Goal: Information Seeking & Learning: Compare options

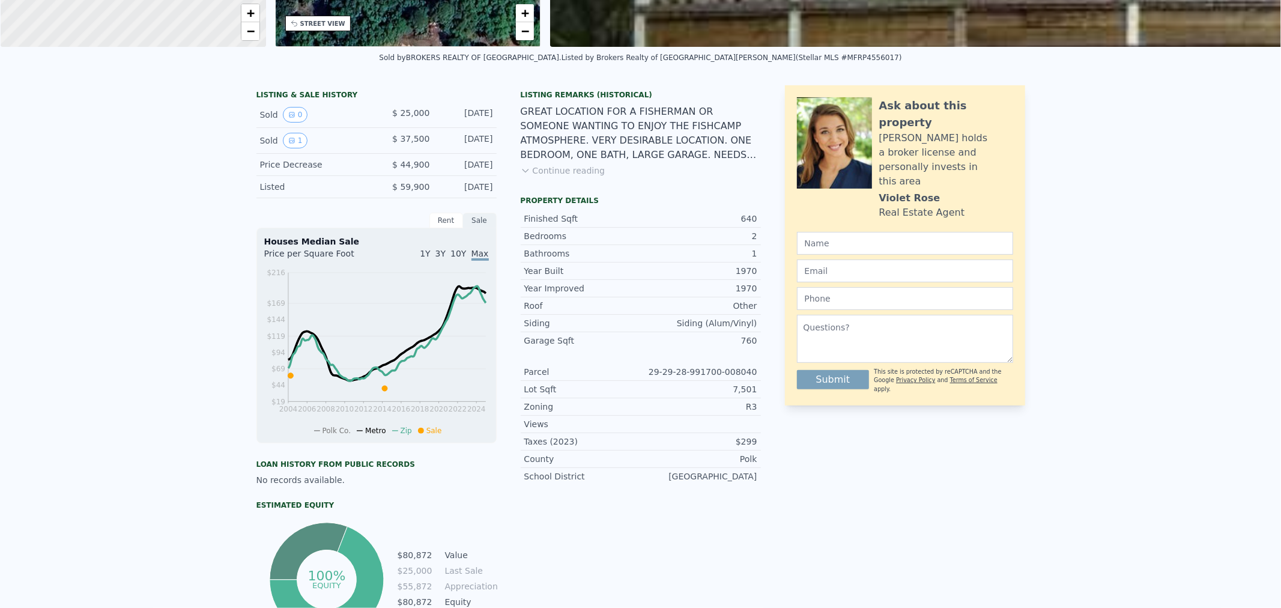
scroll to position [4, 0]
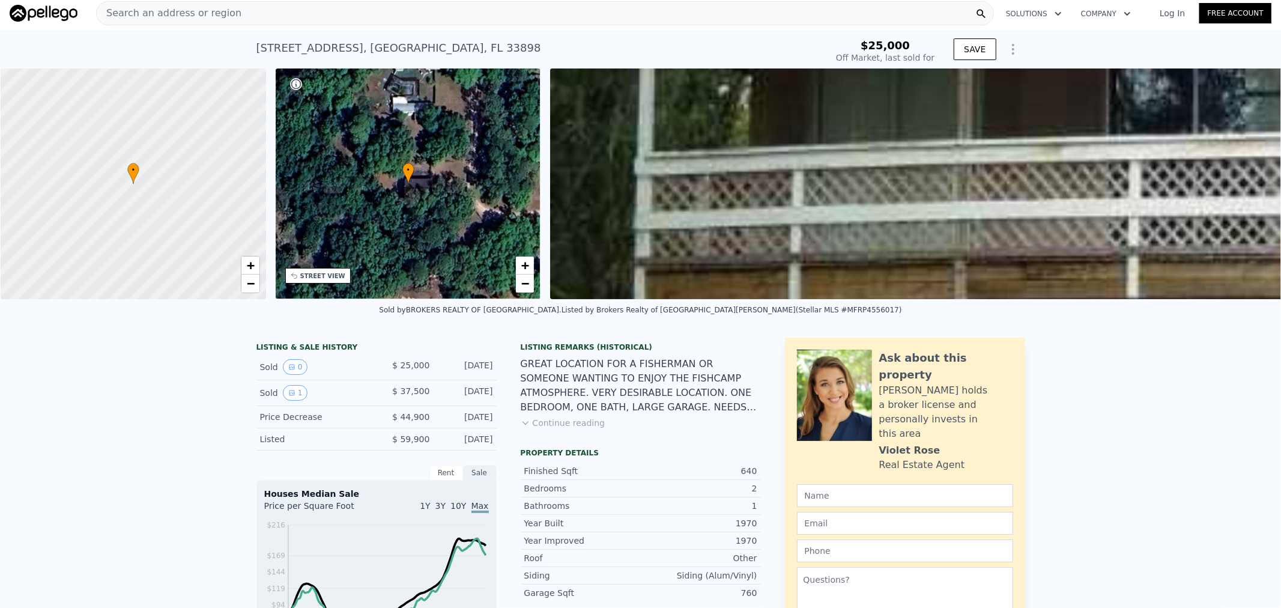
click at [393, 214] on div "• + −" at bounding box center [408, 183] width 265 height 231
click at [521, 267] on span "+" at bounding box center [525, 265] width 8 height 15
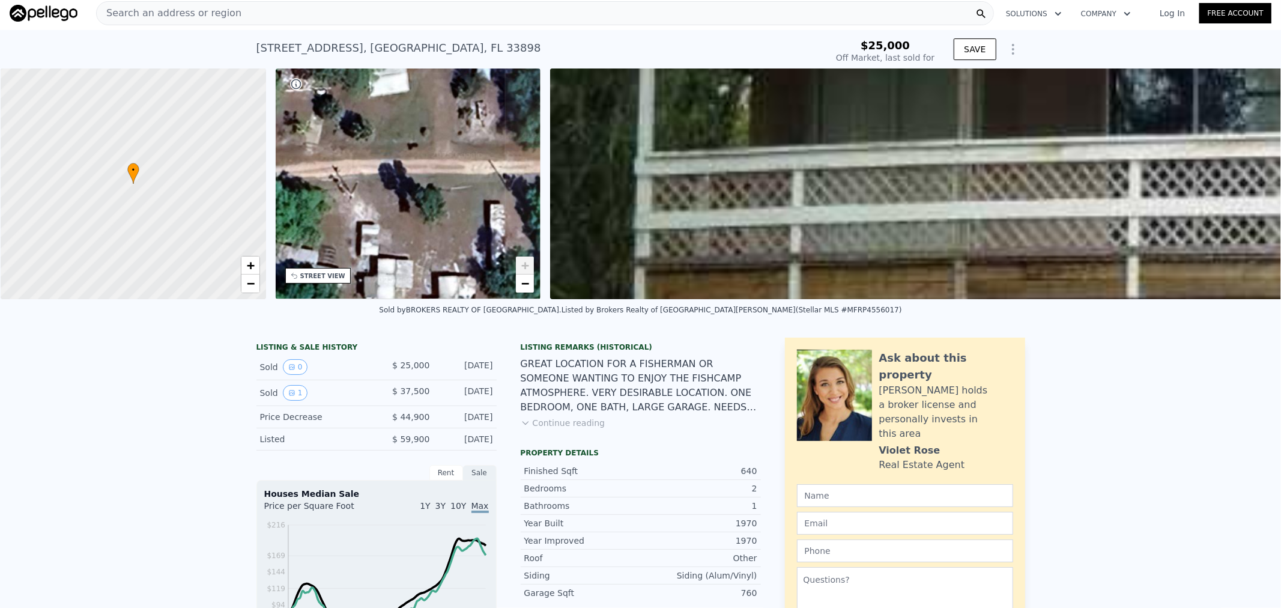
drag, startPoint x: 486, startPoint y: 225, endPoint x: 94, endPoint y: 155, distance: 398.7
click at [94, 155] on div "• + − • + − STREET VIEW Loading... SATELLITE VIEW" at bounding box center [640, 183] width 1281 height 231
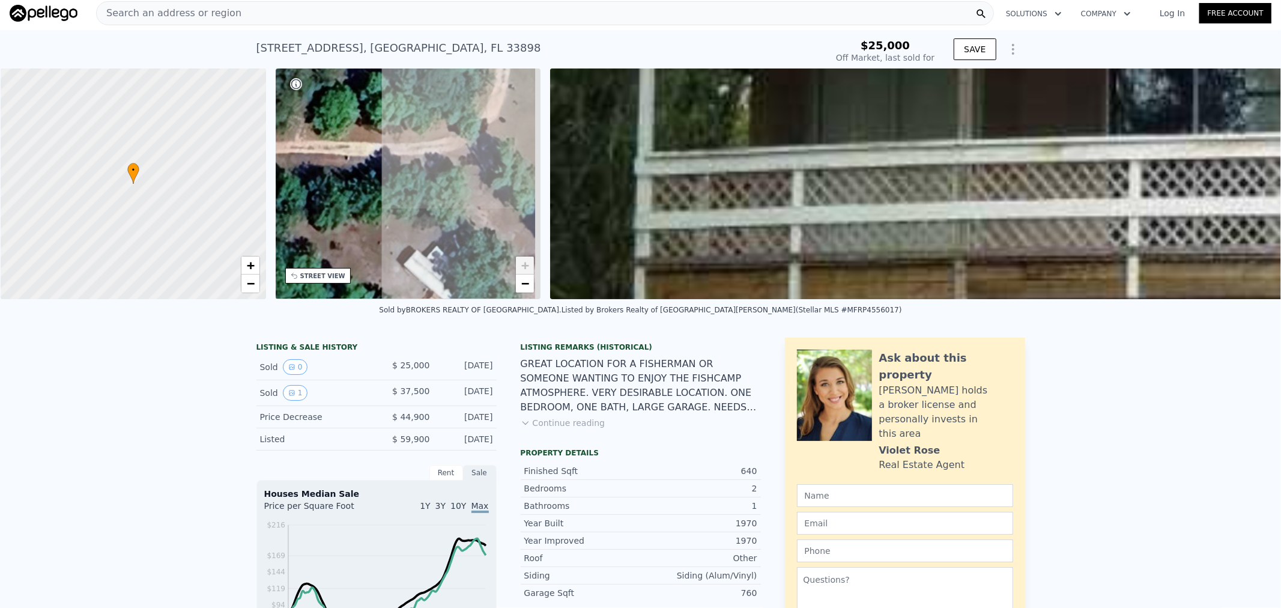
drag, startPoint x: 453, startPoint y: 206, endPoint x: 170, endPoint y: 187, distance: 282.8
click at [170, 187] on div "• + − • + − STREET VIEW Loading... SATELLITE VIEW" at bounding box center [640, 183] width 1281 height 231
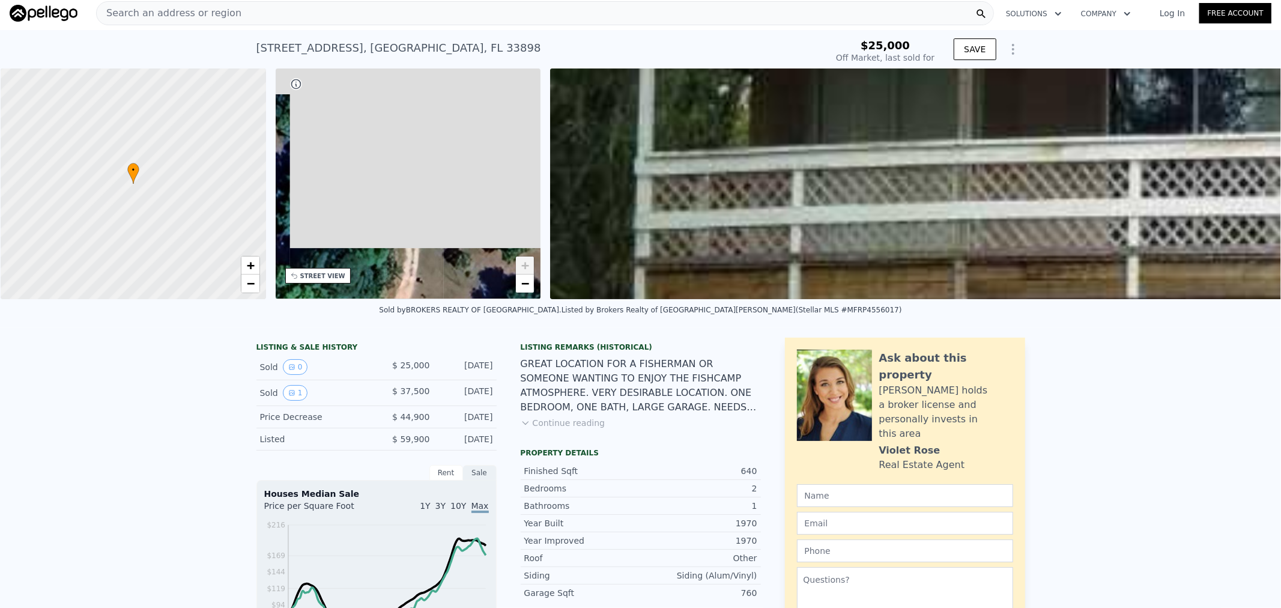
drag, startPoint x: 432, startPoint y: 181, endPoint x: 343, endPoint y: 419, distance: 254.0
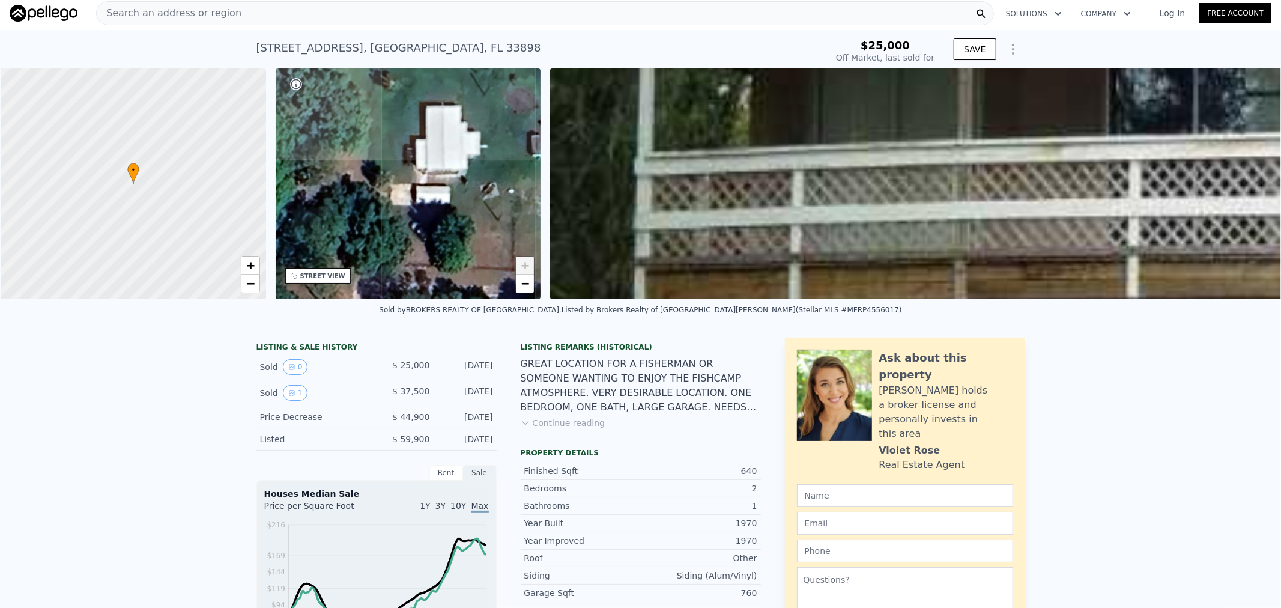
drag, startPoint x: 402, startPoint y: 220, endPoint x: 351, endPoint y: 389, distance: 177.0
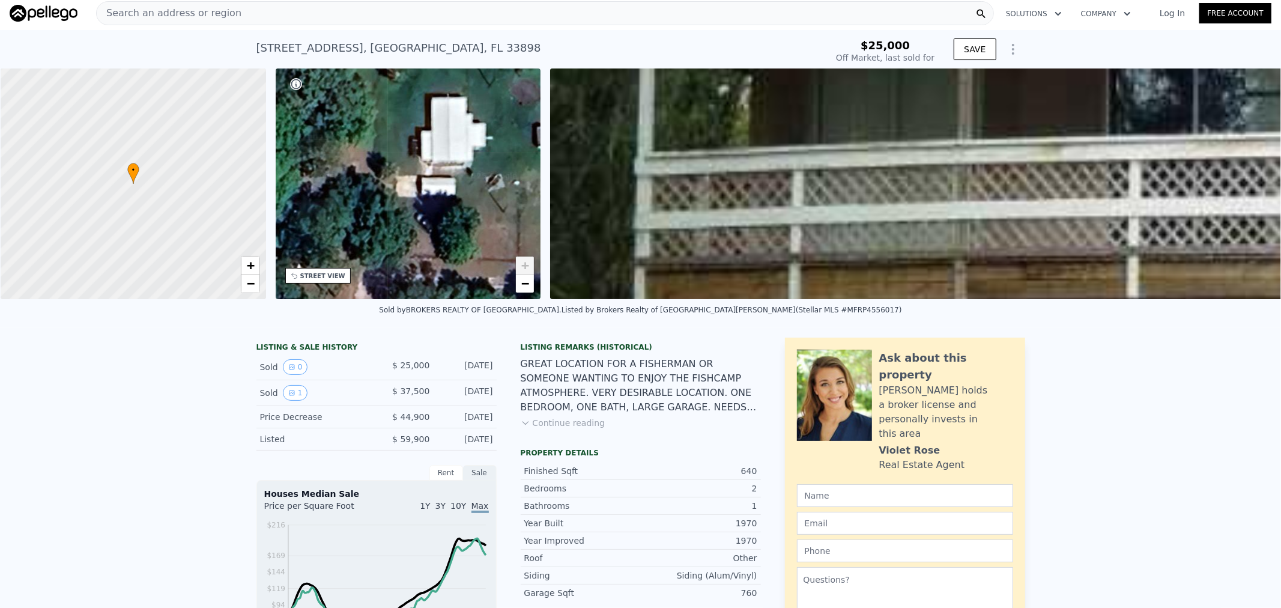
drag, startPoint x: 357, startPoint y: 262, endPoint x: 478, endPoint y: 50, distance: 244.7
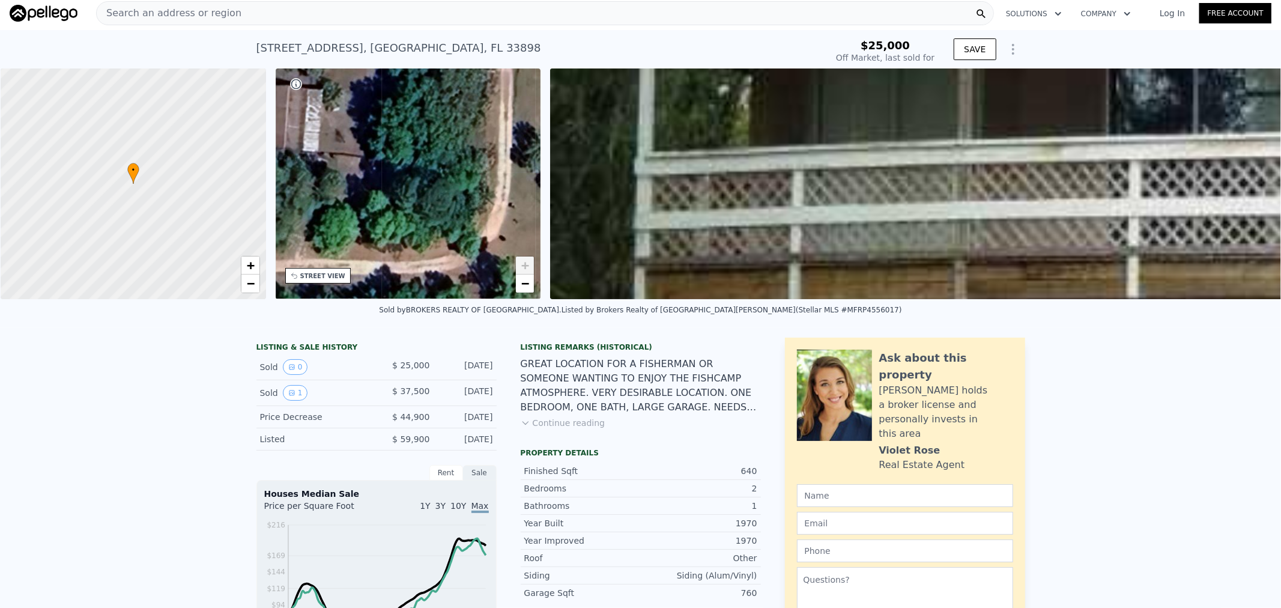
drag, startPoint x: 387, startPoint y: 158, endPoint x: 567, endPoint y: 149, distance: 180.3
click at [521, 149] on div "• + −" at bounding box center [408, 183] width 265 height 231
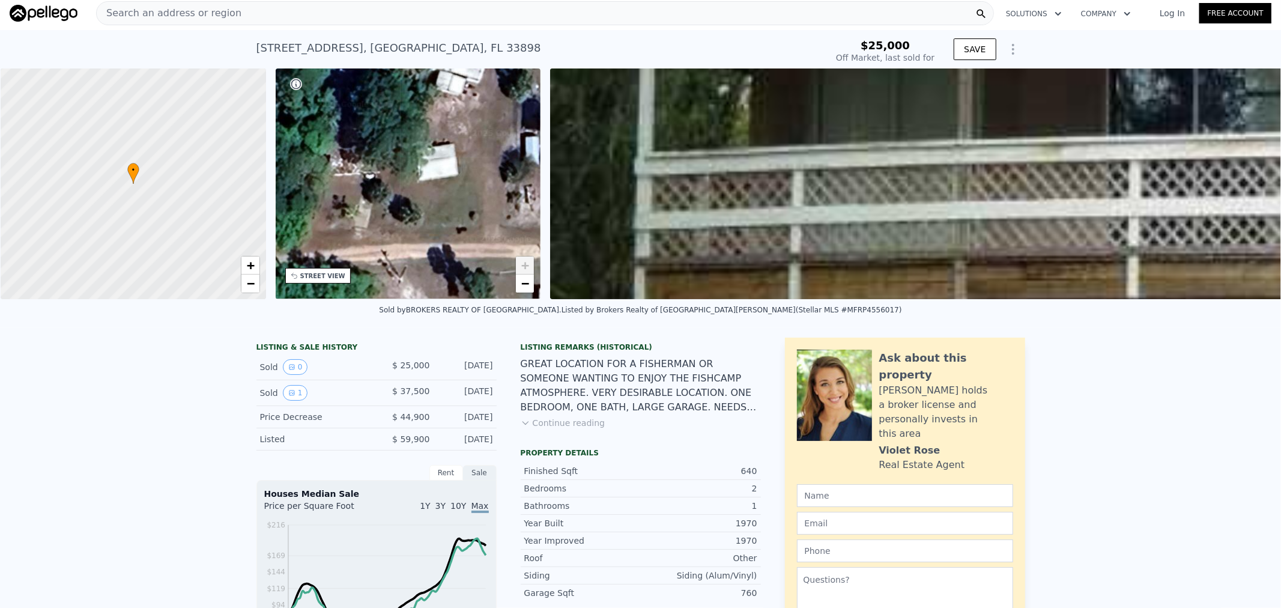
drag, startPoint x: 386, startPoint y: 214, endPoint x: 563, endPoint y: 162, distance: 183.9
click at [520, 168] on div "• + −" at bounding box center [408, 183] width 265 height 231
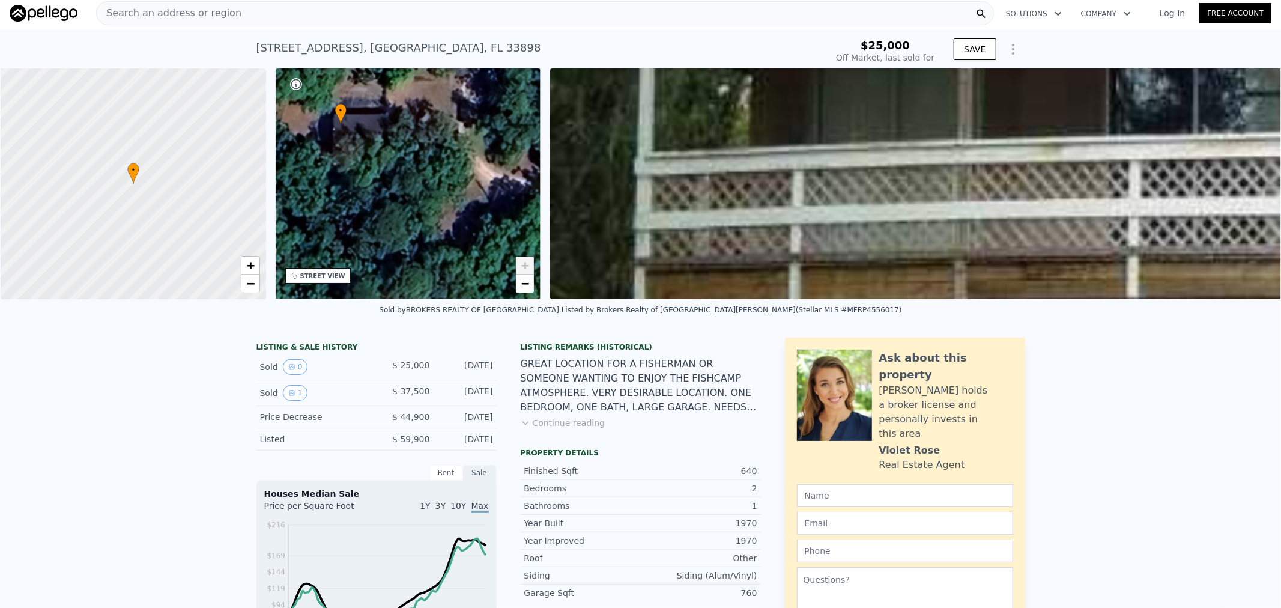
drag, startPoint x: 415, startPoint y: 172, endPoint x: 445, endPoint y: 292, distance: 123.8
click at [445, 288] on div "• + −" at bounding box center [408, 183] width 265 height 231
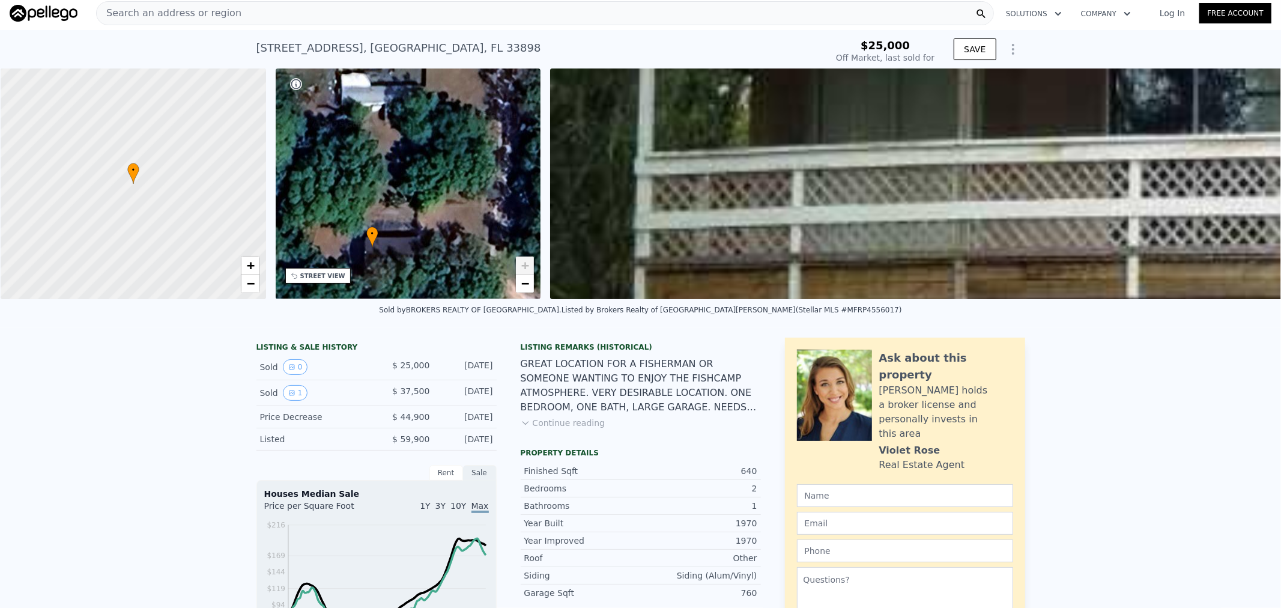
drag, startPoint x: 448, startPoint y: 211, endPoint x: 374, endPoint y: 325, distance: 136.2
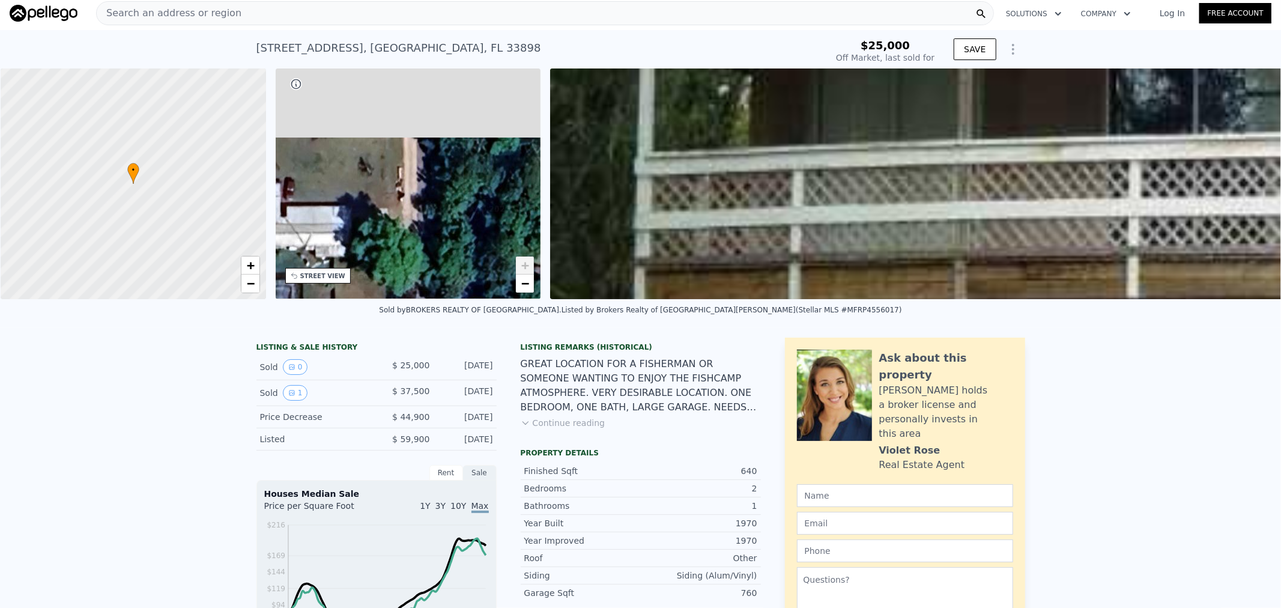
drag, startPoint x: 423, startPoint y: 170, endPoint x: 417, endPoint y: 329, distance: 158.6
click at [411, 295] on div "• + −" at bounding box center [408, 183] width 265 height 231
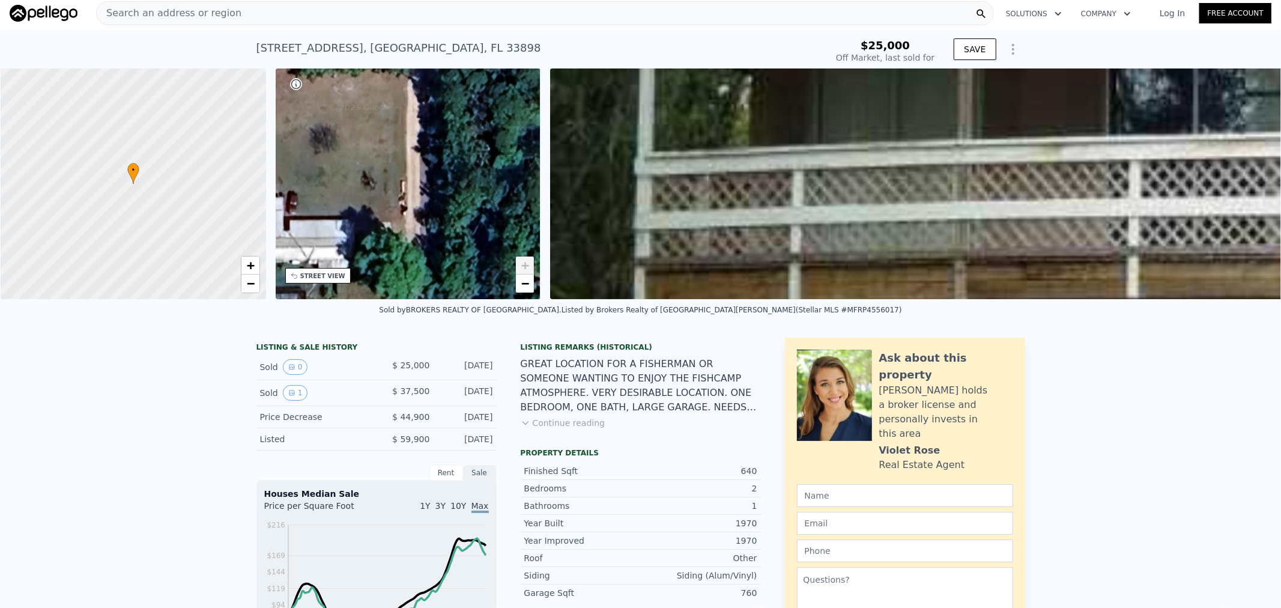
drag, startPoint x: 416, startPoint y: 204, endPoint x: 439, endPoint y: 264, distance: 64.4
click at [434, 256] on div "• + −" at bounding box center [408, 183] width 265 height 231
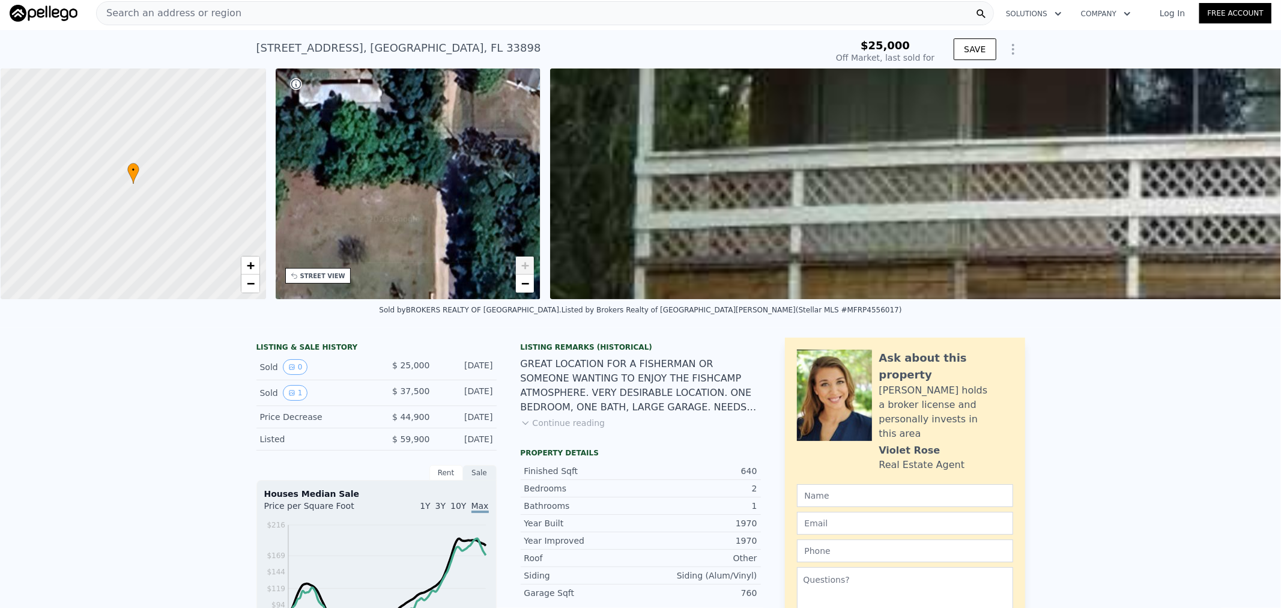
drag, startPoint x: 430, startPoint y: 175, endPoint x: 423, endPoint y: 247, distance: 72.9
click at [423, 247] on div "• + −" at bounding box center [408, 183] width 265 height 231
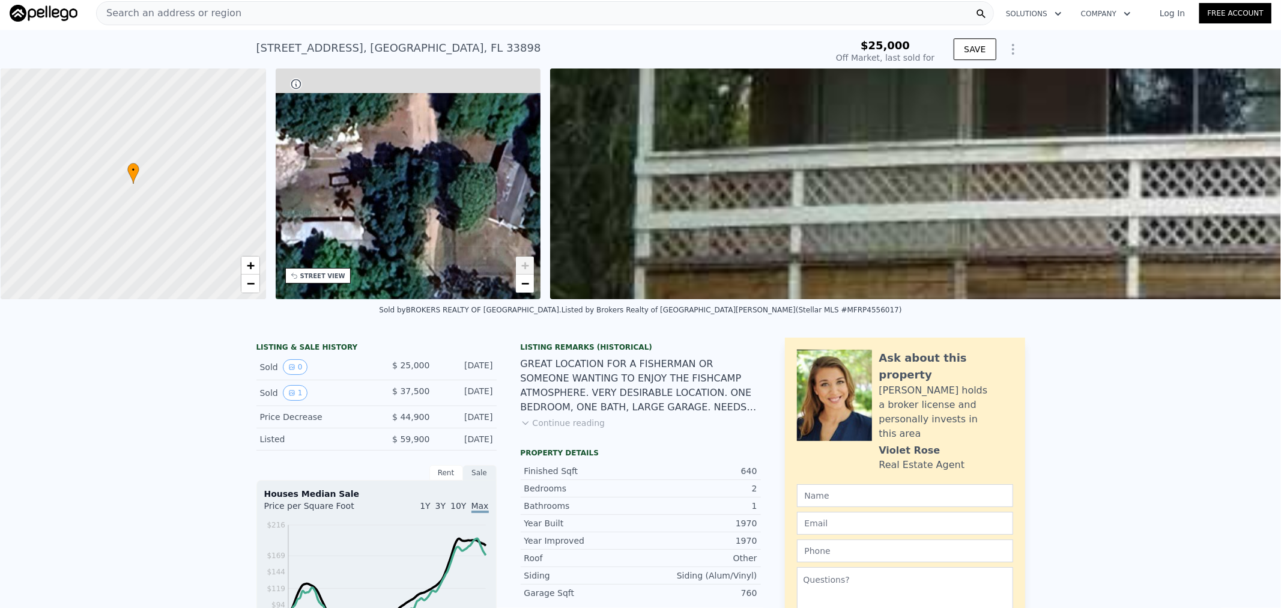
drag, startPoint x: 436, startPoint y: 176, endPoint x: 433, endPoint y: 307, distance: 130.9
click at [424, 295] on div "• + −" at bounding box center [408, 183] width 265 height 231
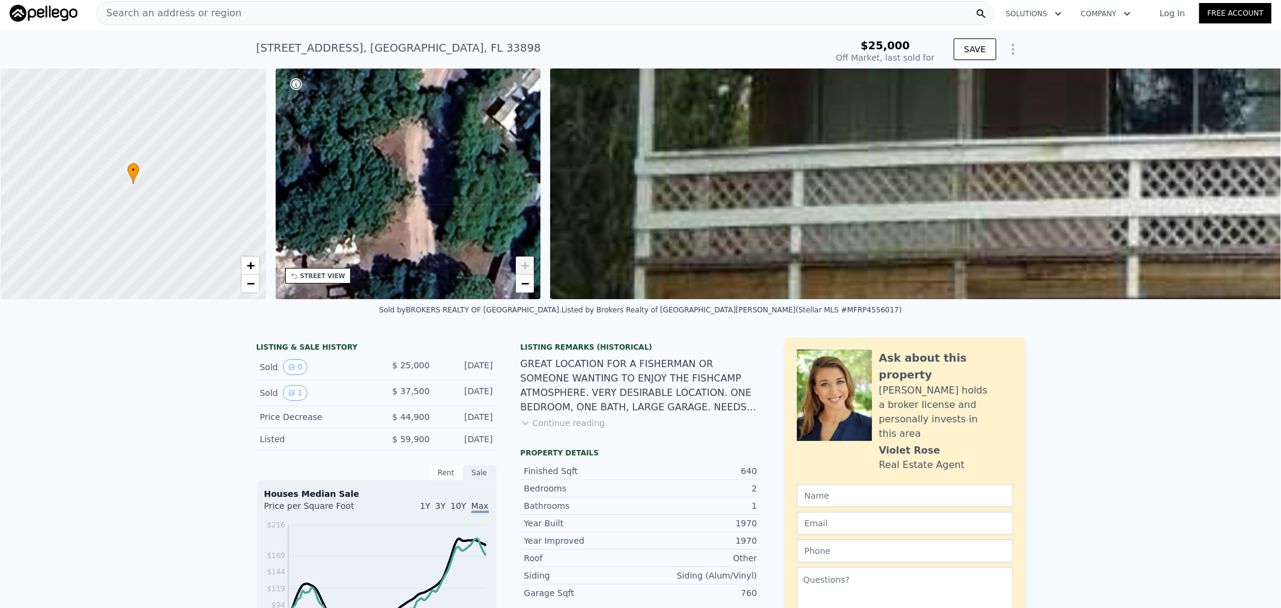
drag, startPoint x: 430, startPoint y: 255, endPoint x: 435, endPoint y: 325, distance: 69.8
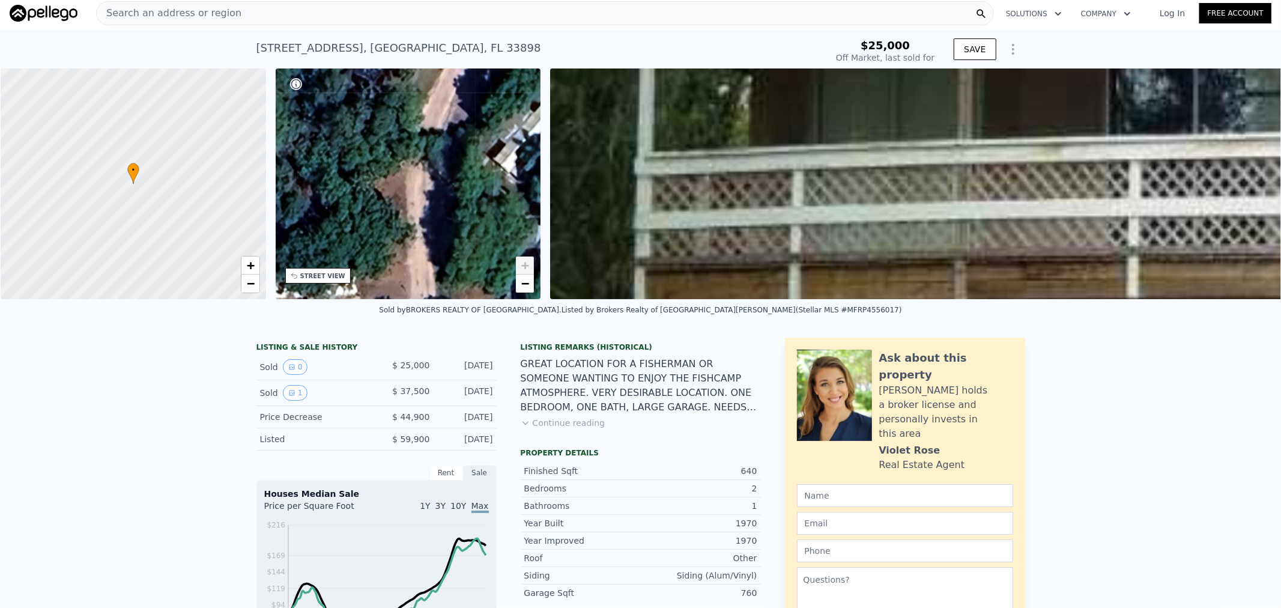
drag, startPoint x: 438, startPoint y: 204, endPoint x: 410, endPoint y: 328, distance: 126.8
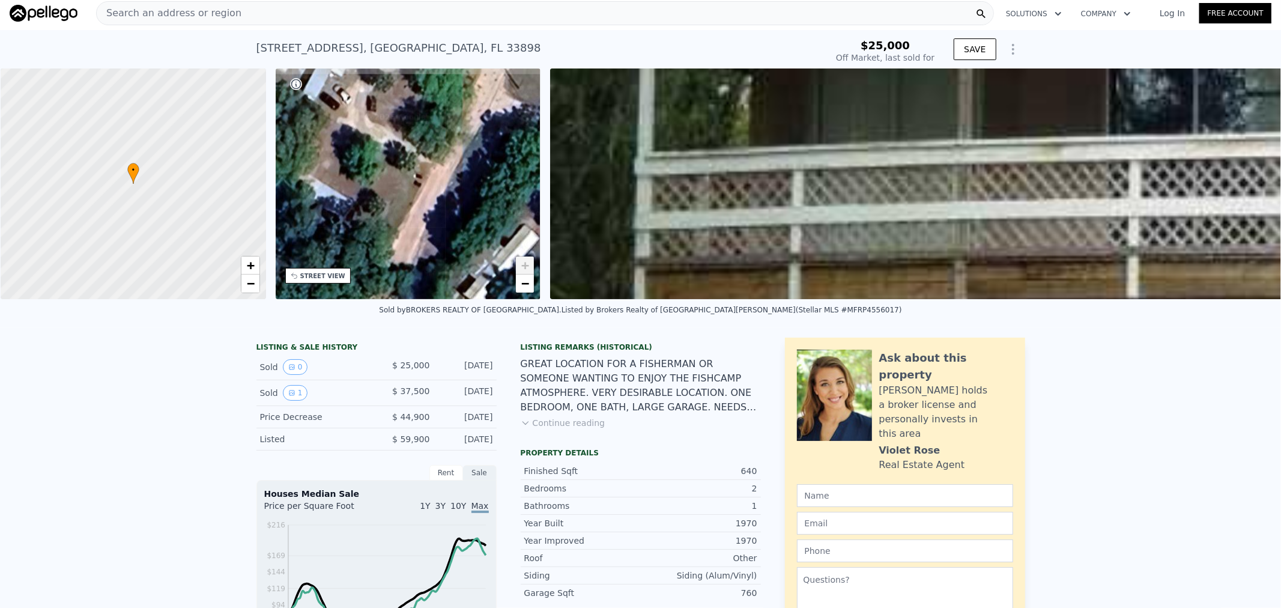
drag, startPoint x: 451, startPoint y: 169, endPoint x: 361, endPoint y: 316, distance: 173.0
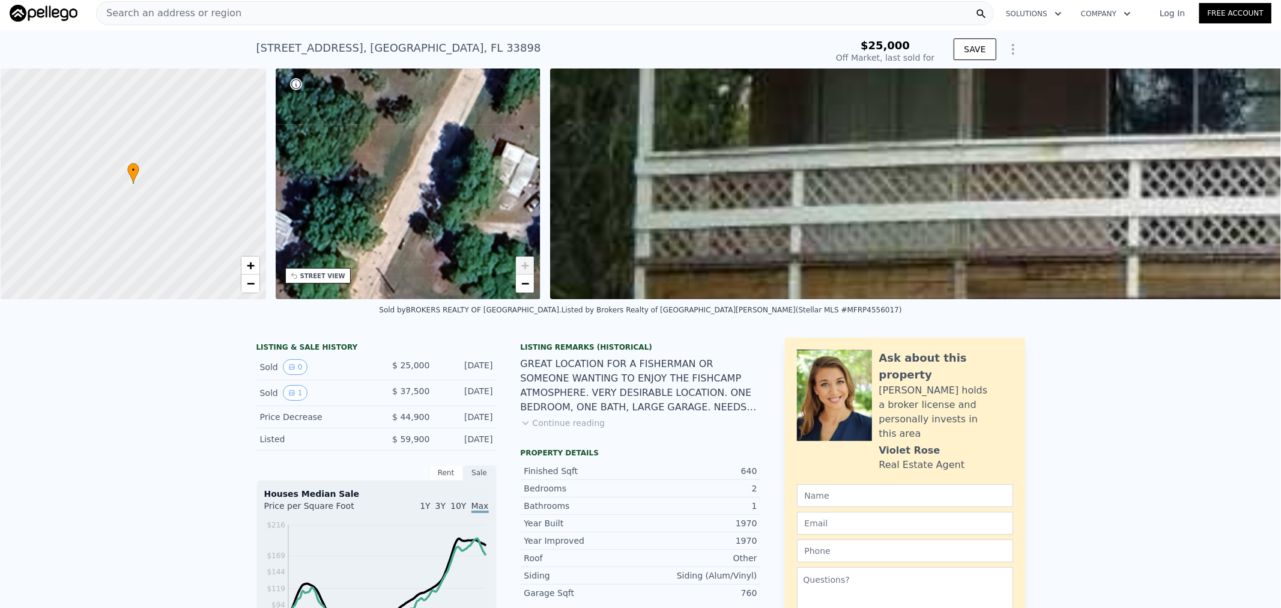
drag, startPoint x: 451, startPoint y: 183, endPoint x: 385, endPoint y: 338, distance: 168.9
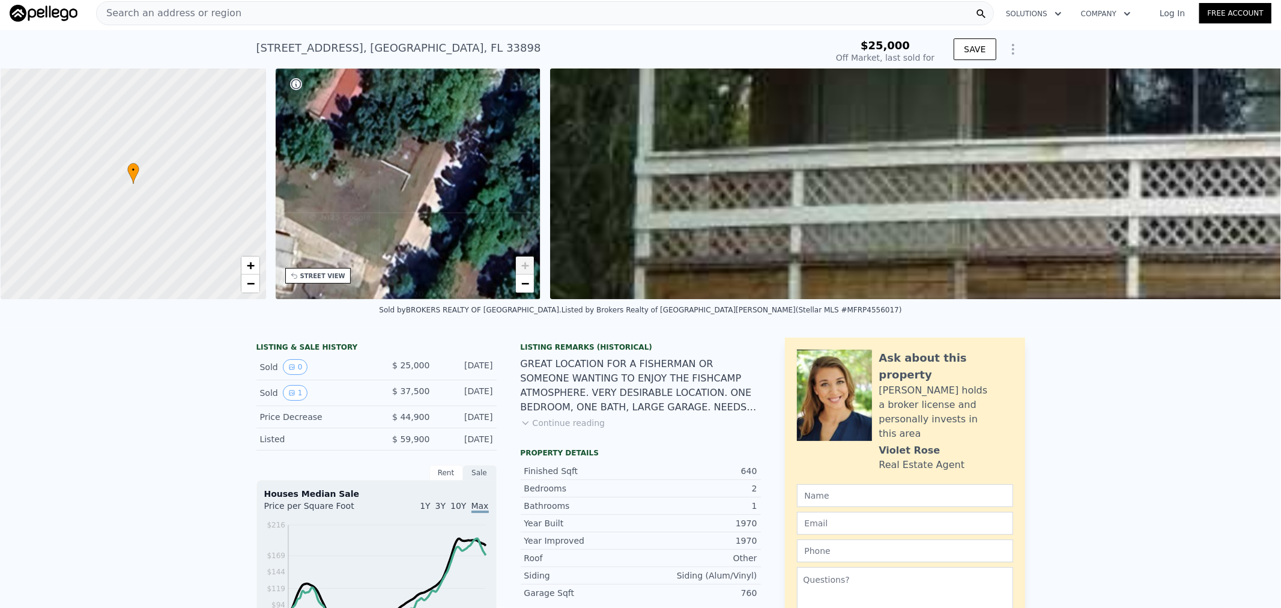
drag, startPoint x: 448, startPoint y: 202, endPoint x: 331, endPoint y: 339, distance: 179.7
click at [399, 286] on div "• + −" at bounding box center [408, 183] width 265 height 231
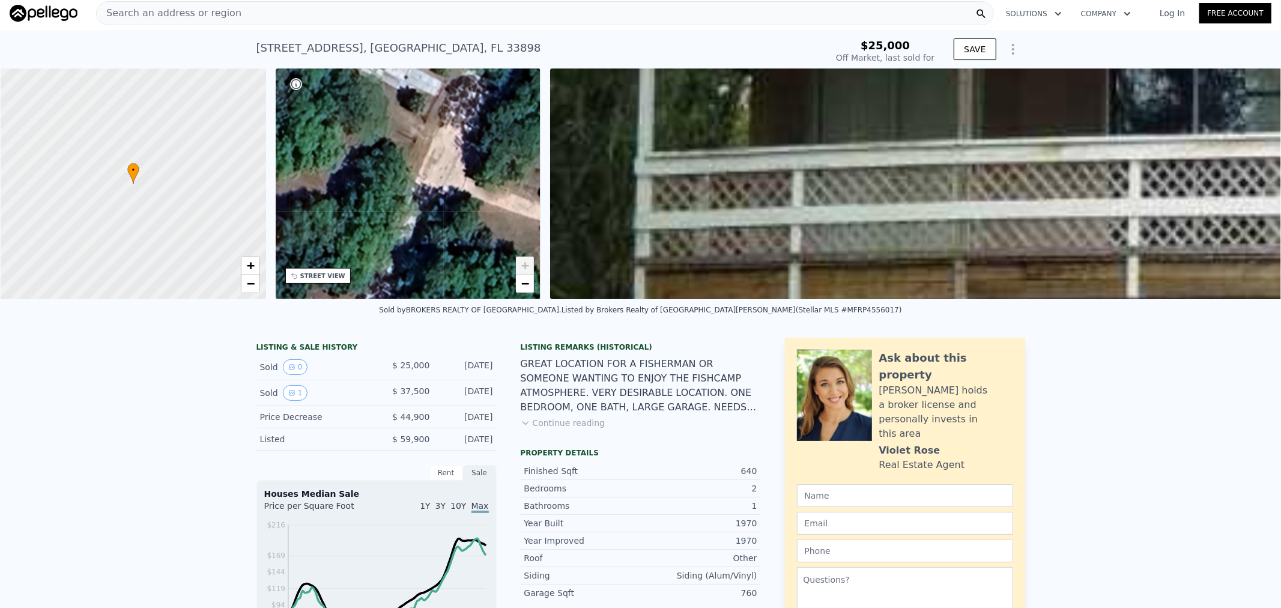
drag, startPoint x: 434, startPoint y: 164, endPoint x: 377, endPoint y: 274, distance: 123.2
click at [388, 250] on div "• + −" at bounding box center [408, 183] width 265 height 231
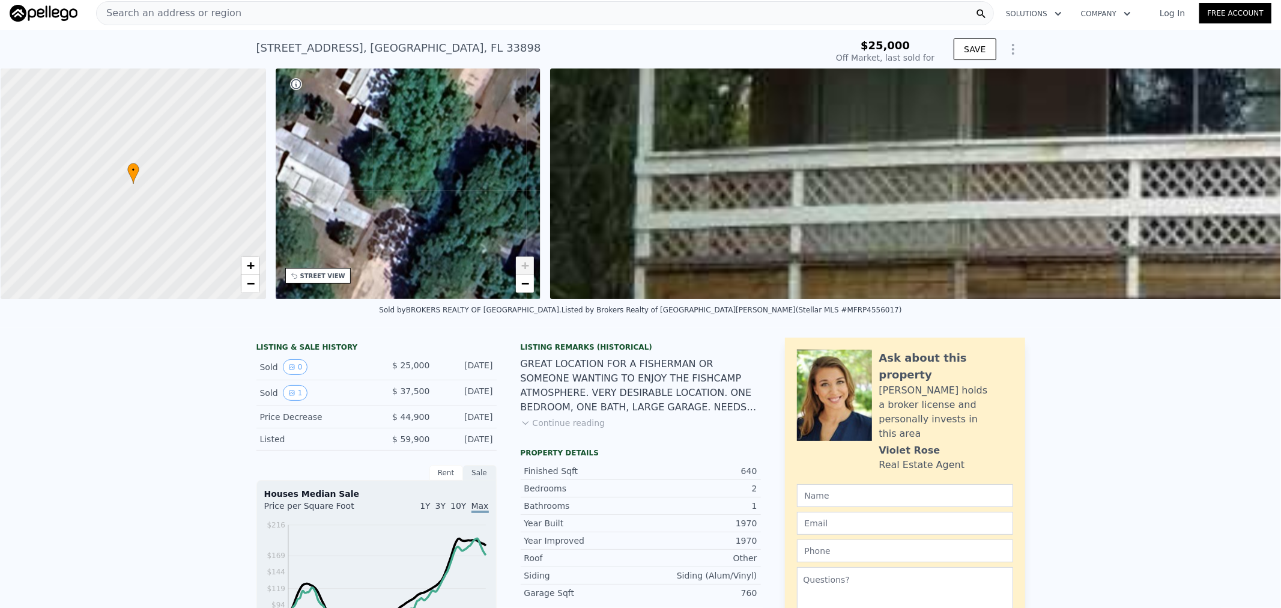
drag, startPoint x: 447, startPoint y: 194, endPoint x: 354, endPoint y: 315, distance: 152.9
click at [361, 299] on div "• + − • + − STREET VIEW Loading... SATELLITE VIEW" at bounding box center [640, 183] width 1281 height 231
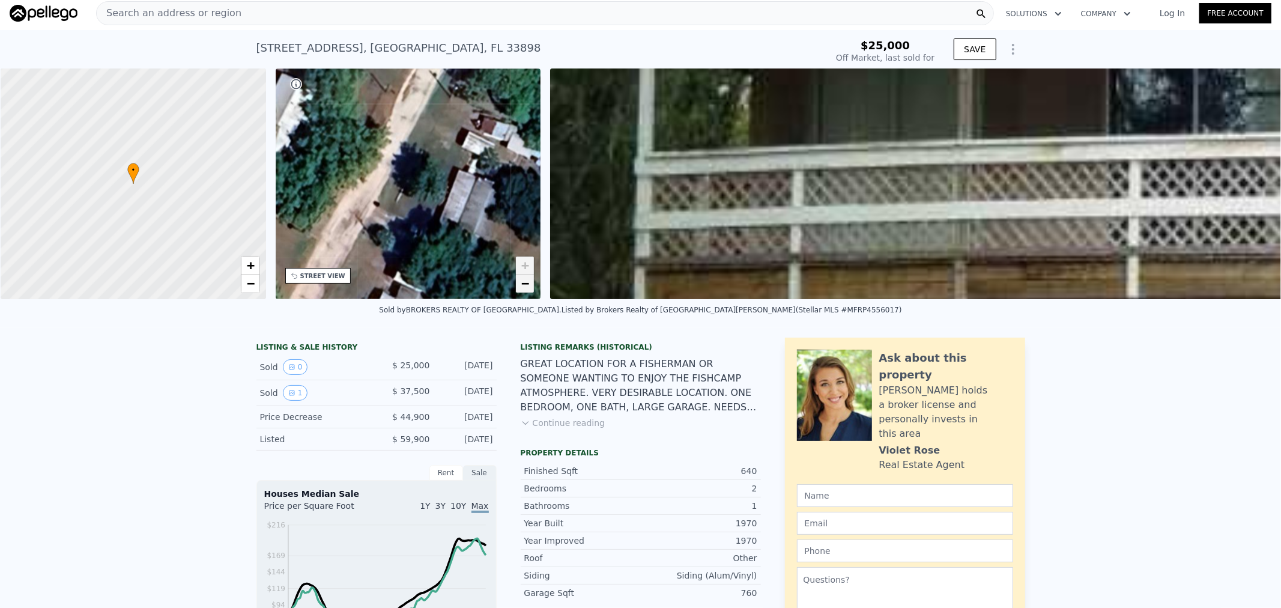
click at [523, 286] on span "−" at bounding box center [525, 283] width 8 height 15
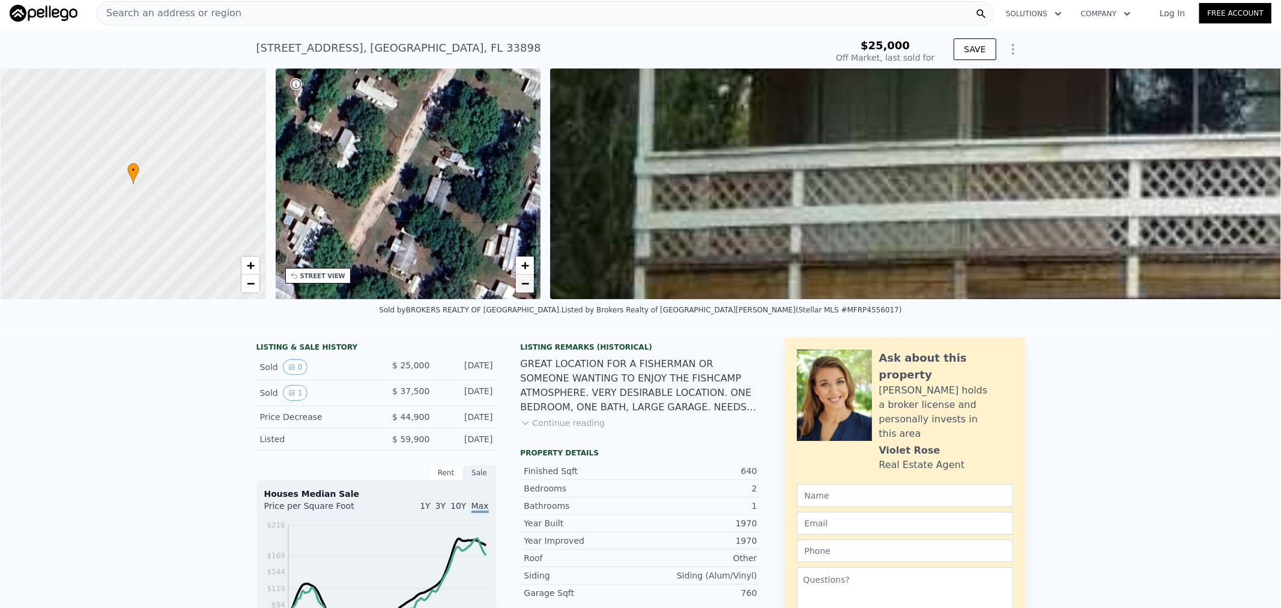
click at [523, 286] on span "−" at bounding box center [525, 283] width 8 height 15
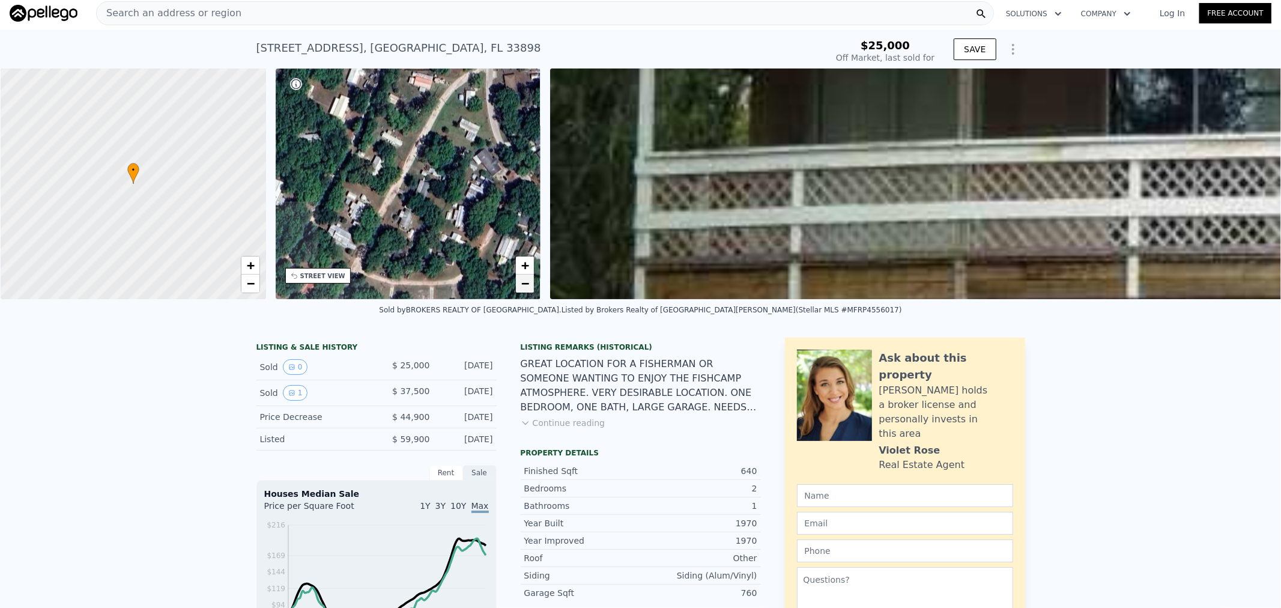
click at [523, 286] on span "−" at bounding box center [525, 283] width 8 height 15
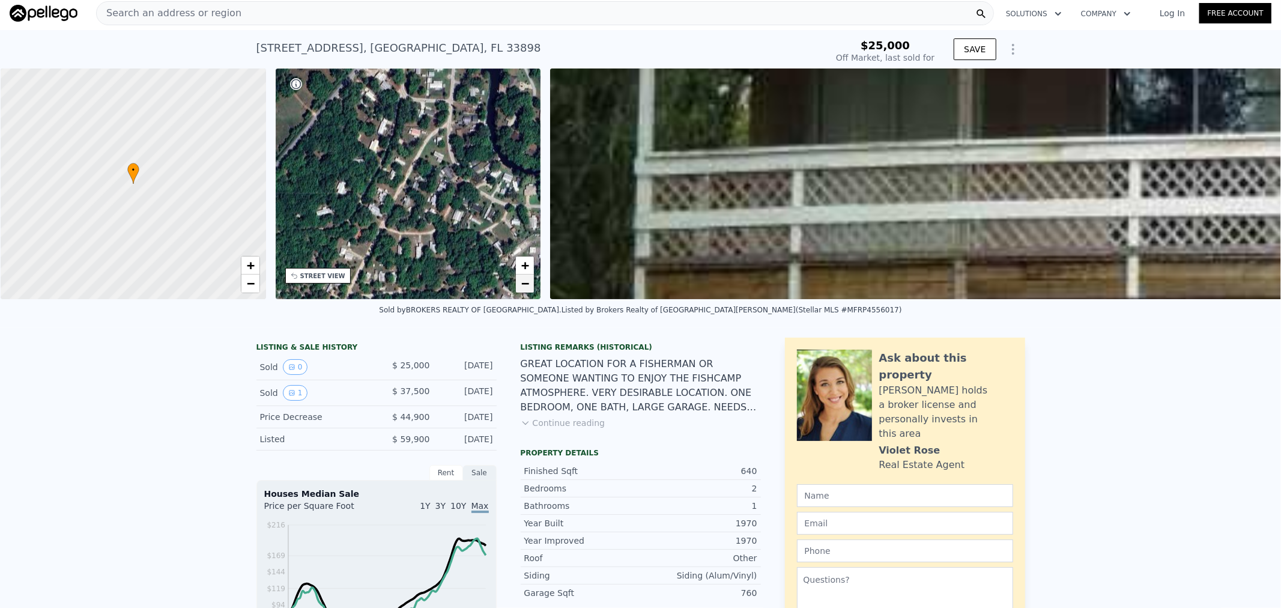
click at [523, 286] on span "−" at bounding box center [525, 283] width 8 height 15
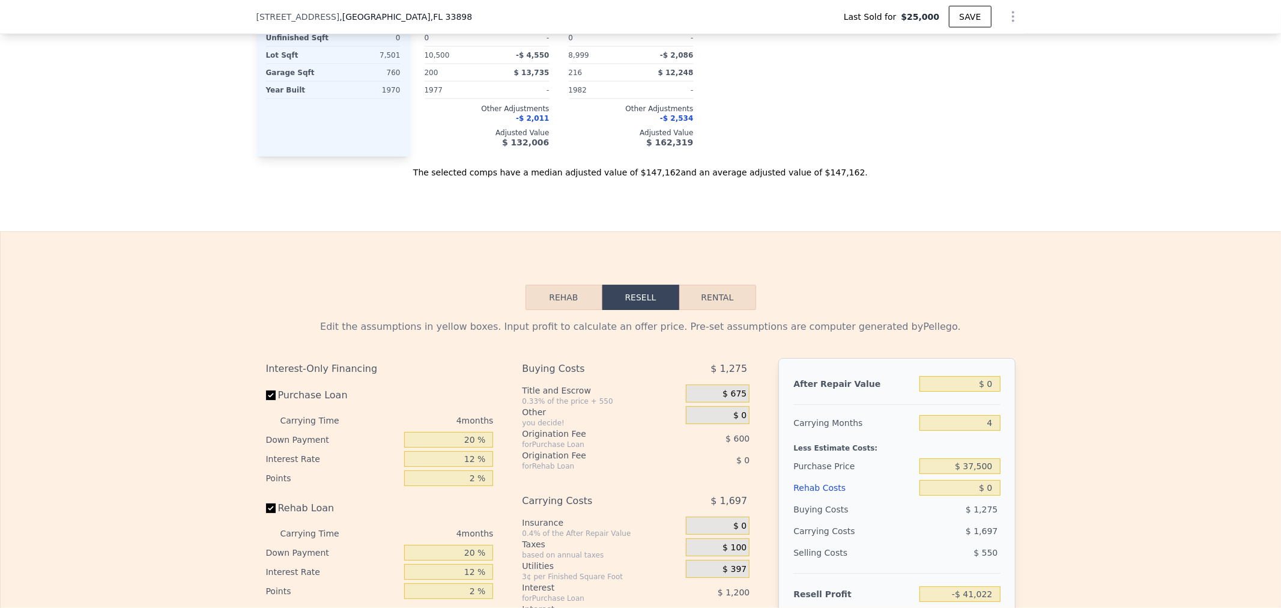
scroll to position [1600, 0]
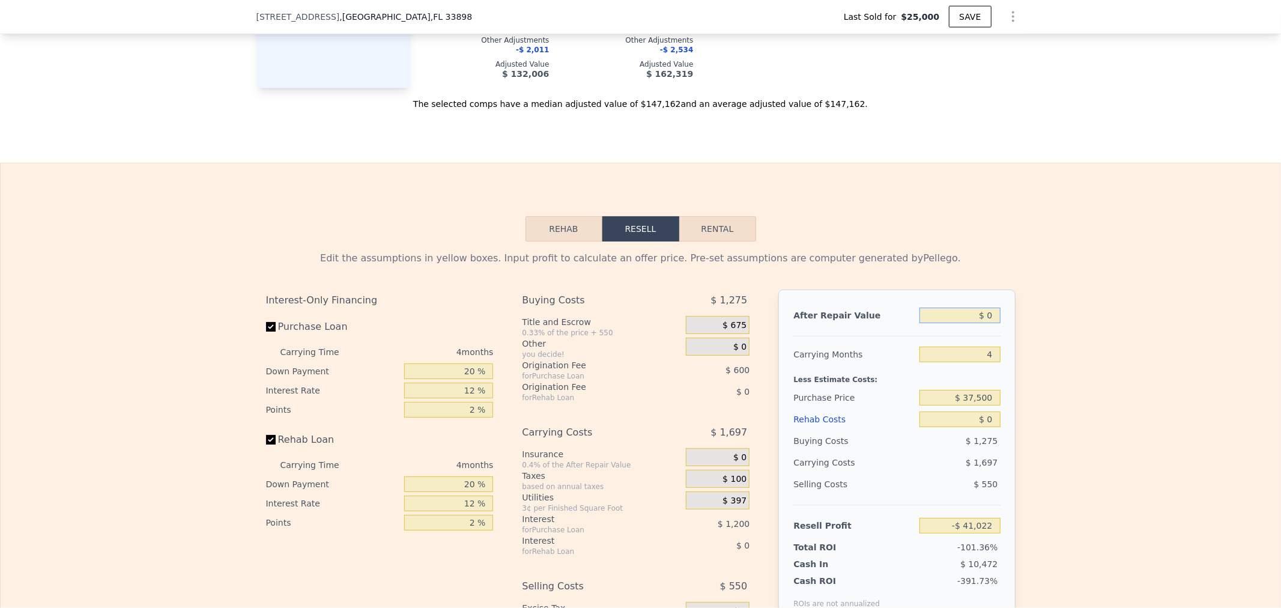
drag, startPoint x: 994, startPoint y: 331, endPoint x: 1085, endPoint y: 319, distance: 91.4
click at [1071, 324] on div "Edit the assumptions in yellow boxes. Input profit to calculate an offer price.…" at bounding box center [640, 464] width 1279 height 447
type input "$ 1"
type input "-$ 41,021"
type input "$ 14"
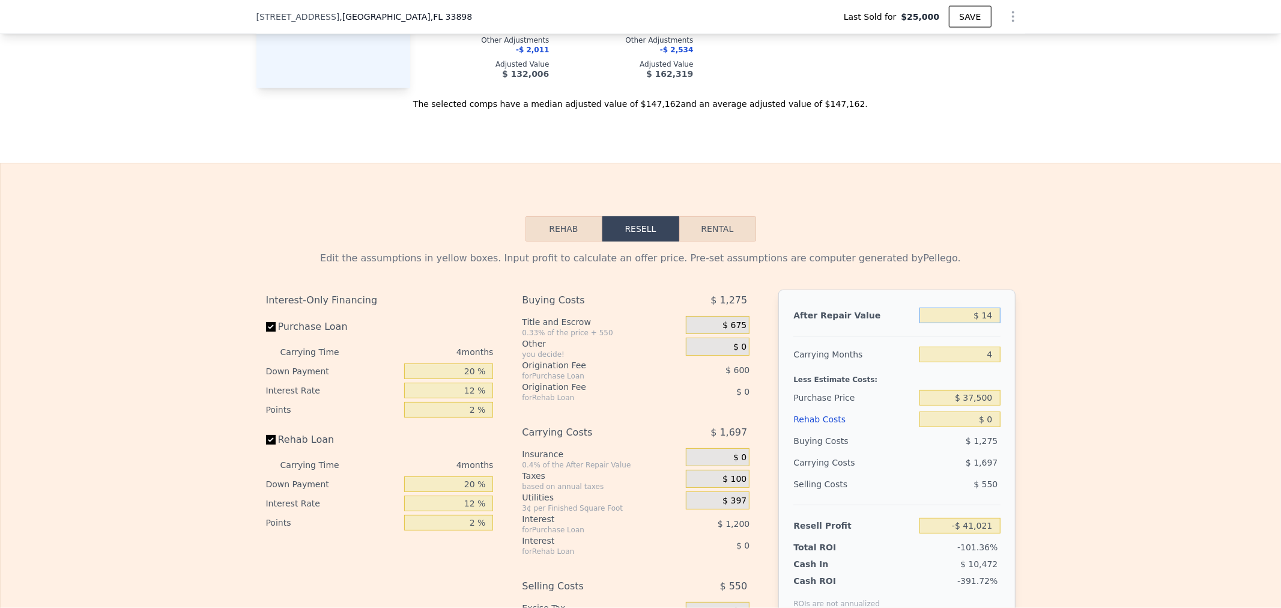
type input "-$ 41,008"
type input "$ 147"
type input "-$ 40,884"
type input "$ 1,470"
type input "-$ 39,643"
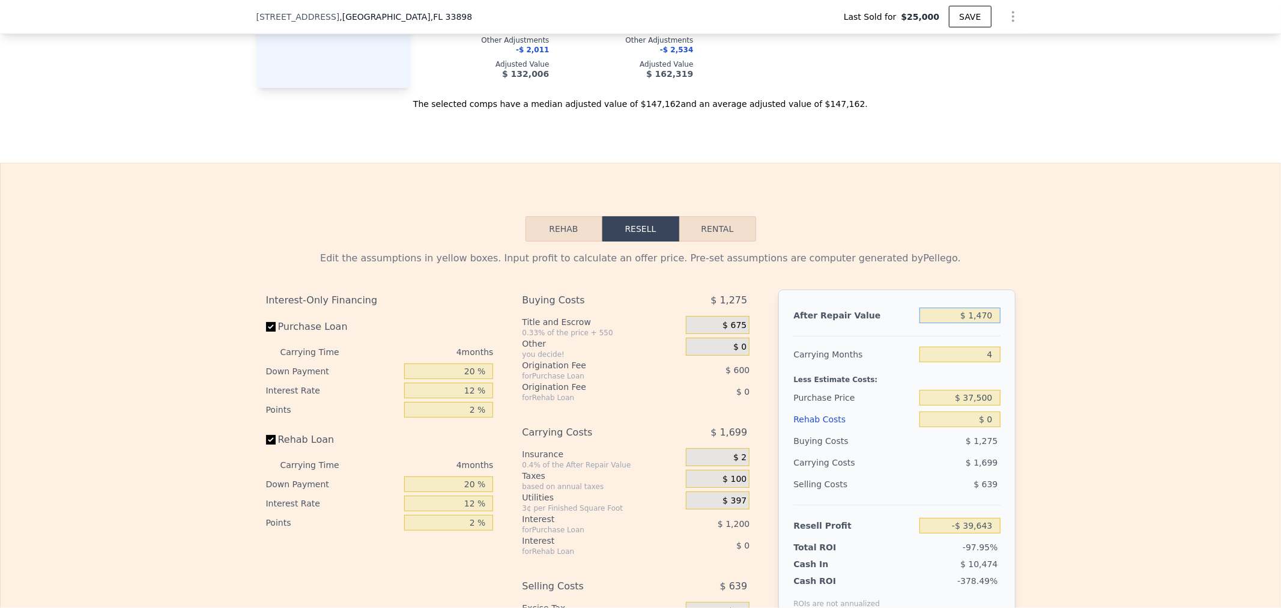
type input "$ 14,700"
type input "-$ 27,230"
type input "$ 147,000"
type input "$ 96,913"
type input "$ 147,000"
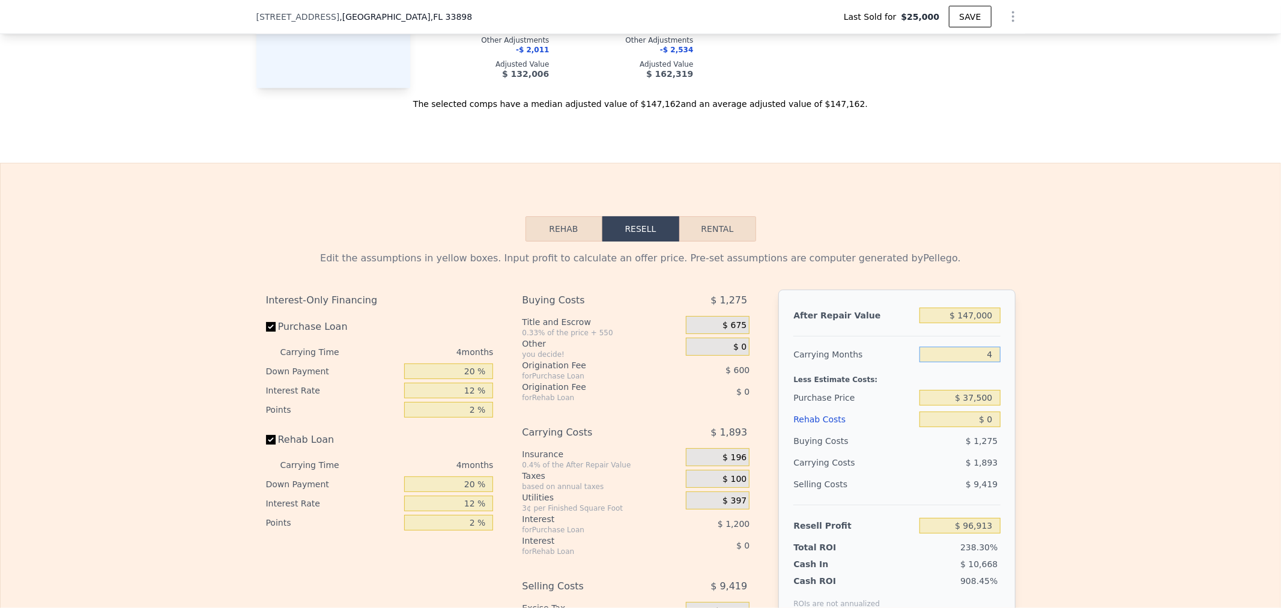
type input "5"
type input "$ 96,440"
type input "5"
type input "$ 2"
type input "$ 96,438"
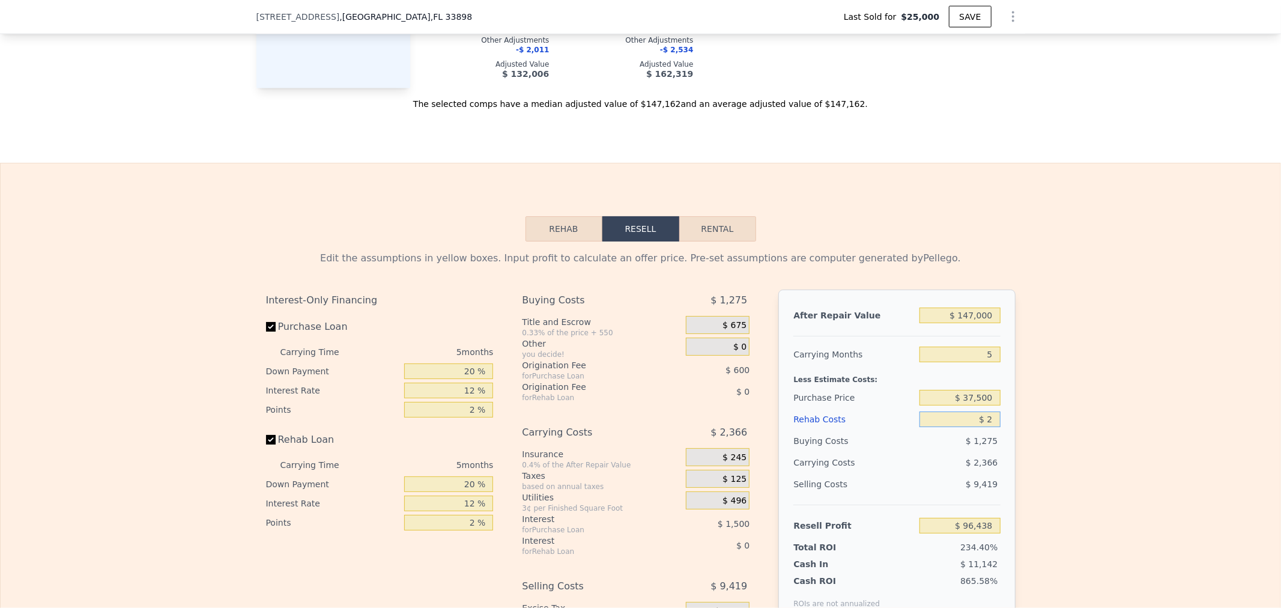
type input "$ 25"
type input "$ 96,415"
type input "$ 250"
type input "$ 96,176"
type input "$ 2,500"
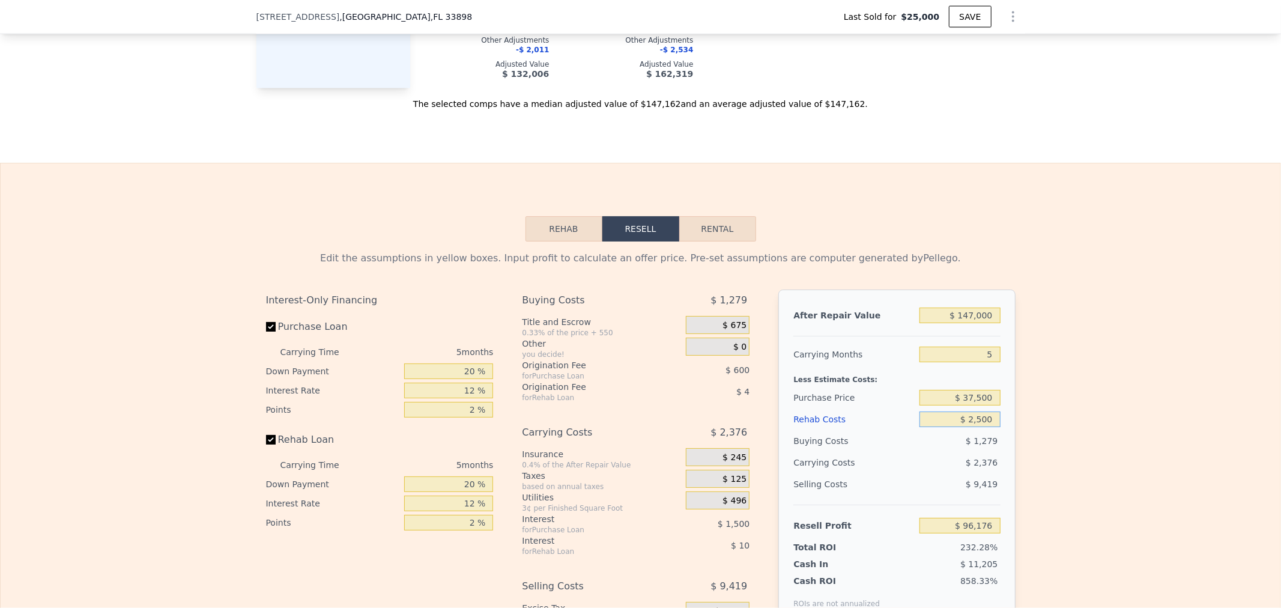
type input "$ 93,800"
type input "$ 25,000"
type input "$ 70,040"
type input "$ 25,000"
type input "$ 65,000"
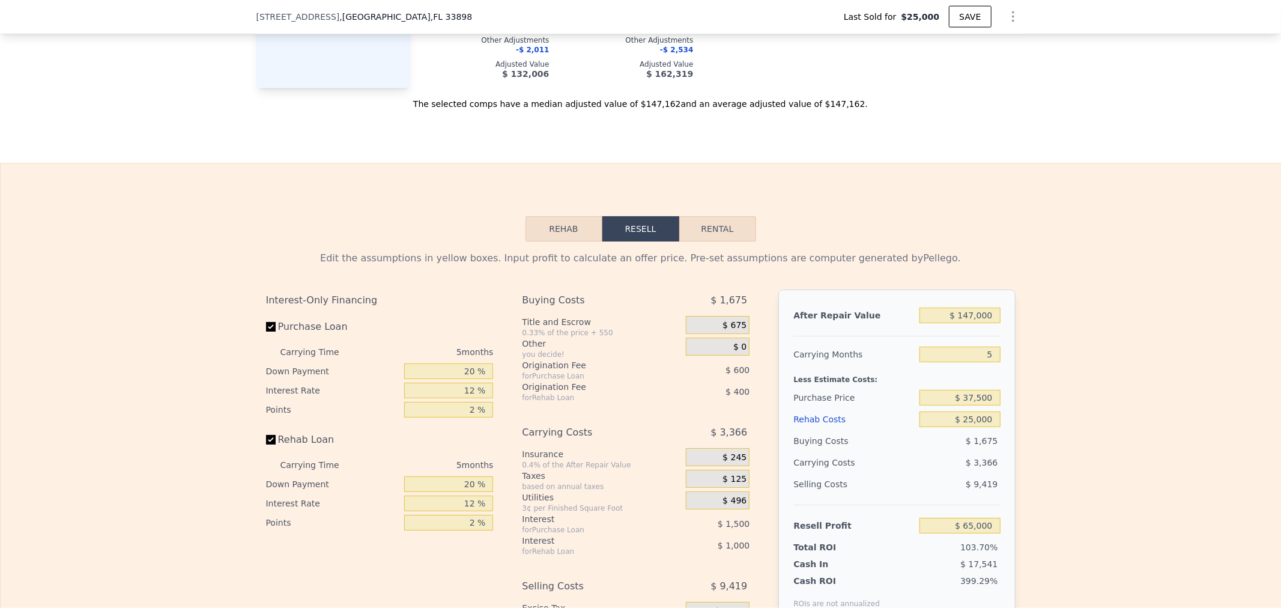
type input "$ 42,258"
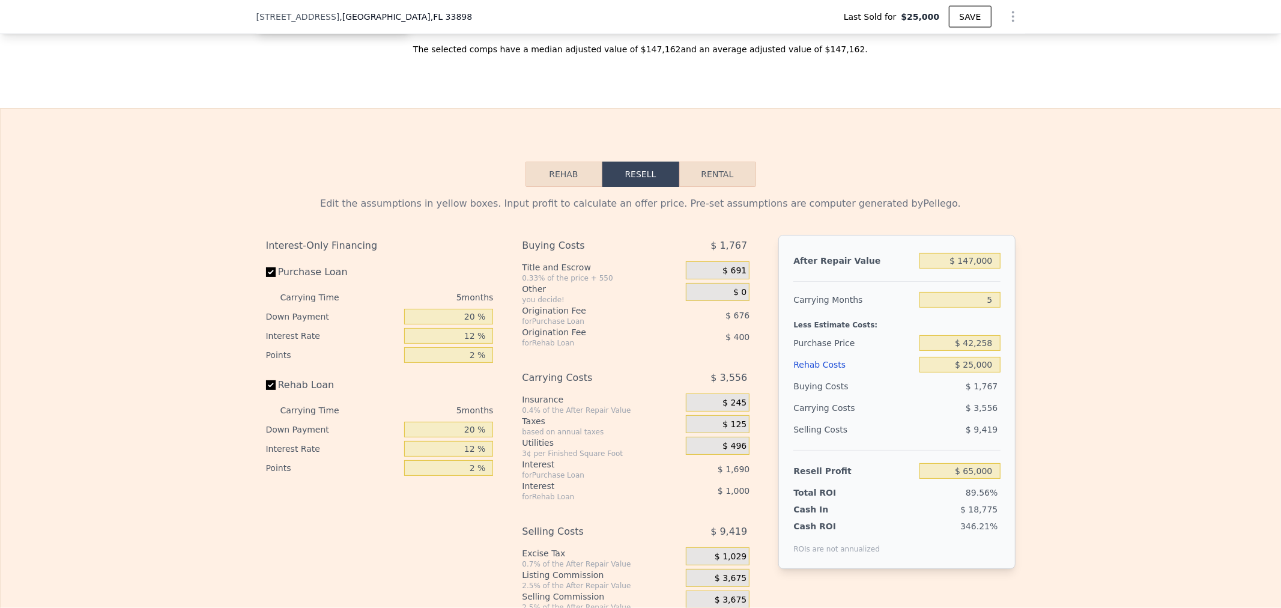
scroll to position [1779, 0]
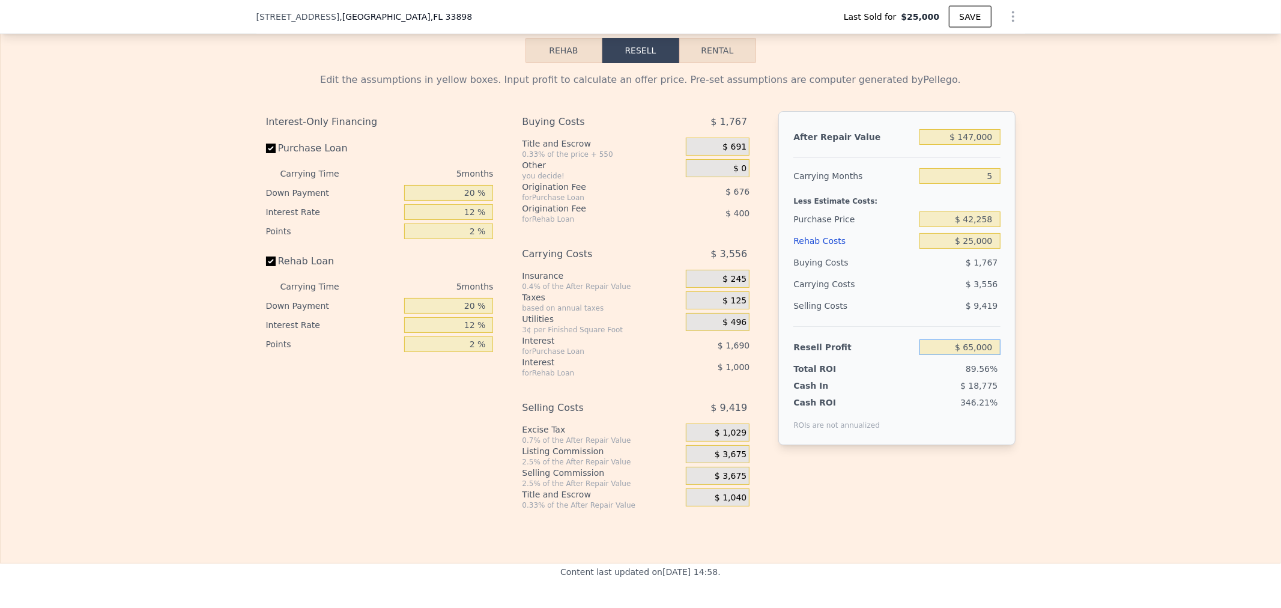
drag, startPoint x: 926, startPoint y: 355, endPoint x: 1136, endPoint y: 371, distance: 210.7
click at [1136, 371] on div "Edit the assumptions in yellow boxes. Input profit to calculate an offer price.…" at bounding box center [640, 286] width 1279 height 447
type input "$ 50,000"
click at [940, 249] on input "$ 25,000" at bounding box center [959, 241] width 80 height 16
type input "$ 56,419"
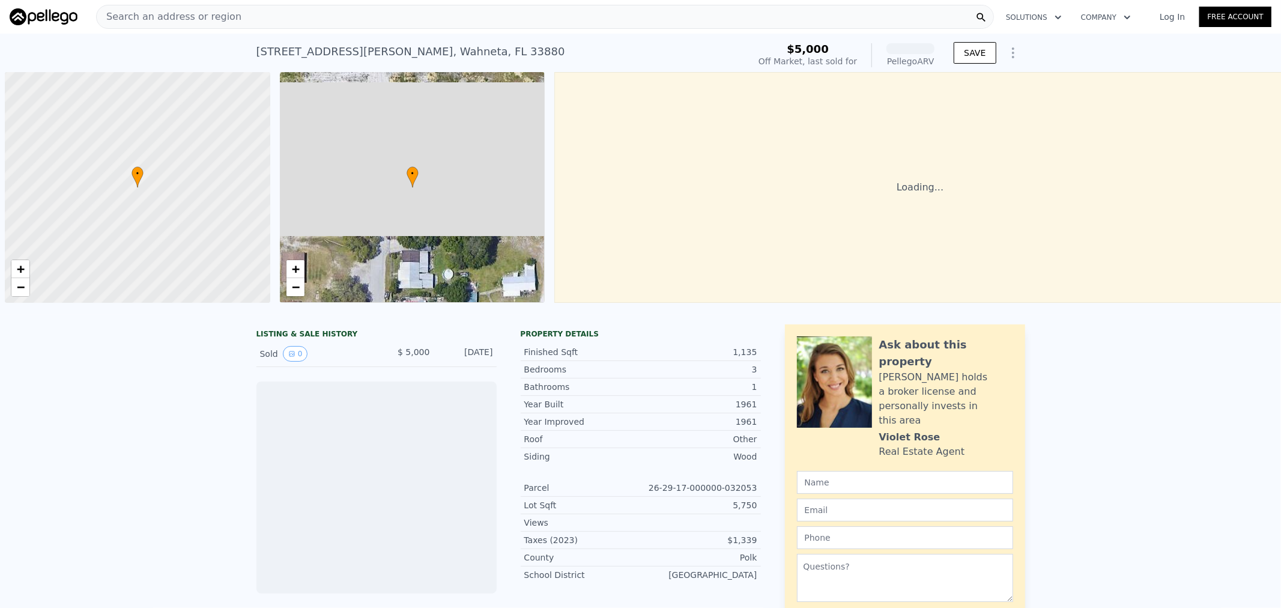
scroll to position [0, 4]
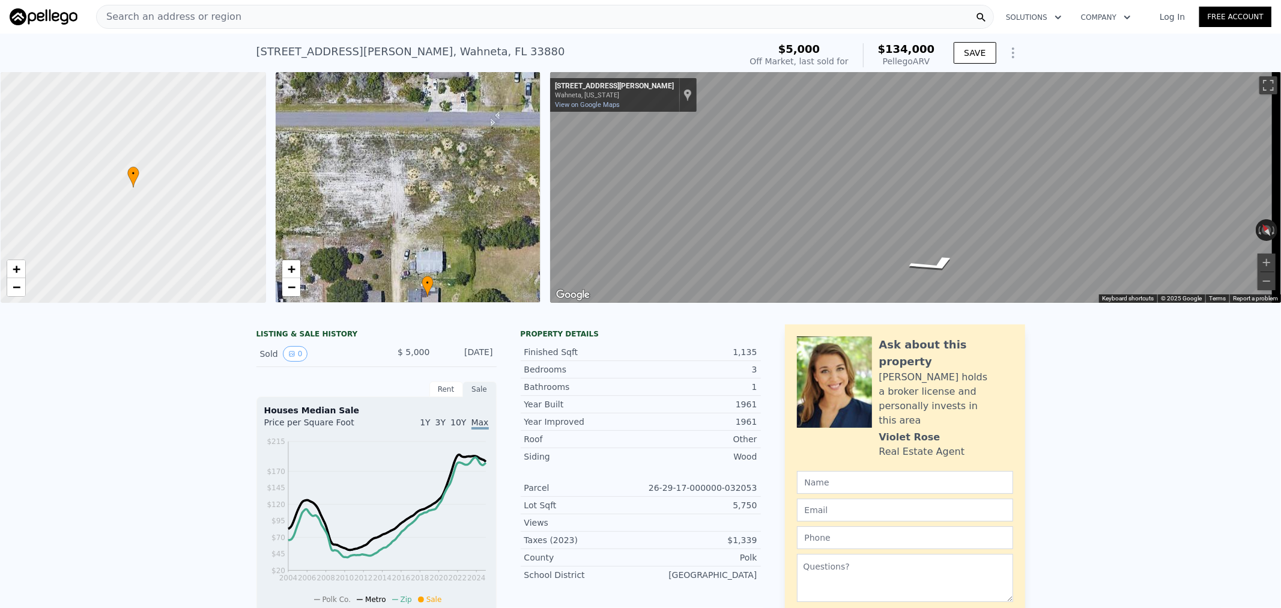
drag, startPoint x: 409, startPoint y: 217, endPoint x: 441, endPoint y: 265, distance: 57.6
click at [439, 267] on div "• + −" at bounding box center [408, 187] width 265 height 231
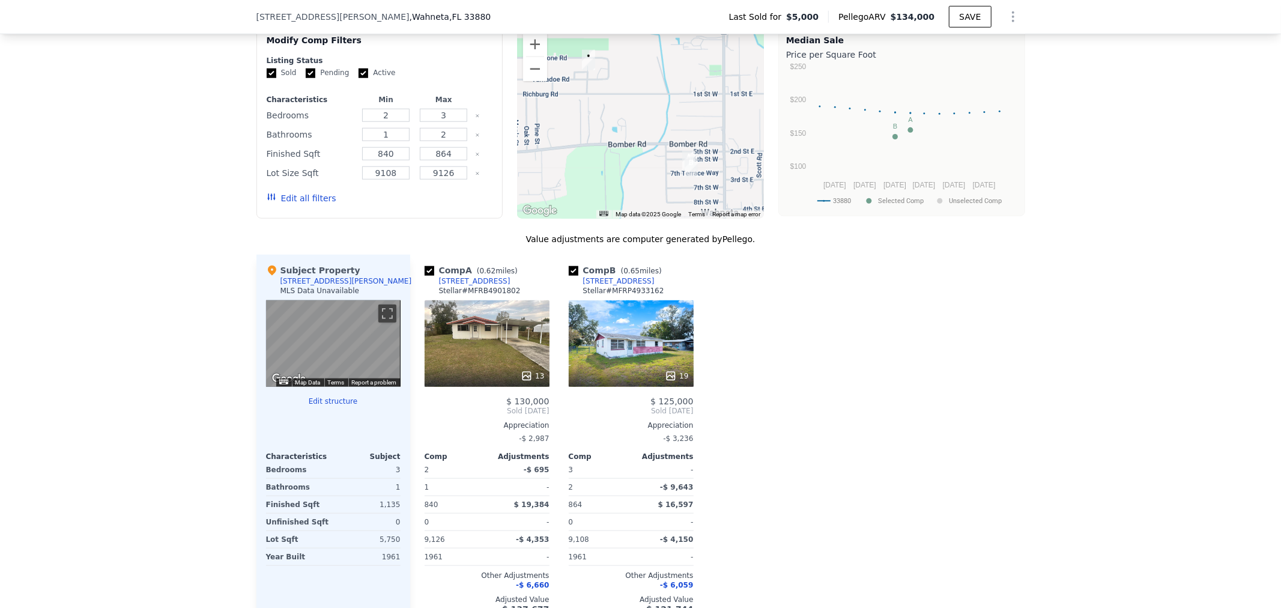
scroll to position [885, 0]
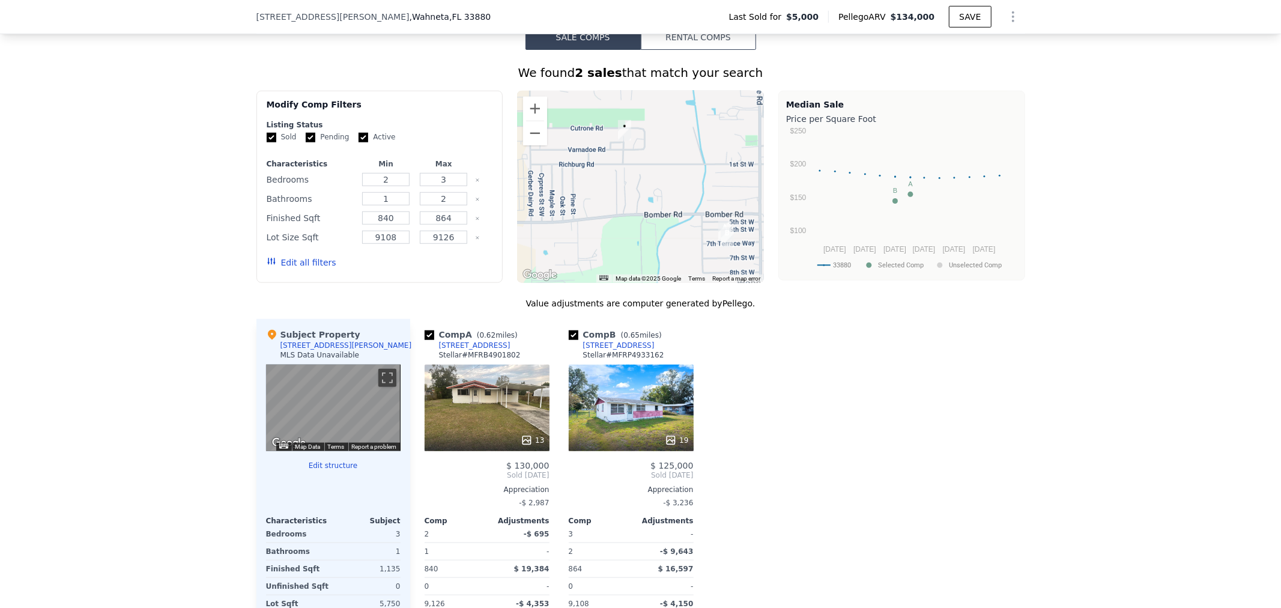
drag, startPoint x: 659, startPoint y: 245, endPoint x: 687, endPoint y: 249, distance: 28.5
click at [687, 249] on div at bounding box center [640, 187] width 247 height 192
click at [524, 139] on button "Zoom out" at bounding box center [535, 133] width 24 height 24
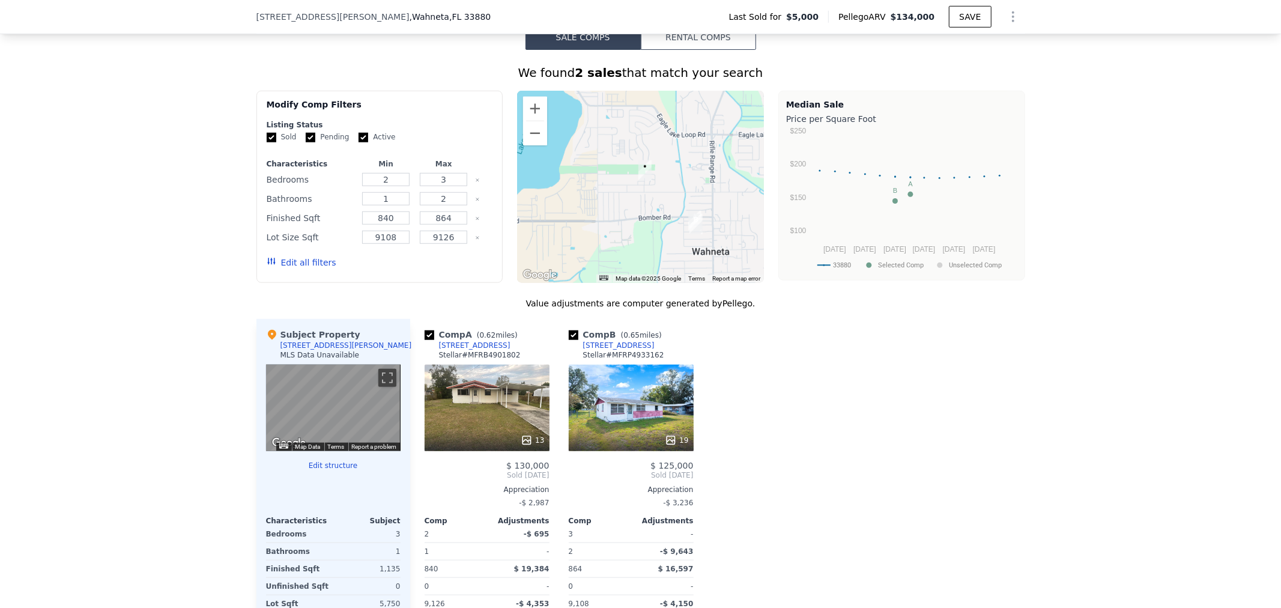
drag, startPoint x: 597, startPoint y: 208, endPoint x: 608, endPoint y: 226, distance: 21.3
click at [608, 226] on div at bounding box center [640, 187] width 247 height 192
click at [305, 268] on button "Edit all filters" at bounding box center [302, 262] width 70 height 12
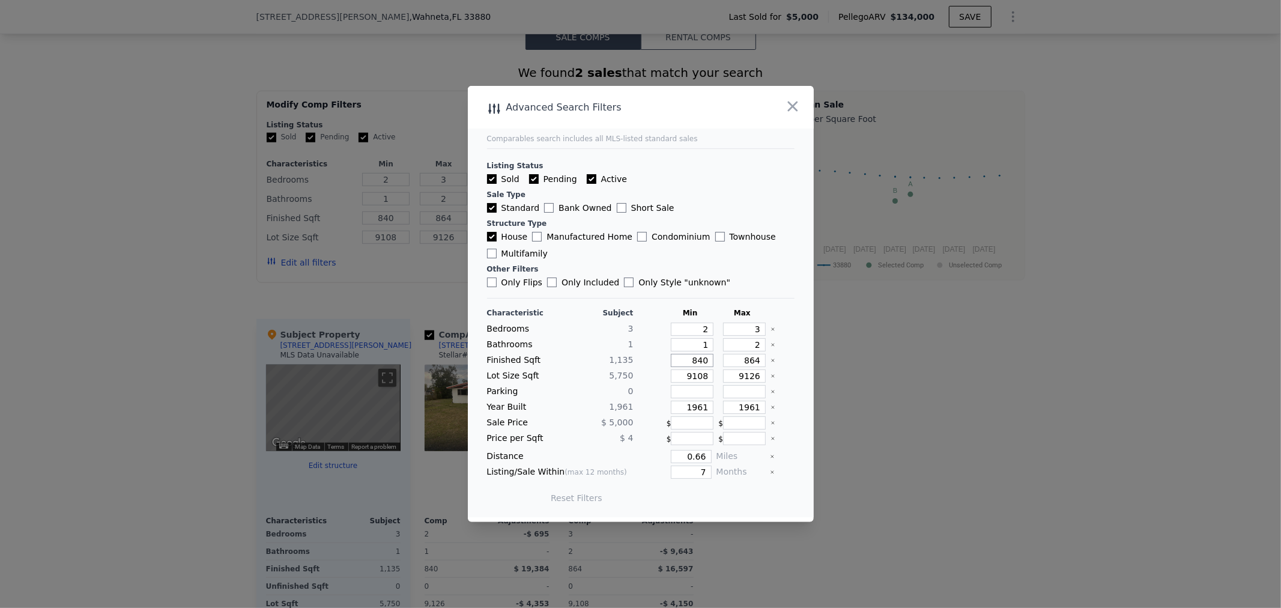
drag, startPoint x: 675, startPoint y: 361, endPoint x: 720, endPoint y: 358, distance: 45.1
click at [720, 358] on div "Finished Sqft 1,135 840 864" at bounding box center [640, 360] width 307 height 13
drag, startPoint x: 720, startPoint y: 358, endPoint x: 769, endPoint y: 367, distance: 49.3
click at [769, 367] on div "Characteristic Subject Min Max Bedrooms 3 2 3 Bathrooms 1 1 2 Finished Sqft 1,1…" at bounding box center [640, 411] width 307 height 207
type input "1"
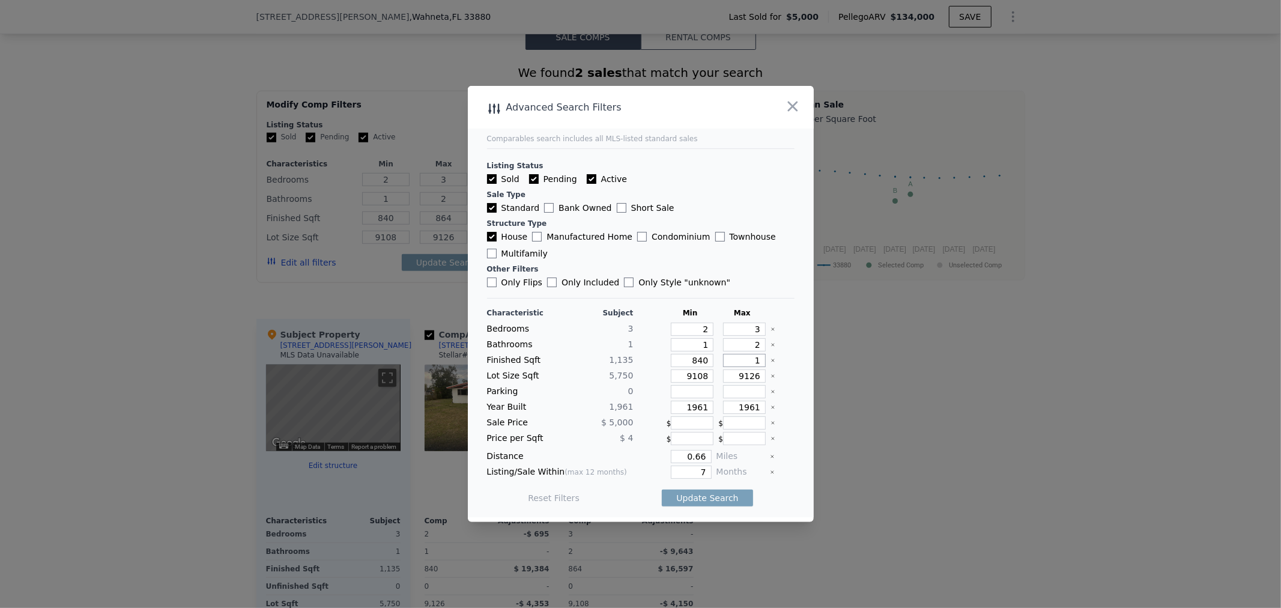
type input "1"
click at [662, 489] on button "Update Search" at bounding box center [707, 497] width 91 height 17
type input "13"
type input "1300"
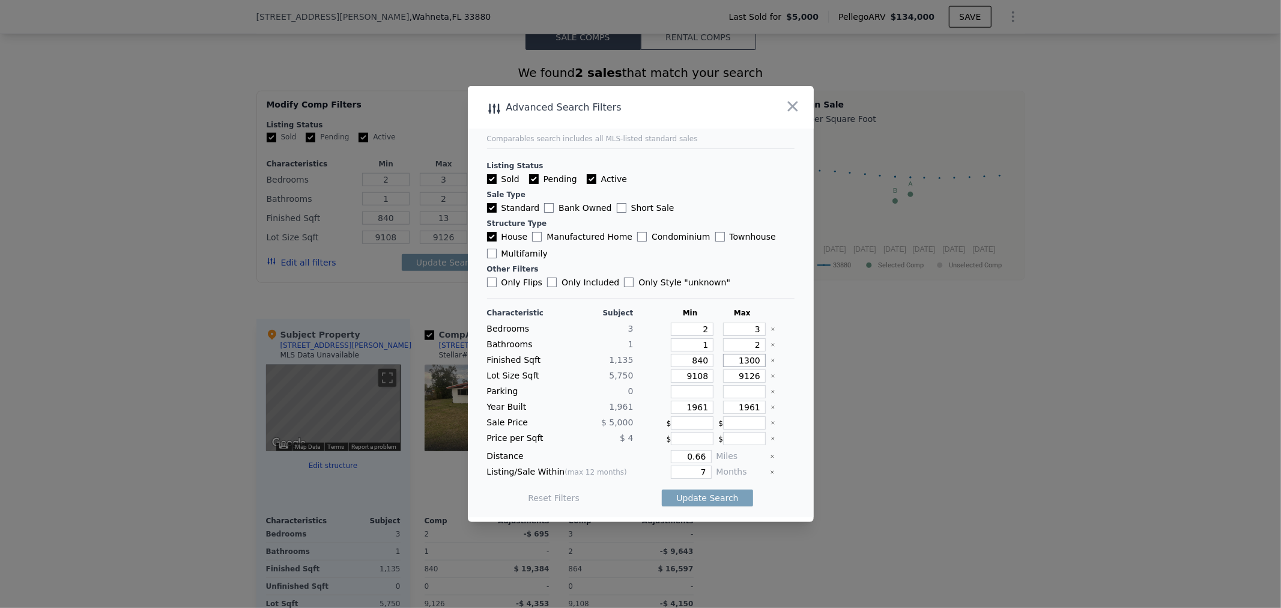
type input "1300"
drag, startPoint x: 672, startPoint y: 375, endPoint x: 716, endPoint y: 374, distance: 43.8
click at [716, 374] on div "Lot Size Sqft 5,750 9108 9126" at bounding box center [640, 375] width 307 height 13
type input "3"
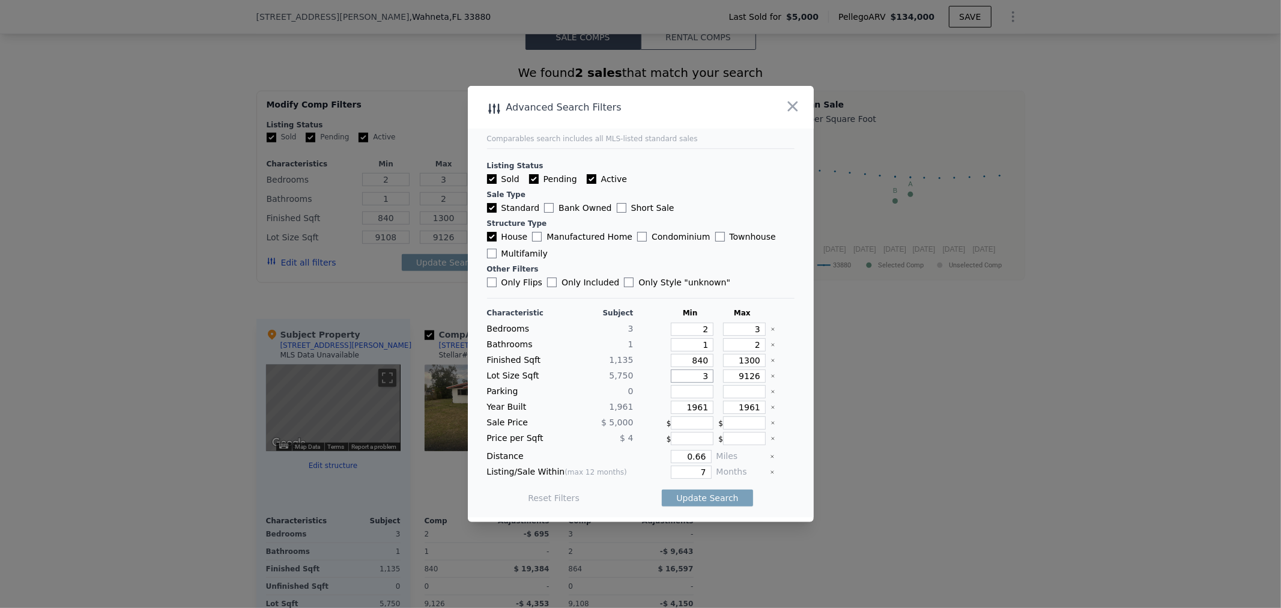
type input "3"
type input "35"
type input "350"
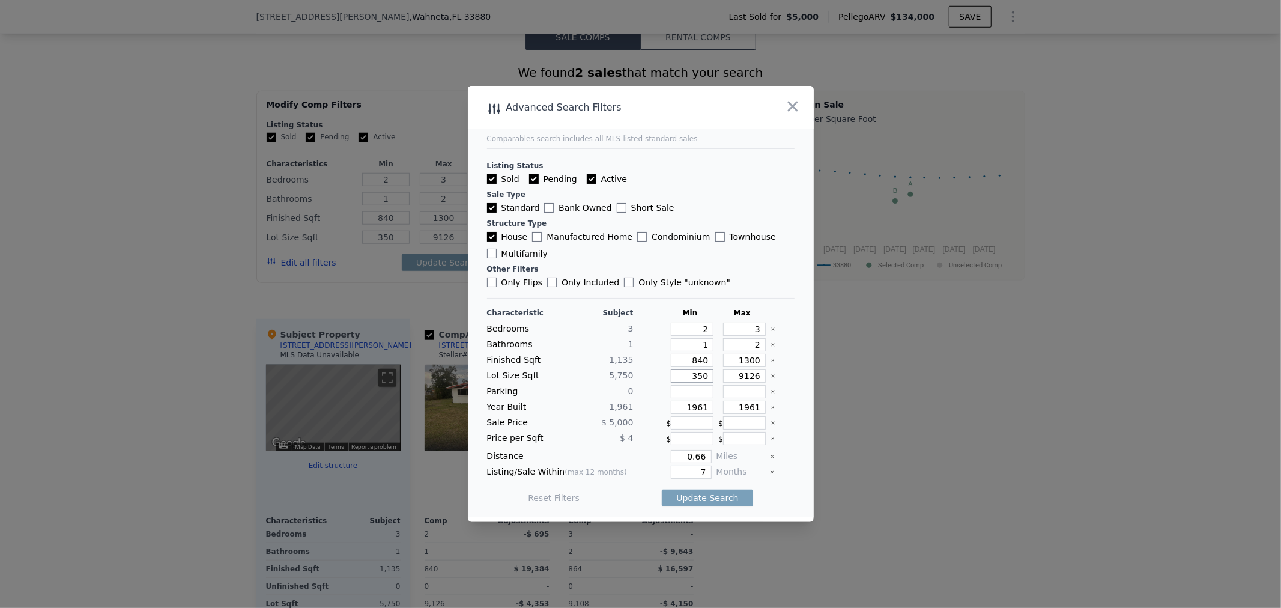
type input "350"
drag, startPoint x: 667, startPoint y: 406, endPoint x: 729, endPoint y: 409, distance: 62.5
click at [729, 409] on div "Year Built 1,961 1961 1961" at bounding box center [640, 406] width 307 height 13
type input "1940"
drag, startPoint x: 730, startPoint y: 409, endPoint x: 792, endPoint y: 406, distance: 62.5
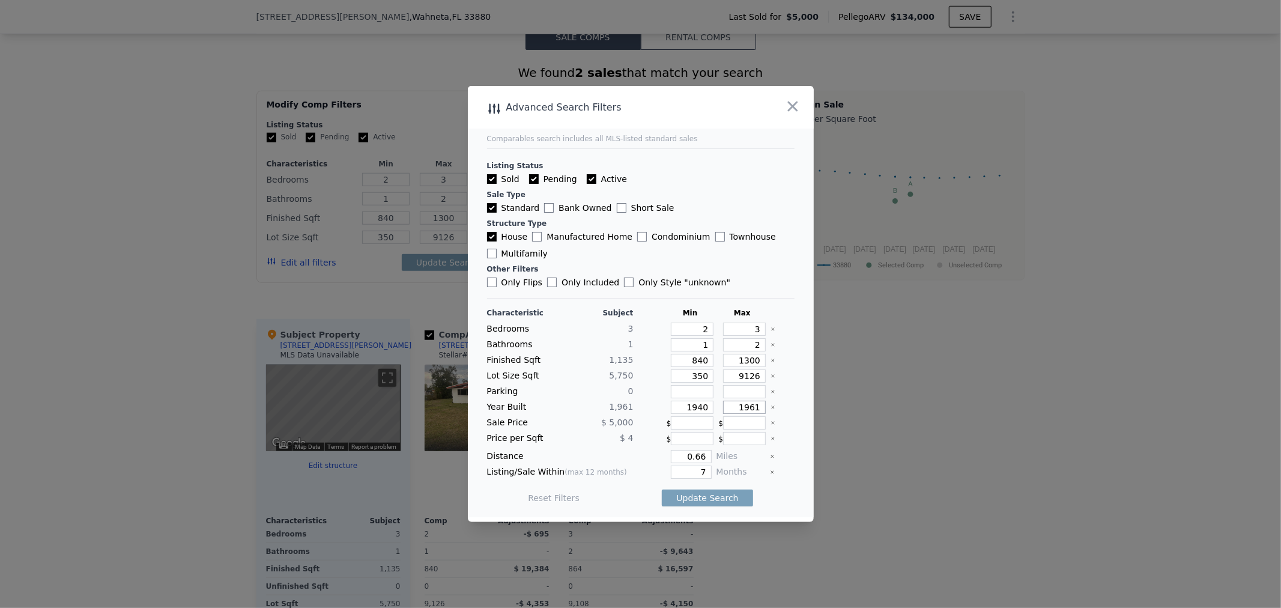
click at [792, 406] on main "Comparables search includes all MLS-listed standard sales Listing Status Sold P…" at bounding box center [641, 301] width 346 height 431
type input "1990"
click at [680, 499] on button "Update Search" at bounding box center [707, 497] width 91 height 17
checkbox input "false"
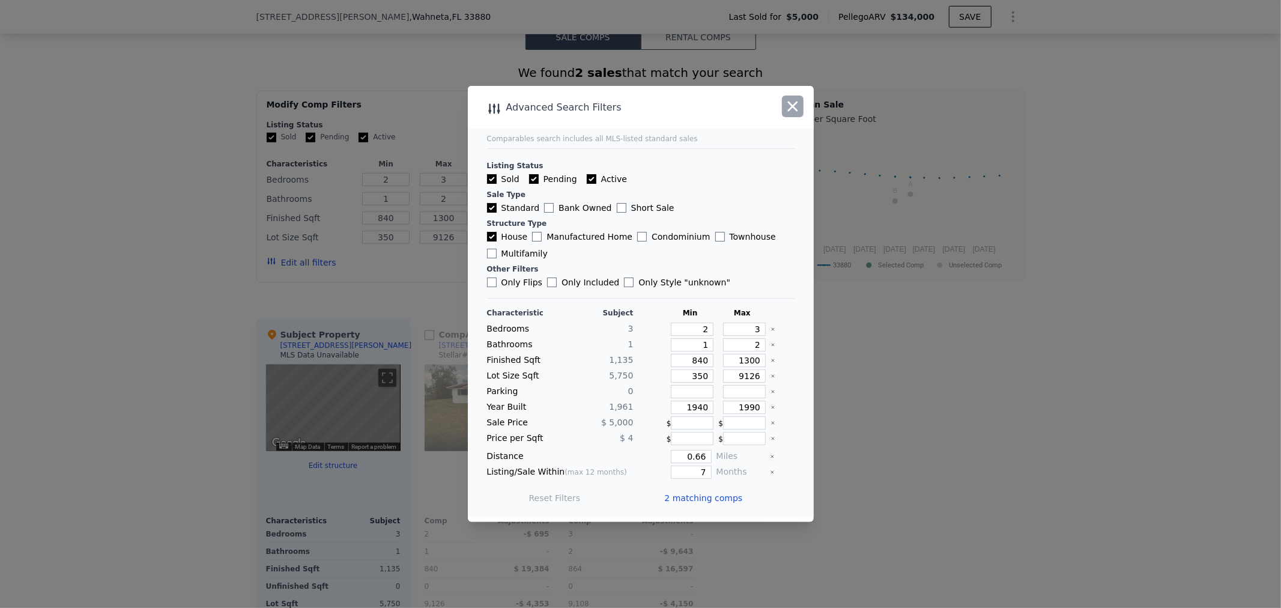
click at [794, 98] on icon "button" at bounding box center [792, 106] width 17 height 17
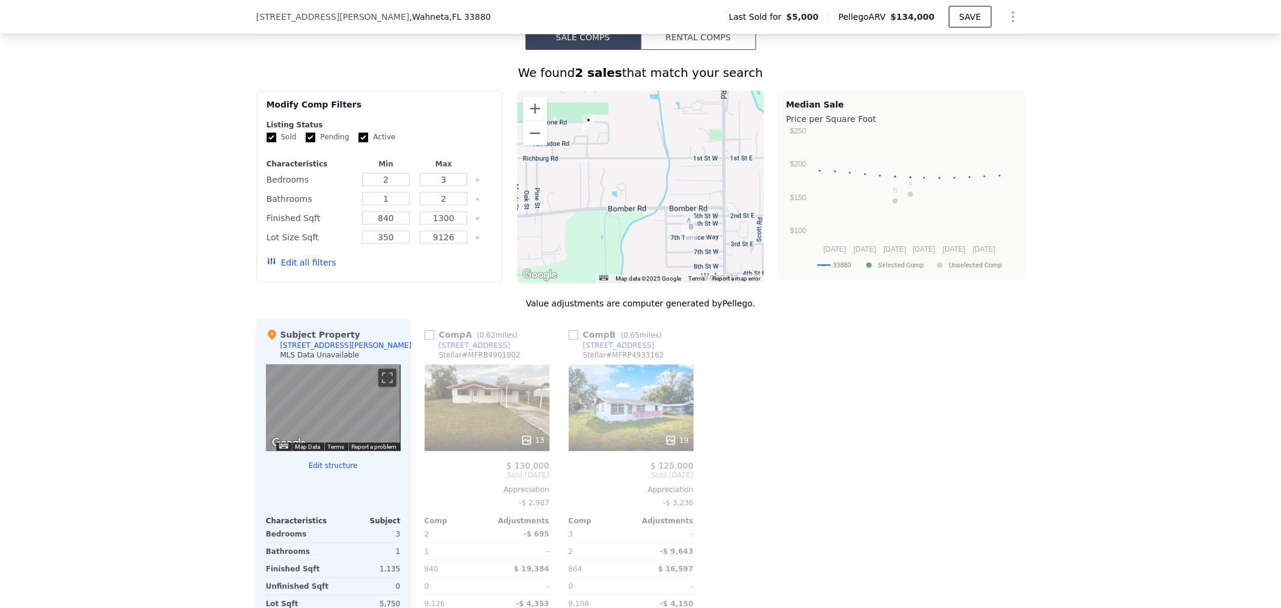
click at [301, 268] on button "Edit all filters" at bounding box center [302, 262] width 70 height 12
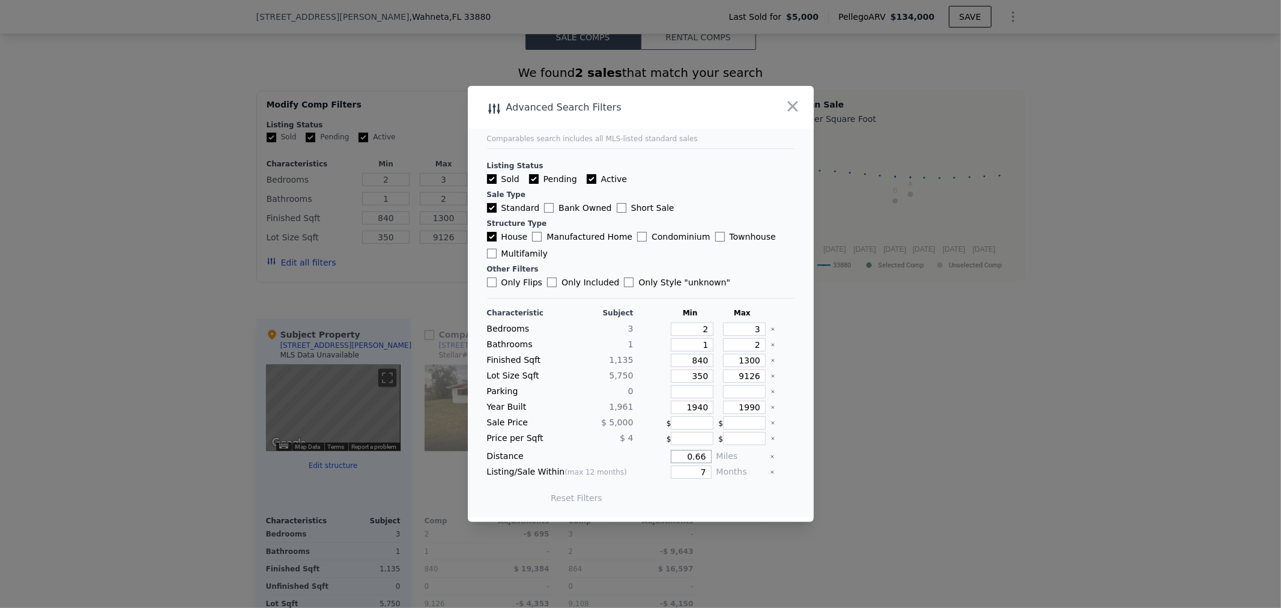
drag, startPoint x: 670, startPoint y: 454, endPoint x: 680, endPoint y: 456, distance: 10.4
click at [680, 456] on input "0.66" at bounding box center [691, 456] width 40 height 13
drag, startPoint x: 674, startPoint y: 458, endPoint x: 794, endPoint y: 470, distance: 121.3
click at [794, 470] on main "Comparables search includes all MLS-listed standard sales Listing Status Sold P…" at bounding box center [641, 301] width 346 height 431
type input "1"
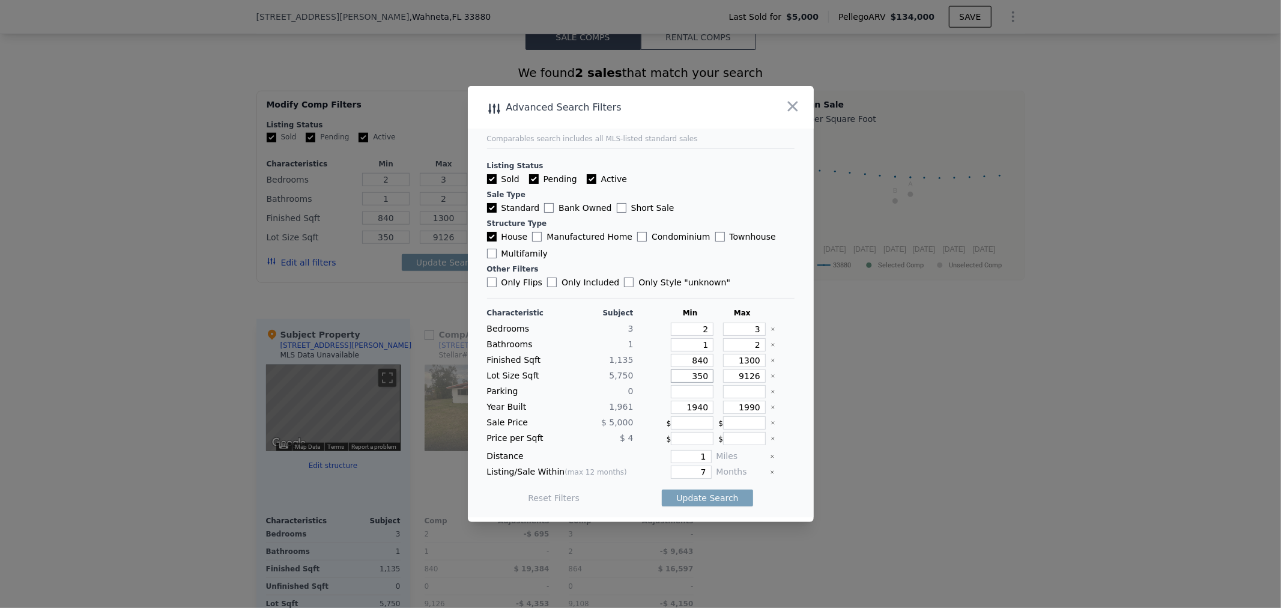
drag, startPoint x: 668, startPoint y: 376, endPoint x: 770, endPoint y: 372, distance: 101.5
click at [770, 372] on div "Lot Size Sqft 5,750 350 9126" at bounding box center [640, 375] width 307 height 13
drag, startPoint x: 727, startPoint y: 373, endPoint x: 793, endPoint y: 379, distance: 66.3
click at [793, 379] on main "Comparables search includes all MLS-listed standard sales Listing Status Sold P…" at bounding box center [641, 301] width 346 height 431
type input "1"
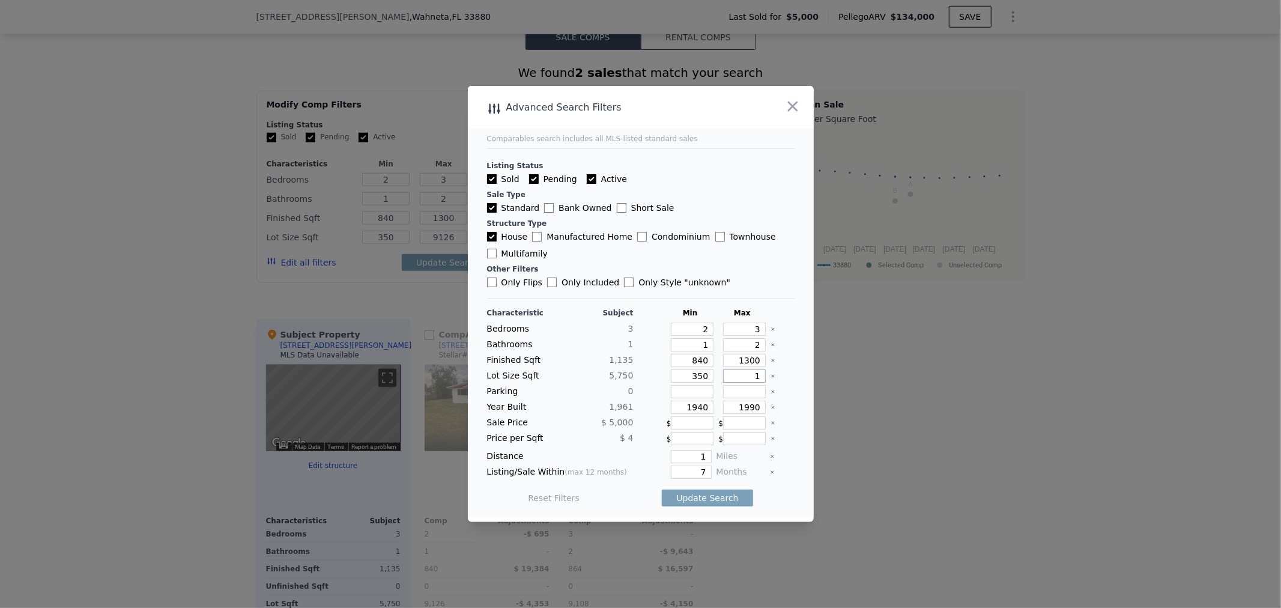
type input "1"
type input "15"
type input "150"
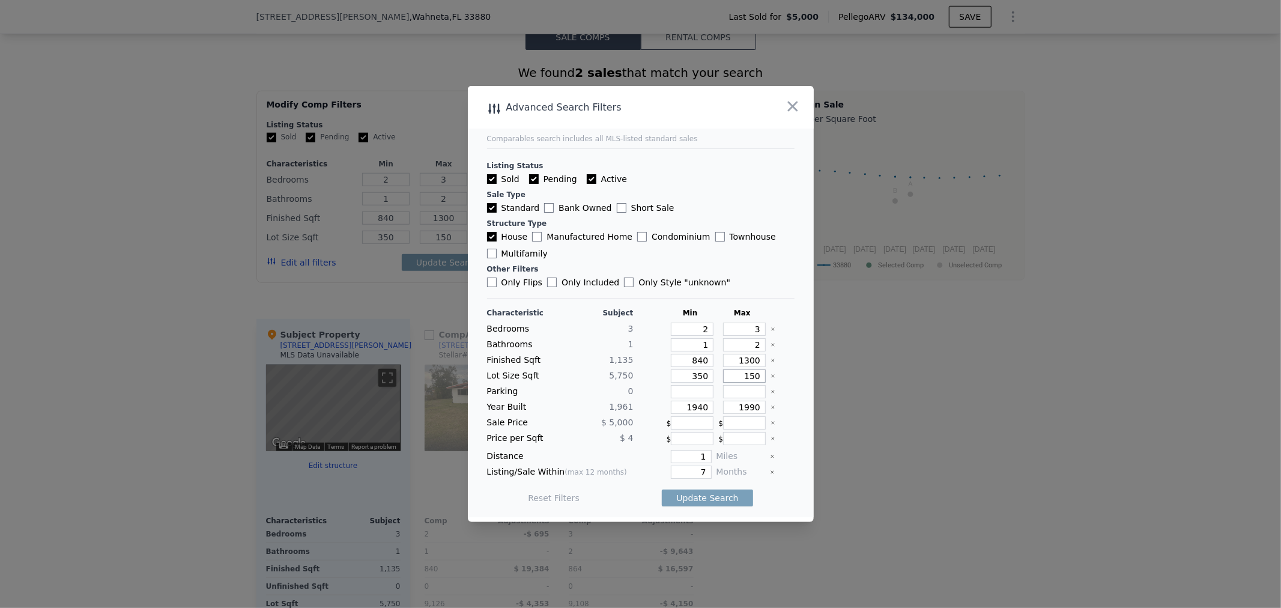
type input "1500"
type input "15000"
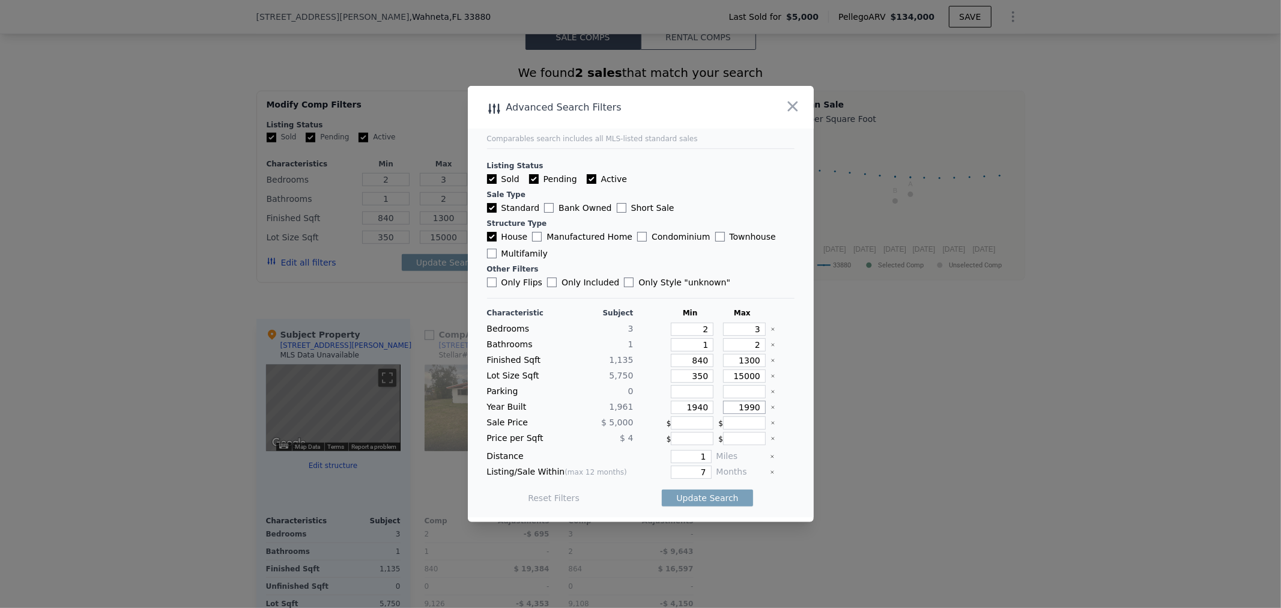
click at [723, 402] on input "1990" at bounding box center [744, 406] width 43 height 13
drag, startPoint x: 687, startPoint y: 373, endPoint x: 713, endPoint y: 372, distance: 25.2
click at [713, 372] on div "Lot Size Sqft 5,750 350 15000" at bounding box center [640, 375] width 307 height 13
type input "3500"
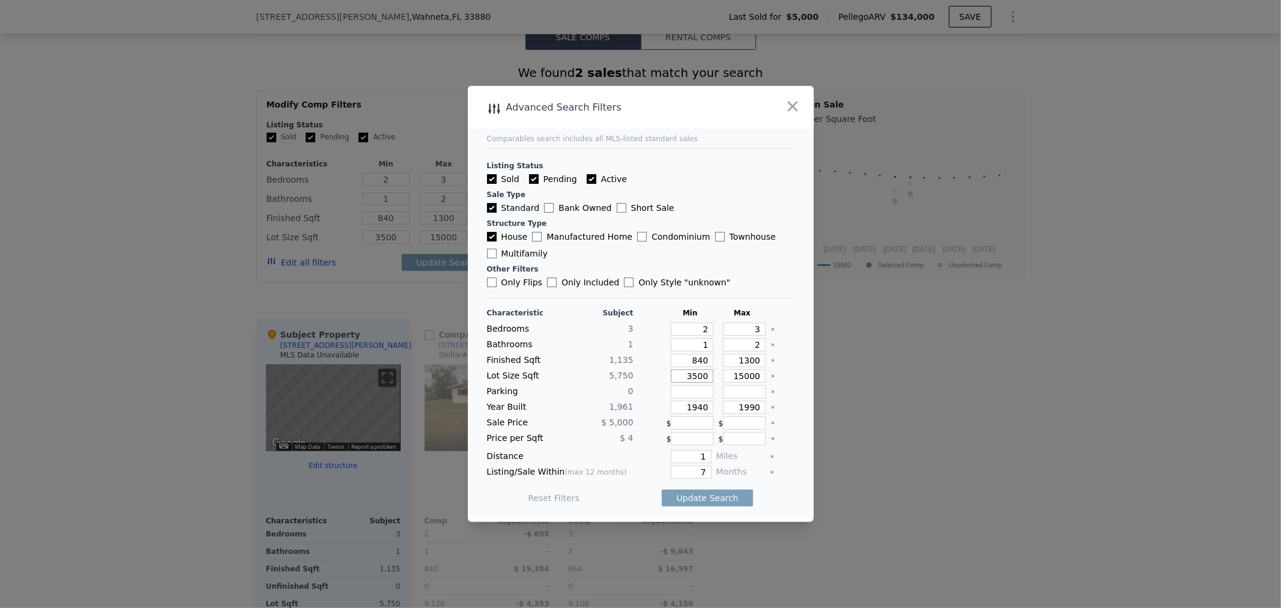
type input "3500"
click at [723, 405] on input "1990" at bounding box center [744, 406] width 43 height 13
drag, startPoint x: 731, startPoint y: 406, endPoint x: 831, endPoint y: 405, distance: 100.3
click at [825, 405] on div "​ Advanced Search Filters Comparables search includes all MLS-listed standard s…" at bounding box center [640, 304] width 1281 height 608
type input "2000"
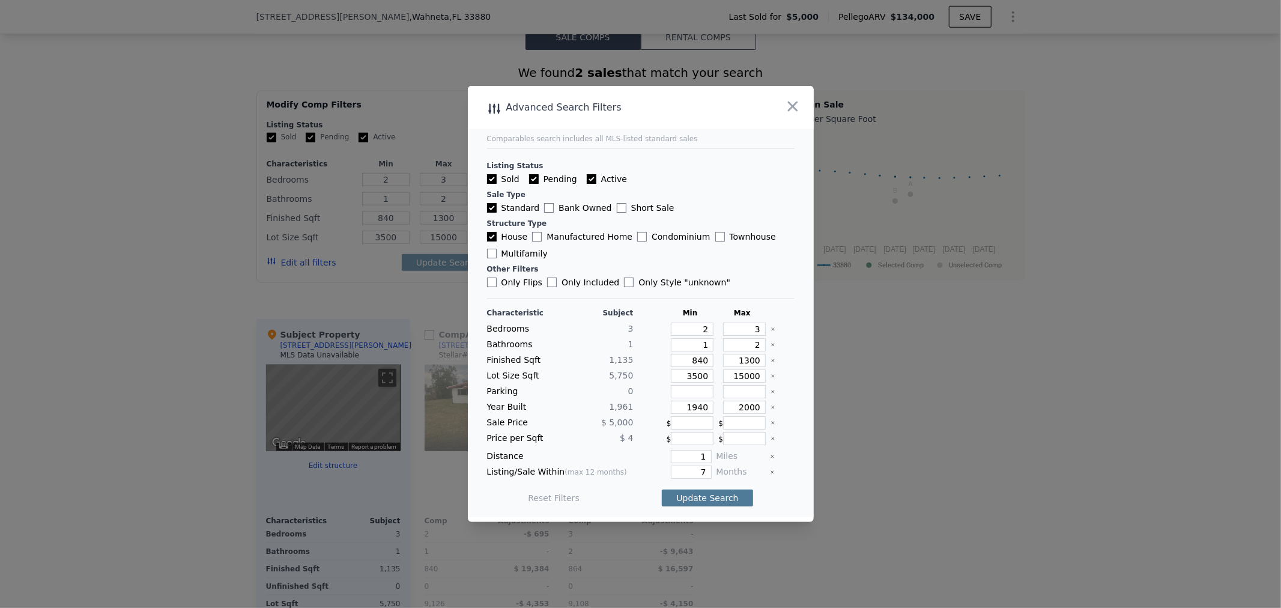
click at [706, 493] on button "Update Search" at bounding box center [707, 497] width 91 height 17
drag, startPoint x: 685, startPoint y: 465, endPoint x: 780, endPoint y: 475, distance: 96.0
click at [780, 475] on div "Listing/Sale Within (max 12 months) 7 Months" at bounding box center [640, 471] width 307 height 13
type input "12"
click at [717, 493] on button "Update Search" at bounding box center [707, 497] width 91 height 17
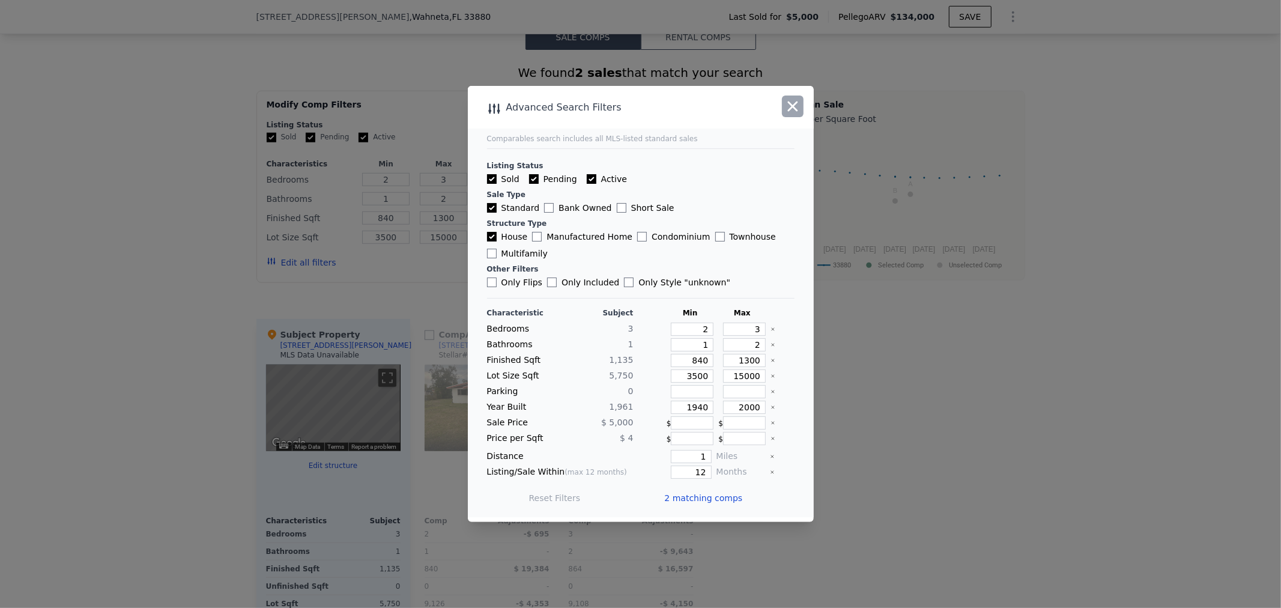
click at [792, 110] on icon "button" at bounding box center [792, 106] width 17 height 17
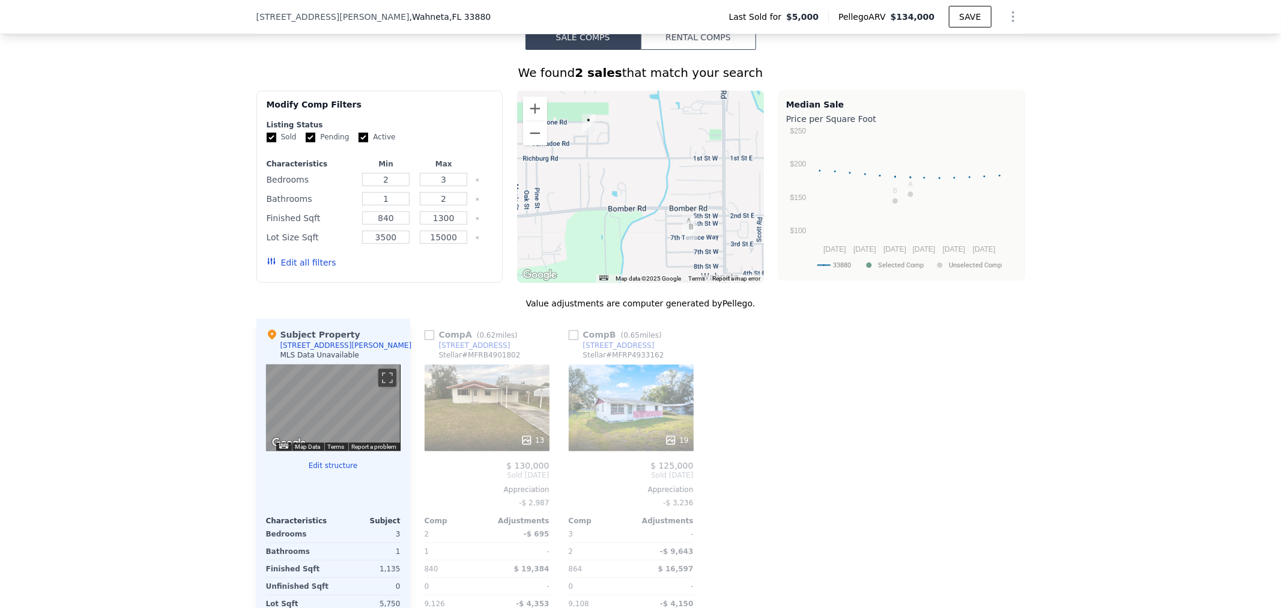
scroll to position [1063, 0]
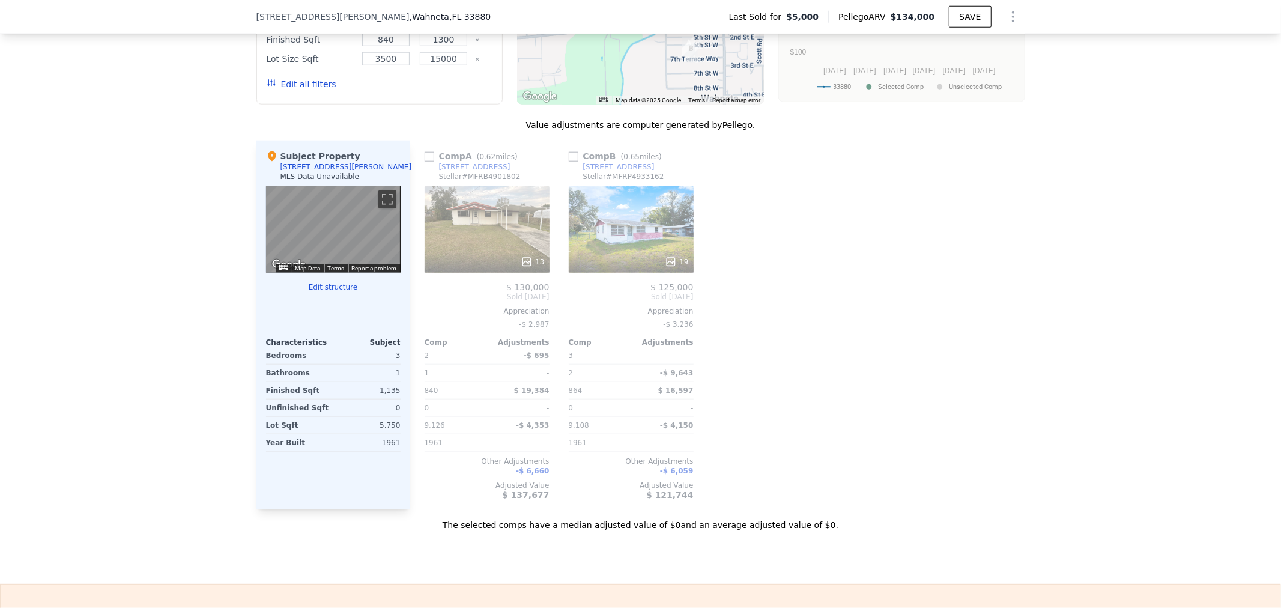
click at [454, 222] on div "13" at bounding box center [486, 229] width 125 height 86
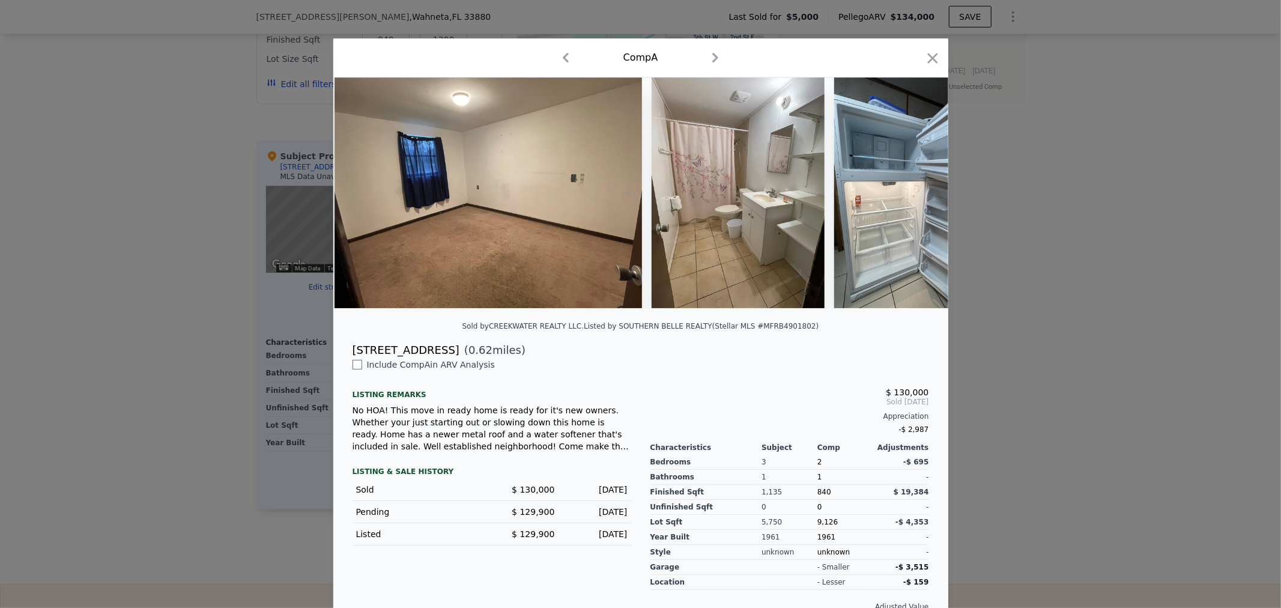
scroll to position [0, 3092]
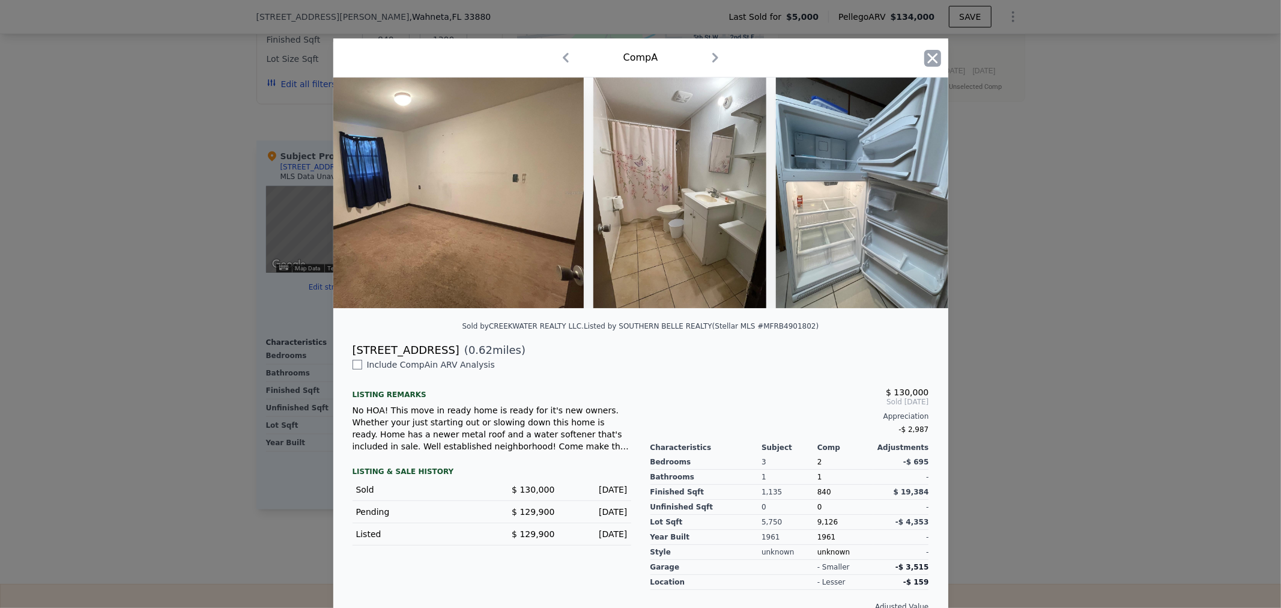
click at [927, 55] on icon "button" at bounding box center [932, 58] width 10 height 10
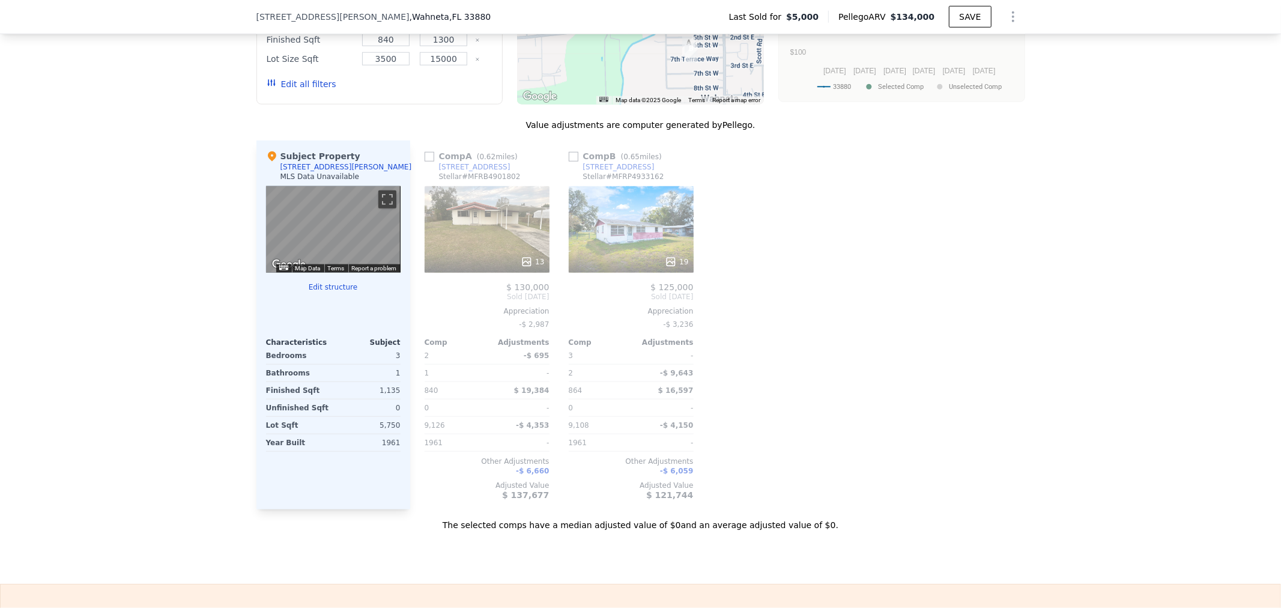
click at [621, 253] on div "19" at bounding box center [631, 229] width 125 height 86
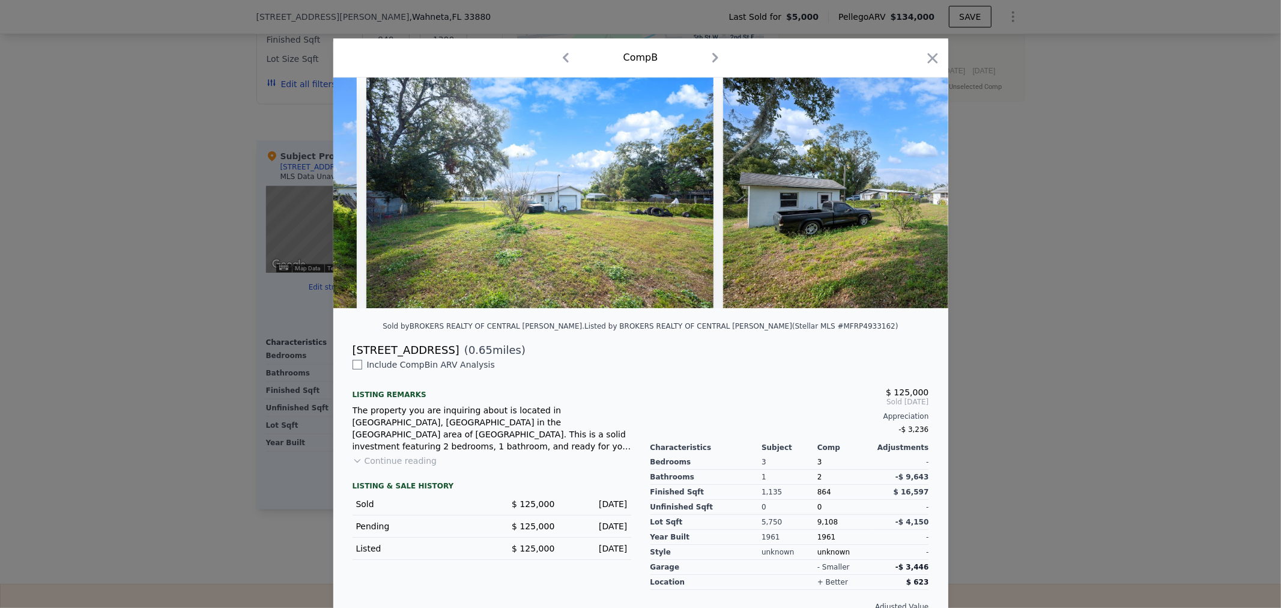
scroll to position [0, 6150]
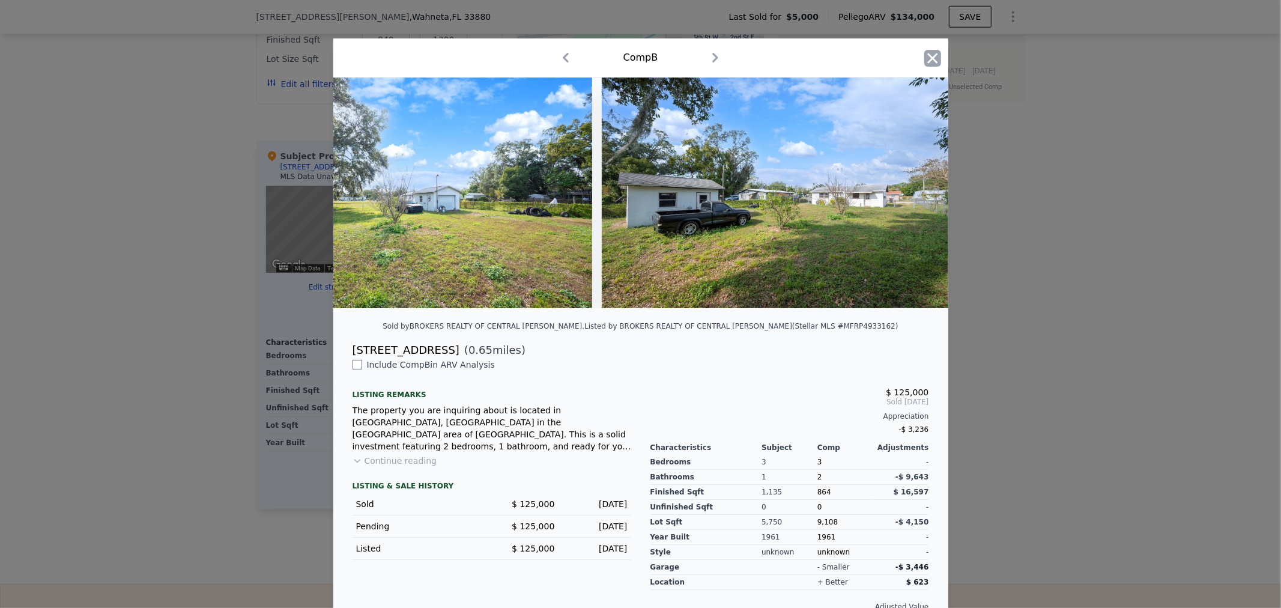
click at [931, 58] on icon "button" at bounding box center [932, 58] width 17 height 17
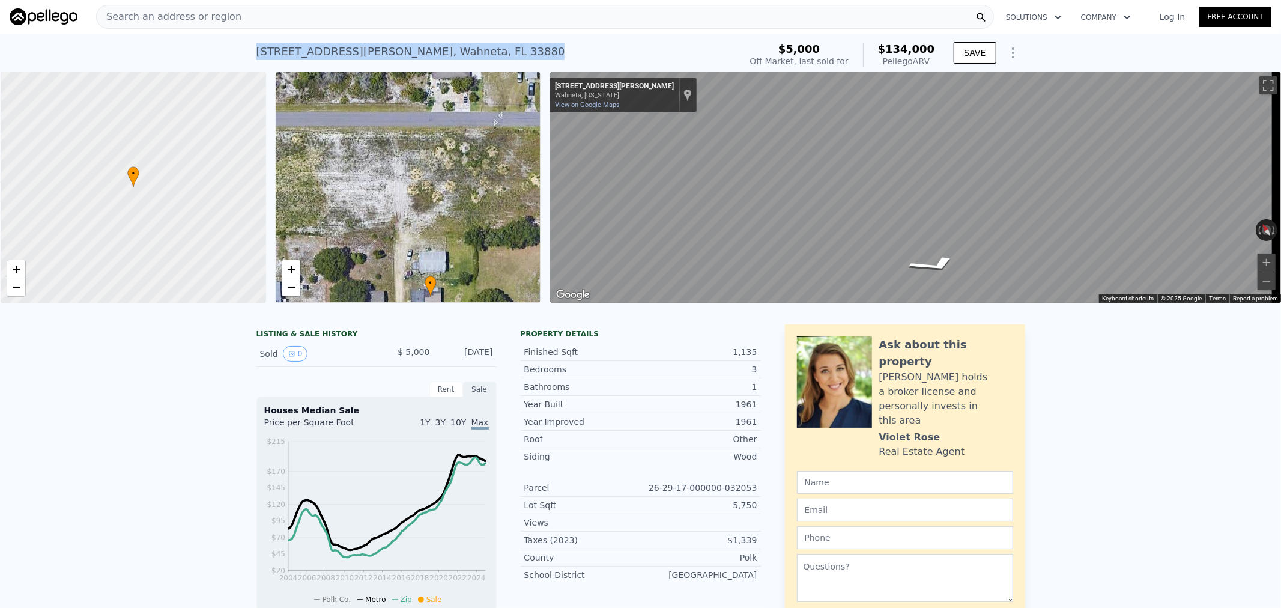
drag, startPoint x: 436, startPoint y: 56, endPoint x: 243, endPoint y: 61, distance: 193.4
click at [243, 61] on div "205 Williams Rd , Wahneta , FL 33880 Sold Oct 1996 for $5k (~ARV $134k ) $5,000…" at bounding box center [640, 53] width 1281 height 38
copy div "205 Williams Rd , Wahneta , FL 33880"
click at [10, 272] on link "+" at bounding box center [16, 269] width 18 height 18
click at [13, 274] on span "+" at bounding box center [17, 268] width 8 height 15
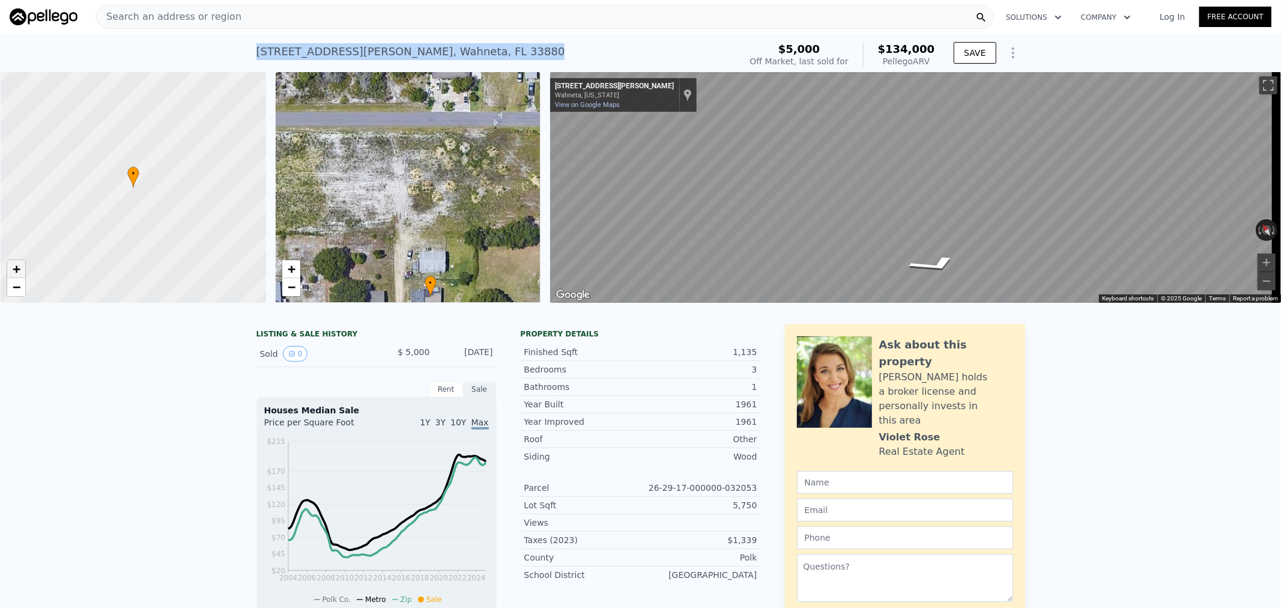
click at [13, 274] on span "+" at bounding box center [17, 268] width 8 height 15
drag, startPoint x: 154, startPoint y: 230, endPoint x: 231, endPoint y: 238, distance: 77.2
click at [231, 238] on div at bounding box center [133, 187] width 318 height 277
drag, startPoint x: 145, startPoint y: 205, endPoint x: 103, endPoint y: 196, distance: 42.4
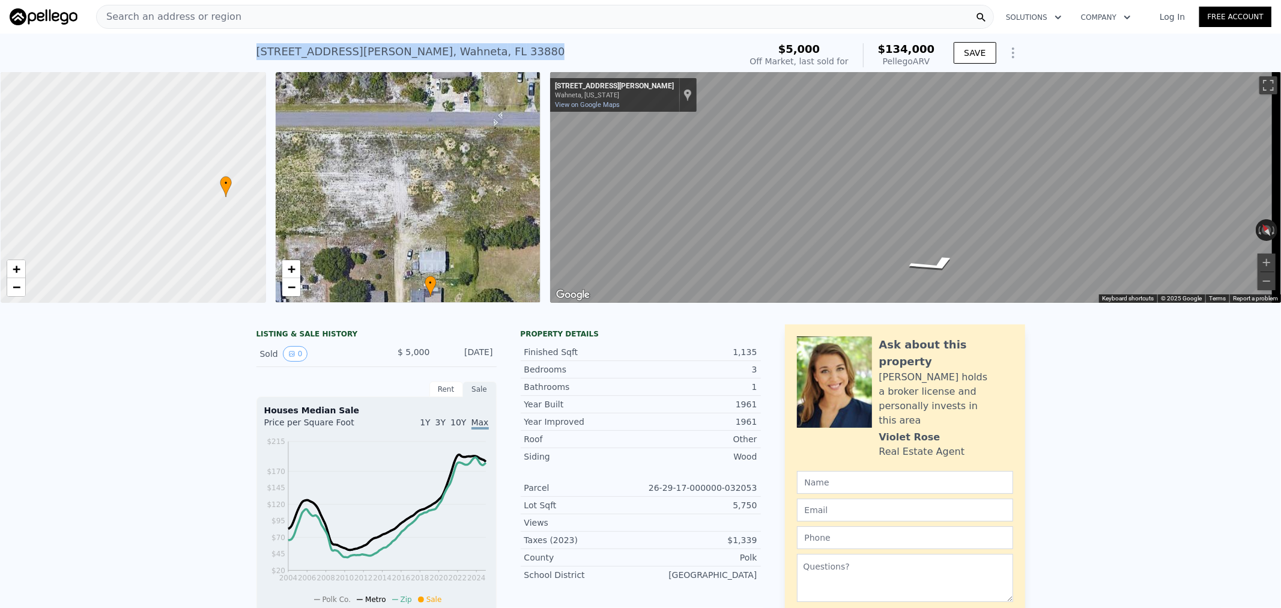
click at [103, 196] on div at bounding box center [133, 187] width 318 height 277
click at [13, 265] on span "+" at bounding box center [17, 268] width 8 height 15
type input "864"
type input "9108"
type input "9126"
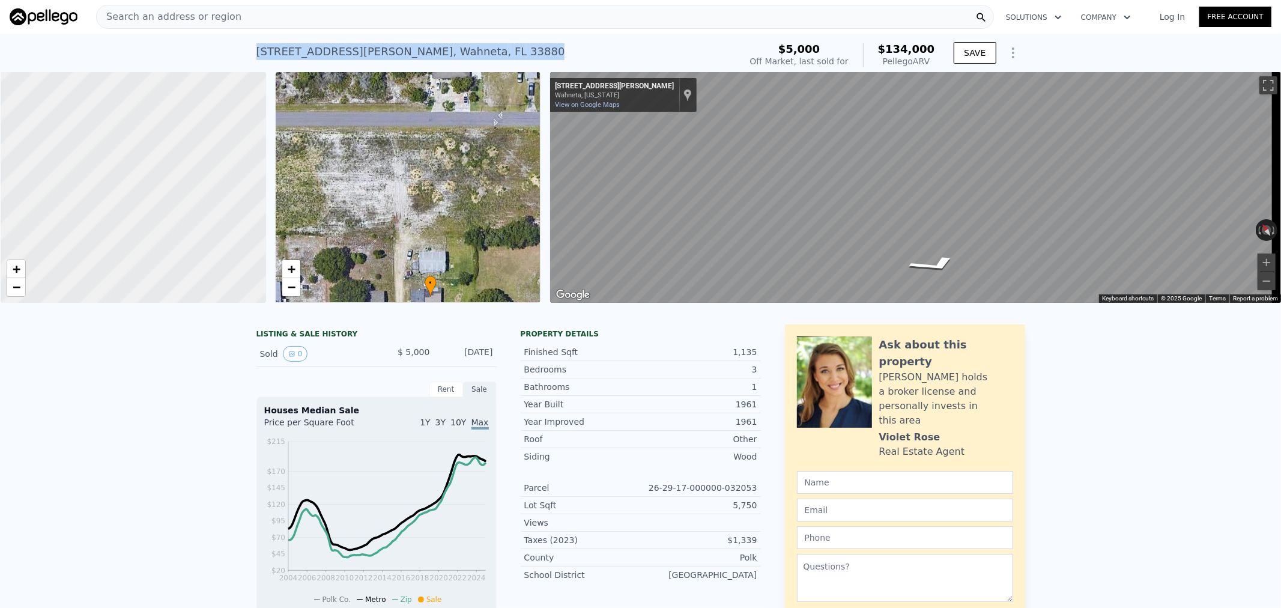
checkbox input "true"
drag, startPoint x: 193, startPoint y: 229, endPoint x: 85, endPoint y: 223, distance: 108.2
click at [85, 223] on div at bounding box center [133, 187] width 318 height 277
click at [23, 290] on link "−" at bounding box center [16, 287] width 18 height 18
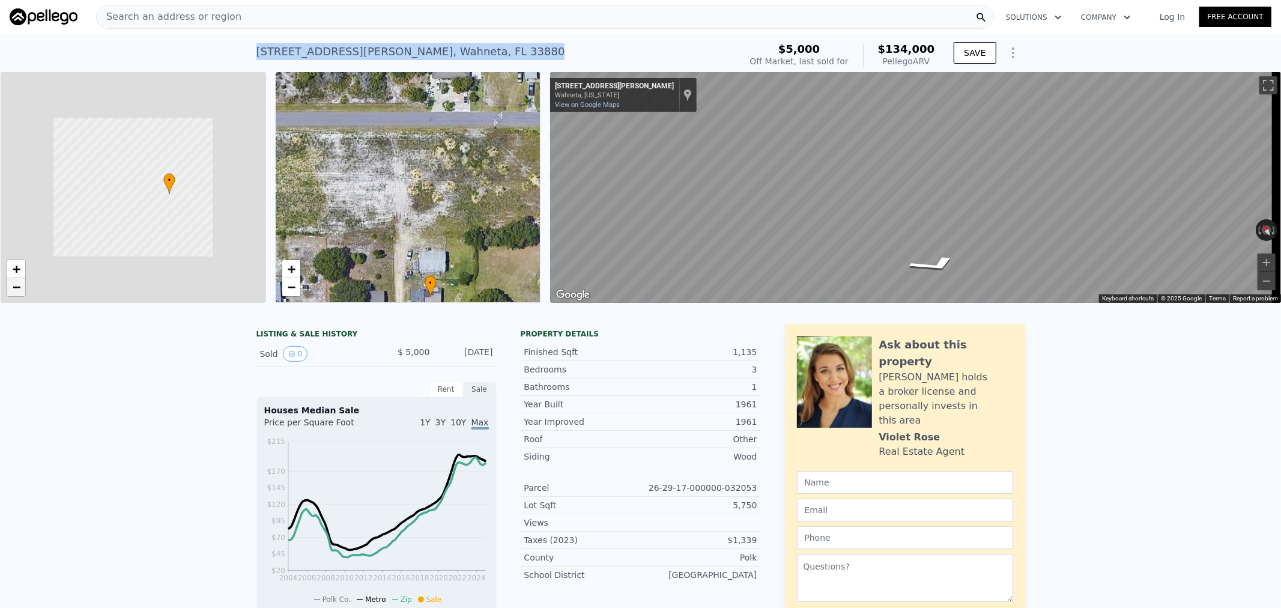
click at [21, 290] on link "−" at bounding box center [16, 287] width 18 height 18
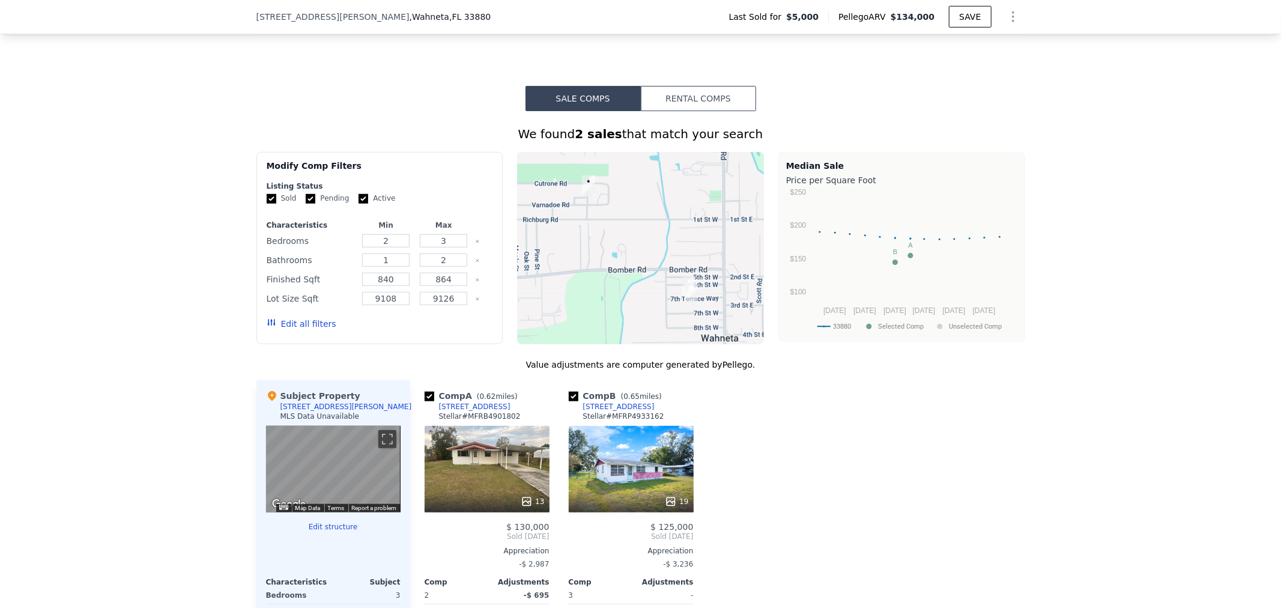
scroll to position [885, 0]
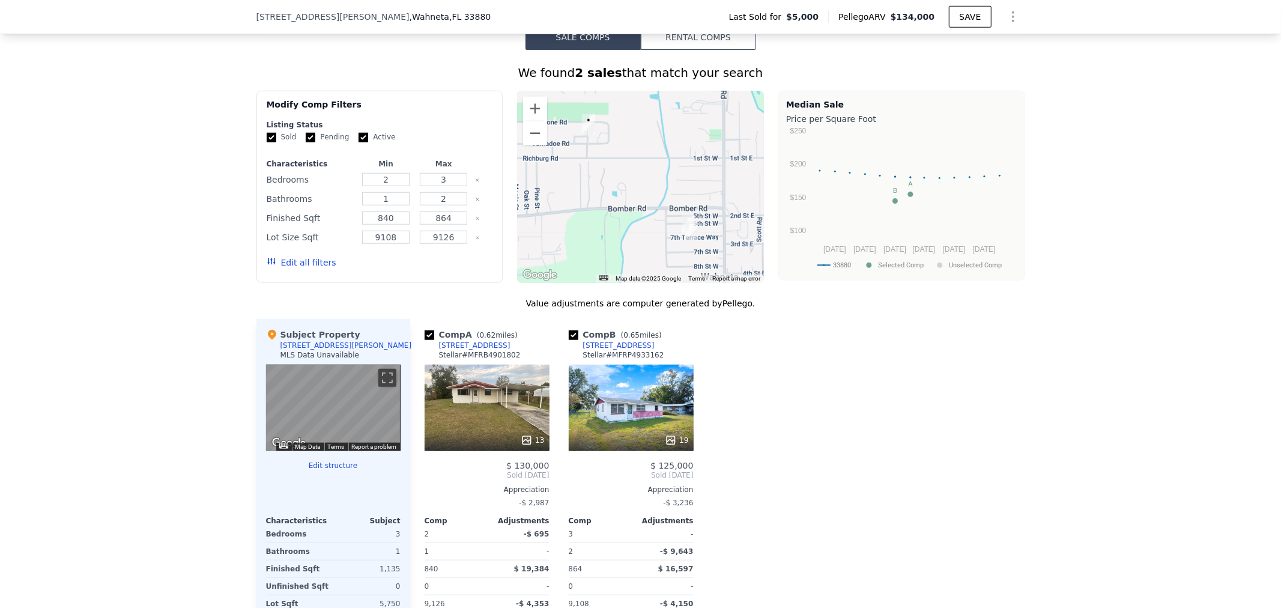
click at [295, 268] on button "Edit all filters" at bounding box center [302, 262] width 70 height 12
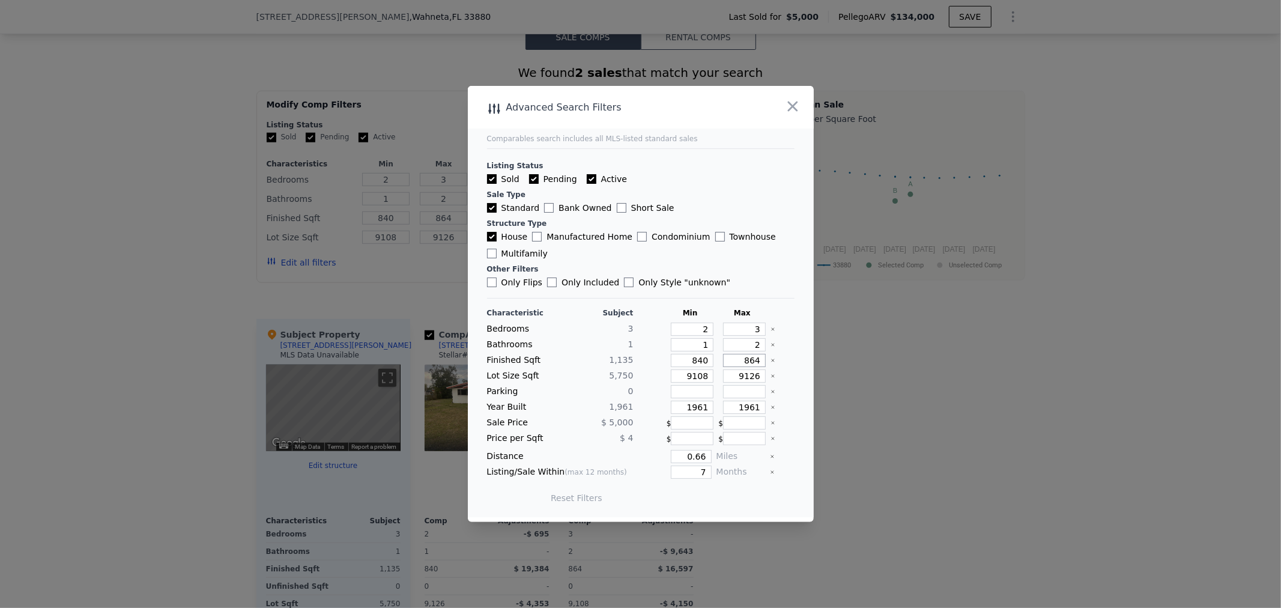
drag, startPoint x: 728, startPoint y: 361, endPoint x: 822, endPoint y: 365, distance: 94.3
click at [817, 367] on div "​ Advanced Search Filters Comparables search includes all MLS-listed standard s…" at bounding box center [640, 304] width 1281 height 608
type input "1"
type input "14"
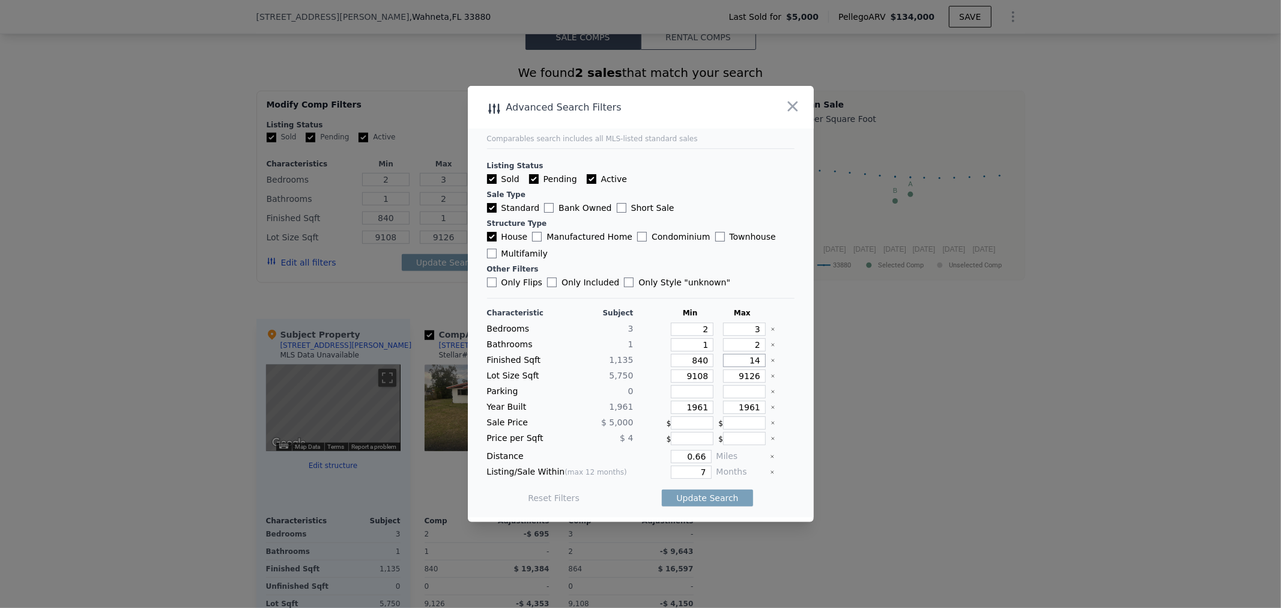
type input "14"
type input "140"
type input "1400"
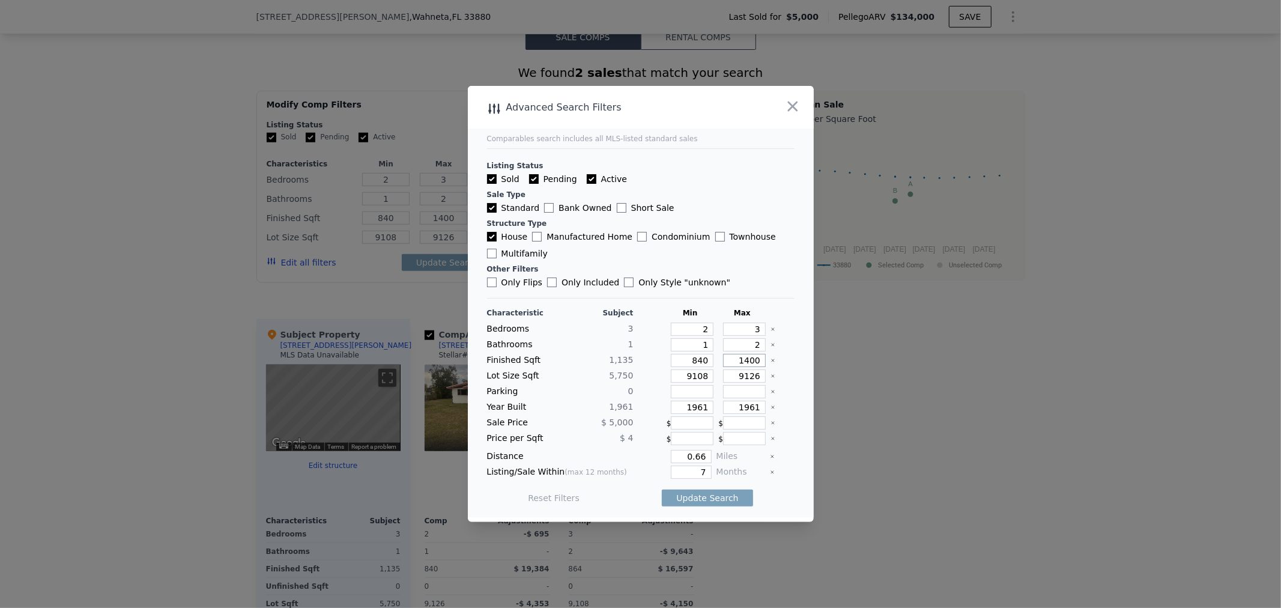
type input "1400"
click at [676, 362] on input "840" at bounding box center [692, 360] width 43 height 13
drag, startPoint x: 666, startPoint y: 374, endPoint x: 738, endPoint y: 381, distance: 72.3
click at [738, 381] on div "Lot Size Sqft 5,750 9108 9126" at bounding box center [640, 375] width 307 height 13
type input "3332"
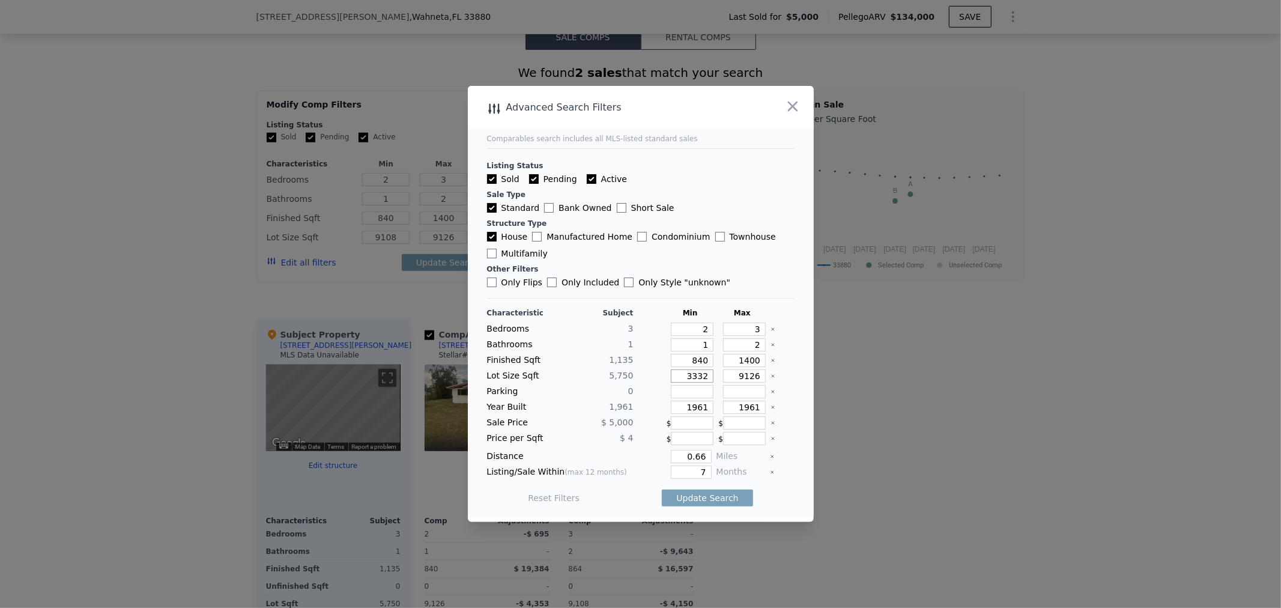
type input "3332"
type input "33320"
type input "3332"
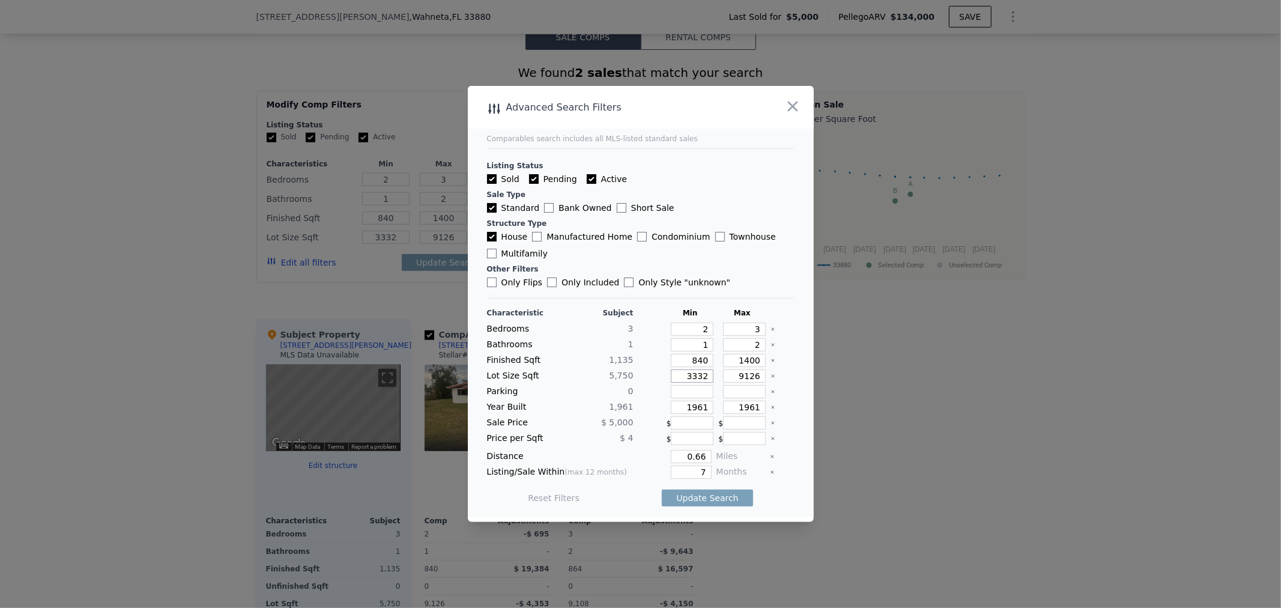
drag, startPoint x: 669, startPoint y: 373, endPoint x: 739, endPoint y: 373, distance: 70.2
click at [739, 373] on div "Lot Size Sqft 5,750 3332 9126" at bounding box center [640, 375] width 307 height 13
type input "4"
type input "44"
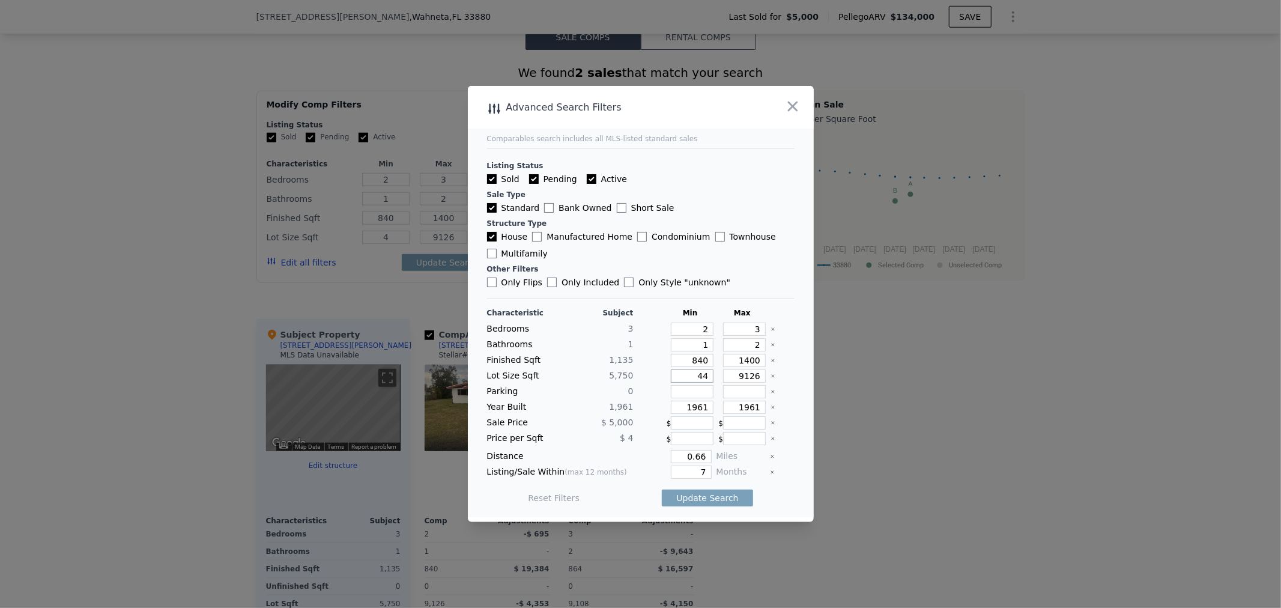
type input "44"
drag, startPoint x: 696, startPoint y: 404, endPoint x: 721, endPoint y: 406, distance: 24.7
click at [721, 406] on div "Year Built 1,961 1961 1961" at bounding box center [640, 406] width 307 height 13
type input "1940"
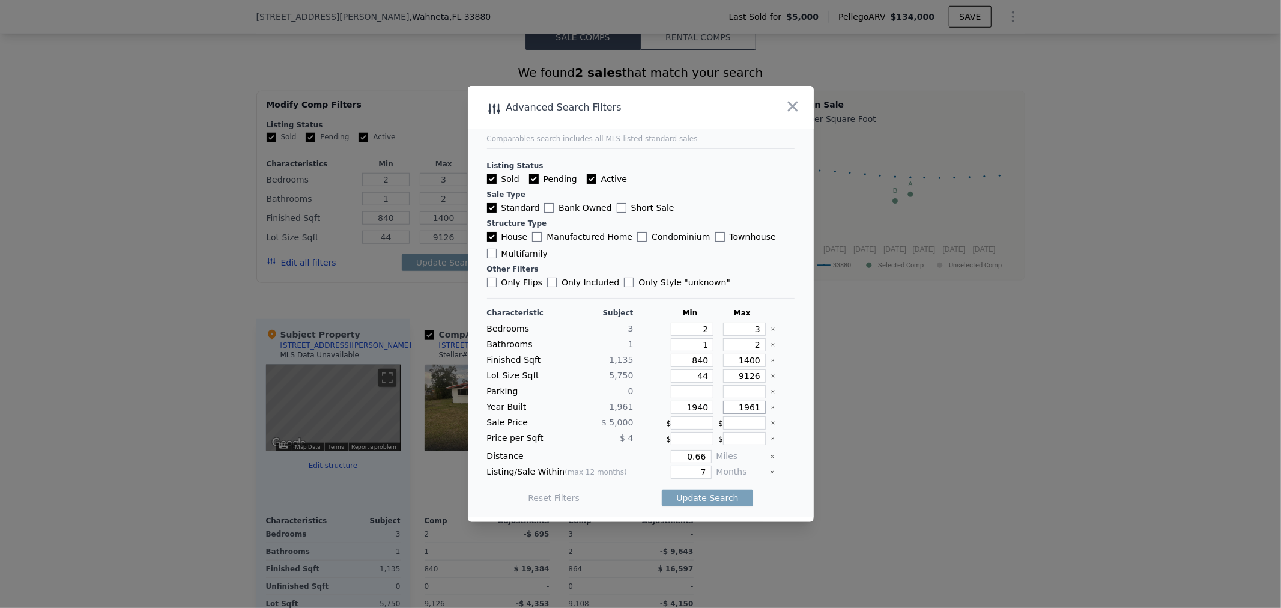
drag, startPoint x: 717, startPoint y: 410, endPoint x: 824, endPoint y: 418, distance: 107.2
click at [825, 418] on div "​ Advanced Search Filters Comparables search includes all MLS-listed standard s…" at bounding box center [640, 304] width 1281 height 608
type input "1999"
drag, startPoint x: 664, startPoint y: 457, endPoint x: 760, endPoint y: 457, distance: 96.1
click at [760, 457] on div "Distance 0.66 Miles" at bounding box center [640, 456] width 307 height 13
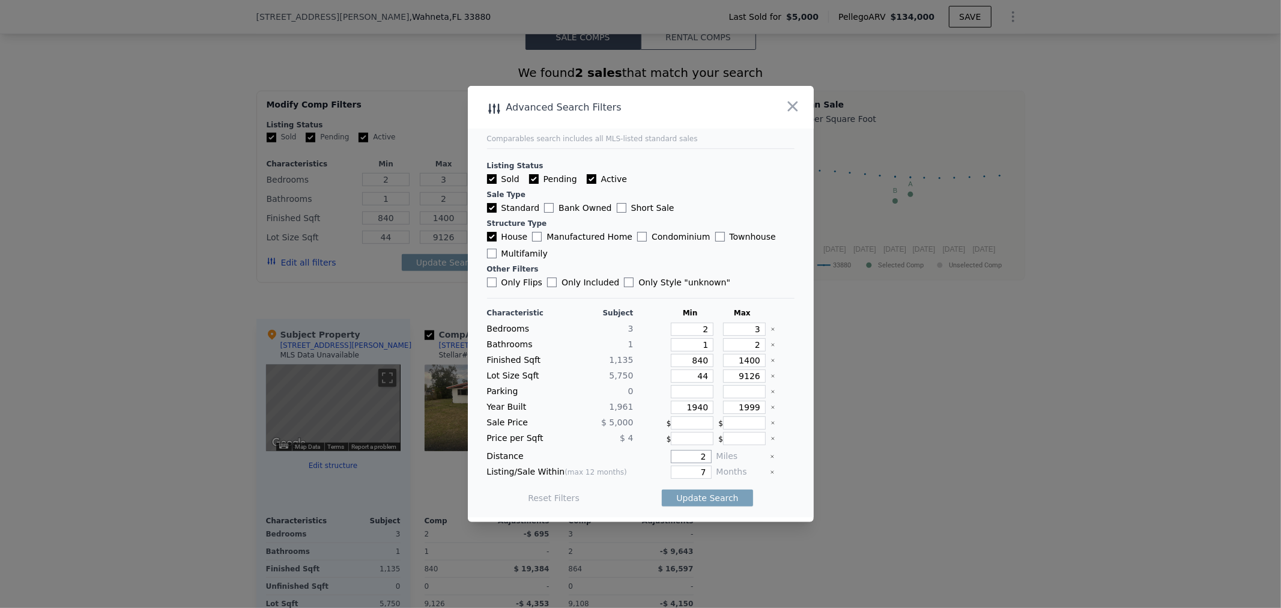
type input "2"
drag, startPoint x: 675, startPoint y: 471, endPoint x: 837, endPoint y: 477, distance: 162.8
click at [837, 477] on div "​ Advanced Search Filters Comparables search includes all MLS-listed standard s…" at bounding box center [640, 304] width 1281 height 608
type input "12"
click at [722, 502] on button "Update Search" at bounding box center [707, 497] width 91 height 17
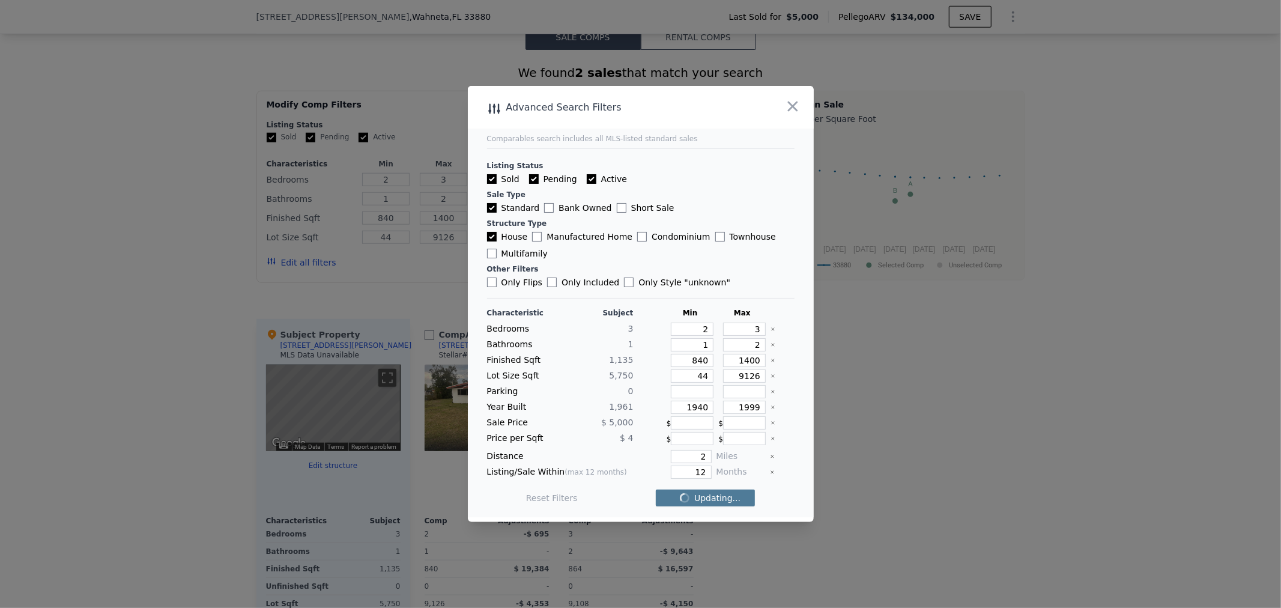
checkbox input "false"
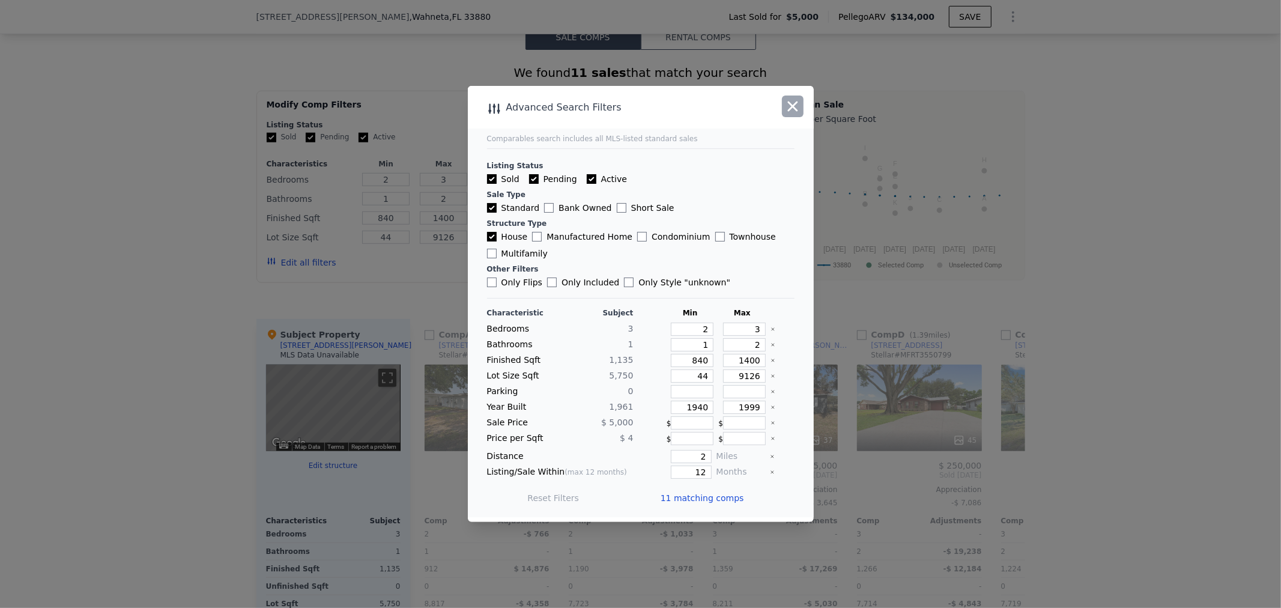
click at [792, 100] on icon "button" at bounding box center [792, 106] width 17 height 17
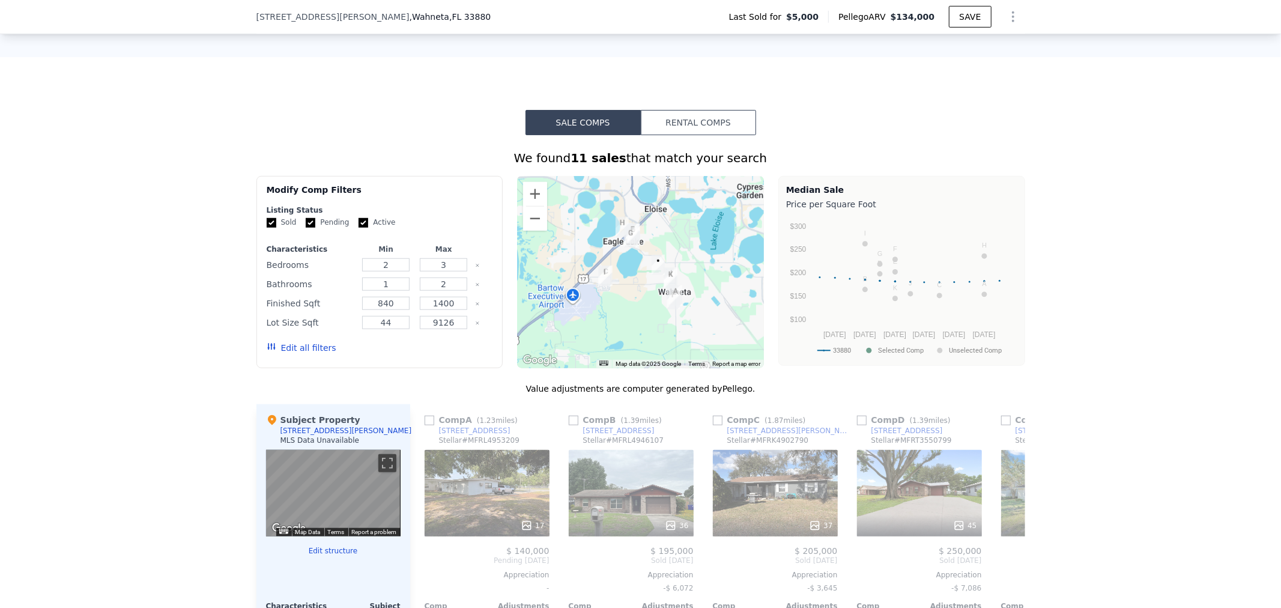
scroll to position [707, 0]
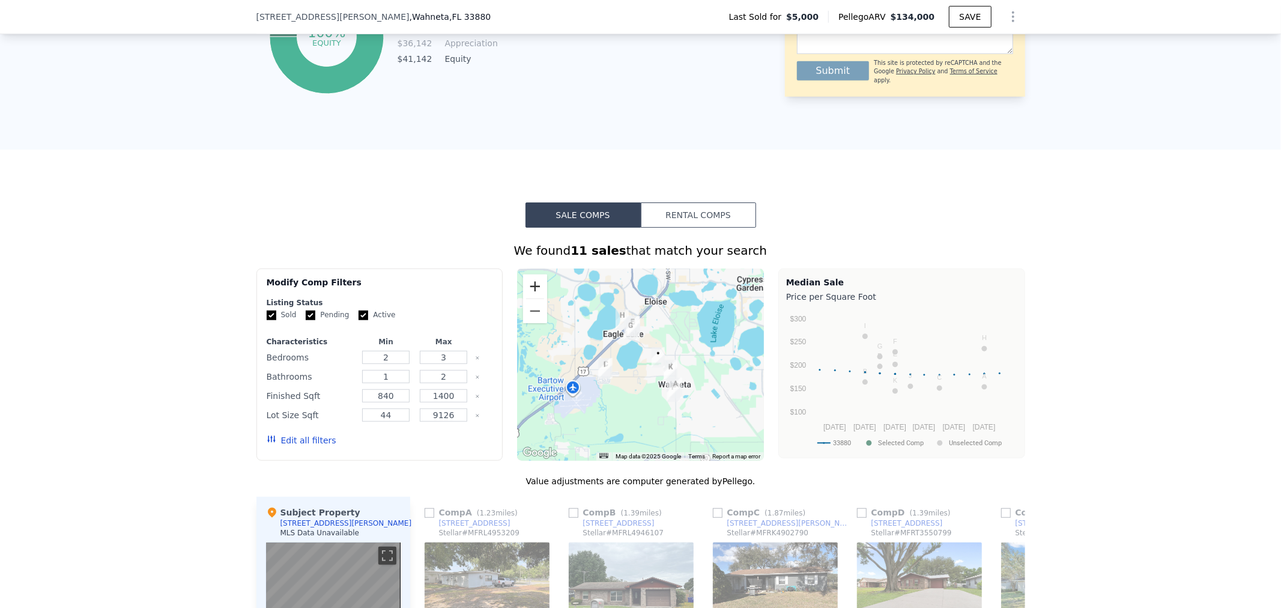
click at [530, 288] on button "Zoom in" at bounding box center [535, 286] width 24 height 24
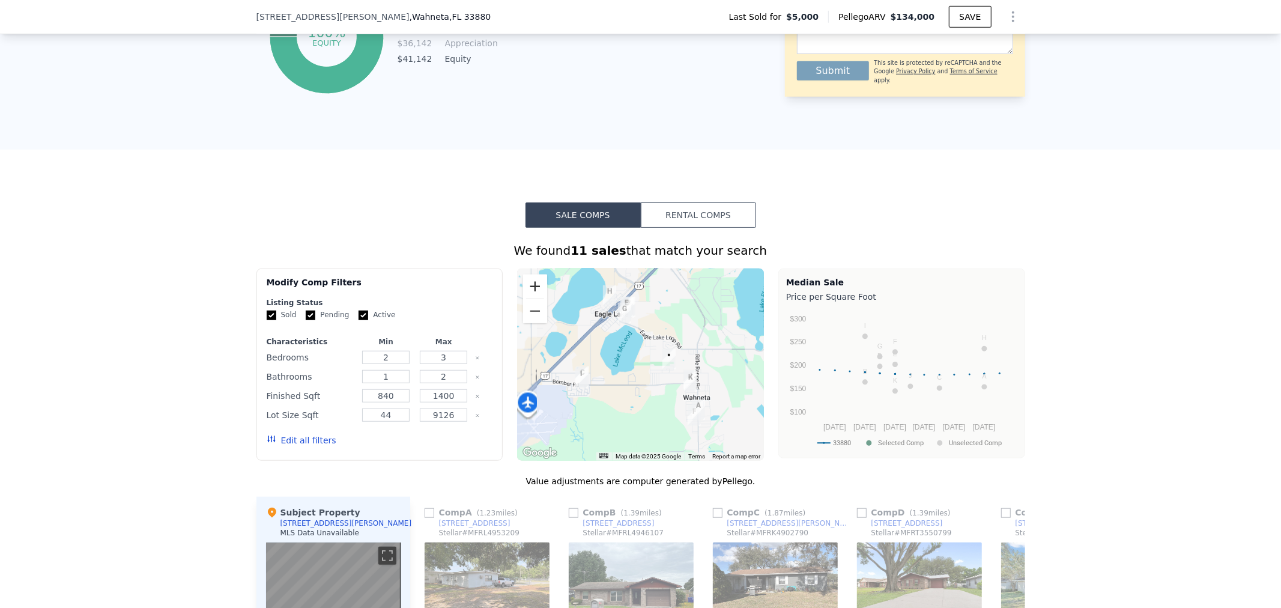
click at [530, 289] on button "Zoom in" at bounding box center [535, 286] width 24 height 24
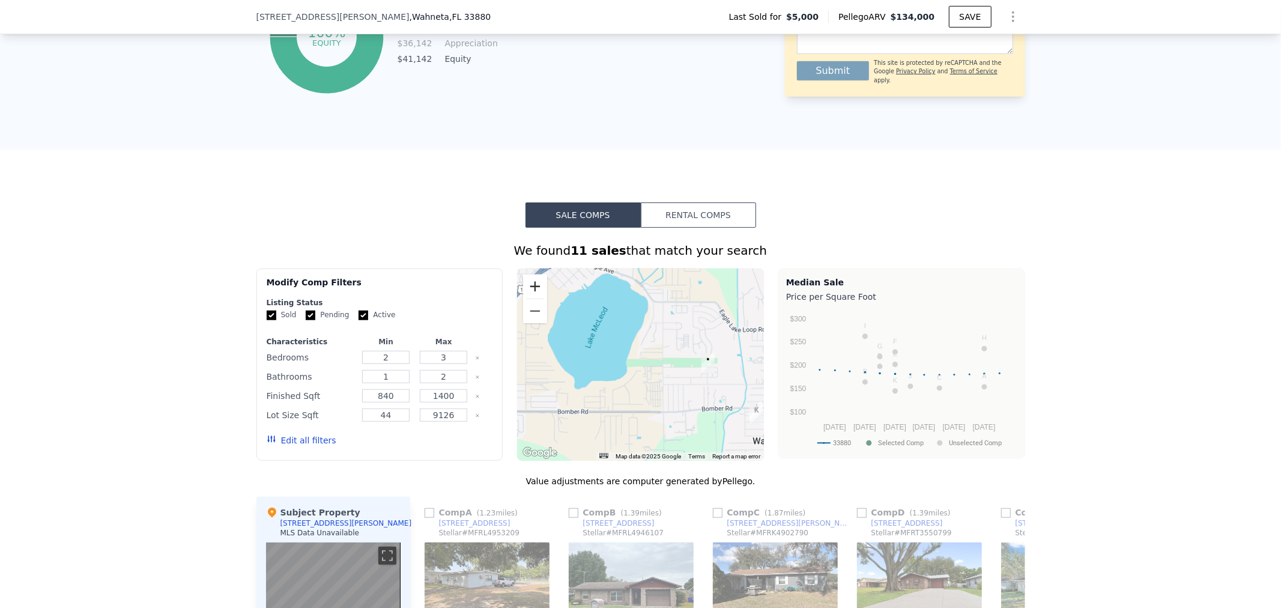
click at [530, 289] on button "Zoom in" at bounding box center [535, 286] width 24 height 24
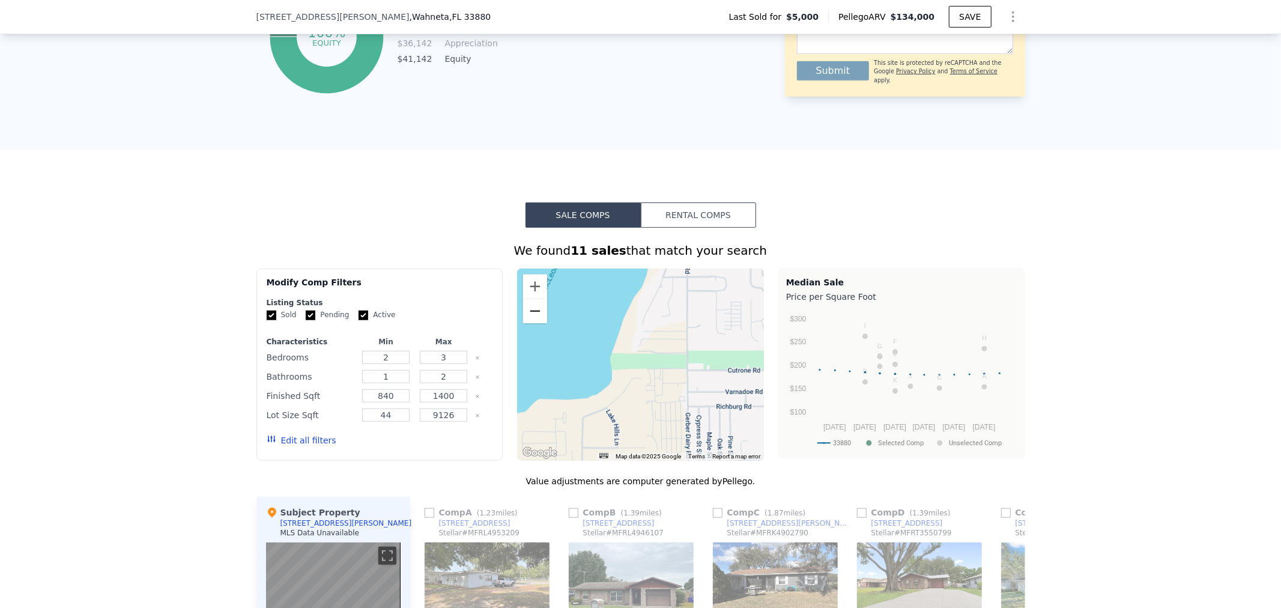
click at [531, 322] on button "Zoom out" at bounding box center [535, 311] width 24 height 24
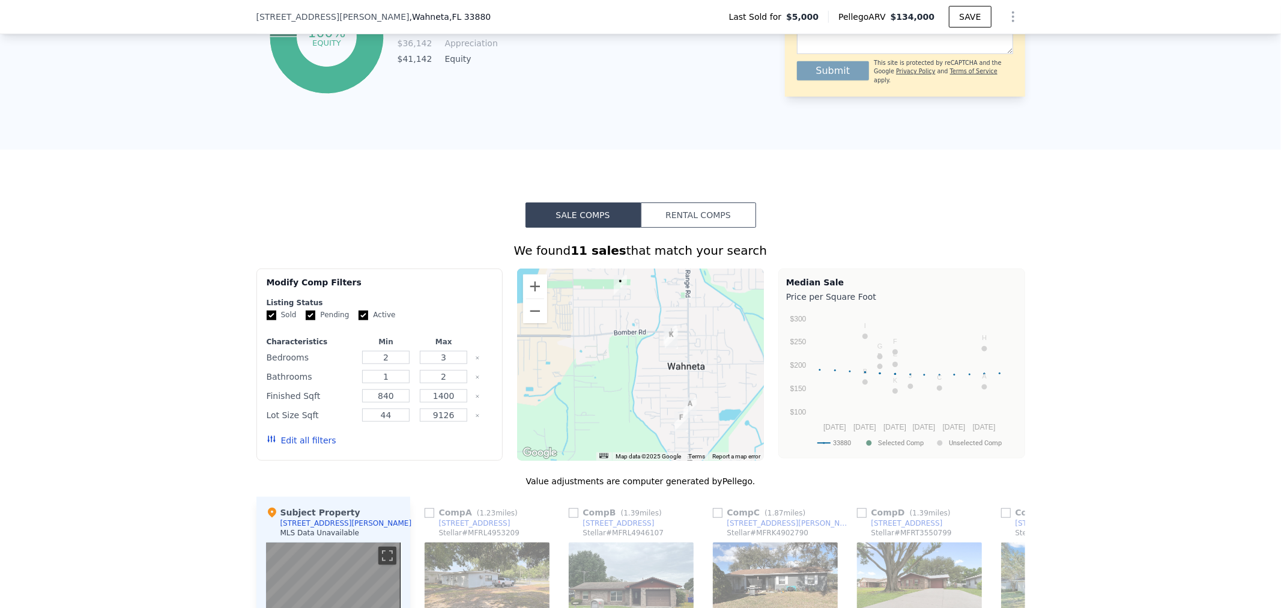
drag, startPoint x: 661, startPoint y: 381, endPoint x: 569, endPoint y: 301, distance: 121.8
click at [569, 301] on div at bounding box center [640, 364] width 247 height 192
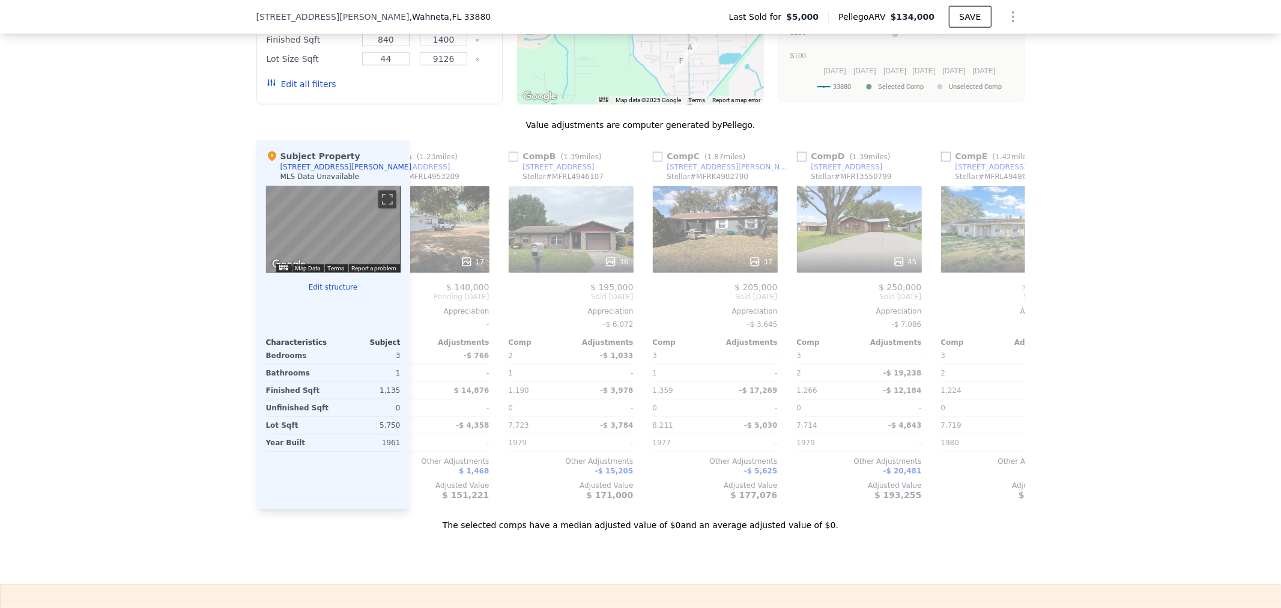
scroll to position [0, 0]
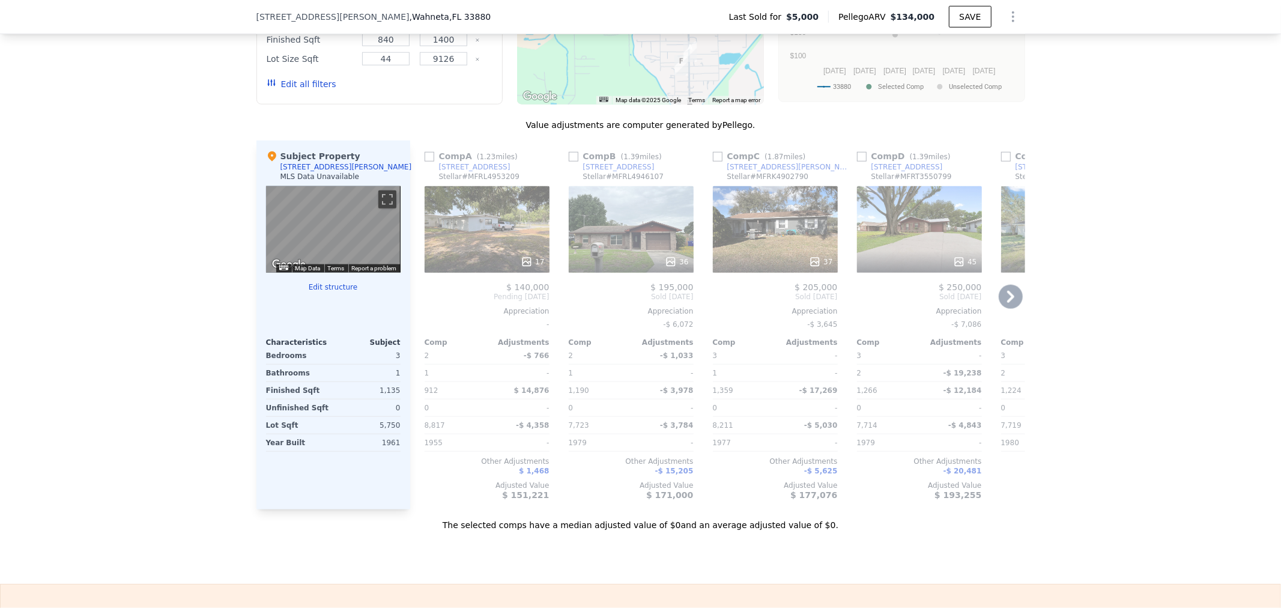
click at [464, 245] on div "17" at bounding box center [486, 229] width 125 height 86
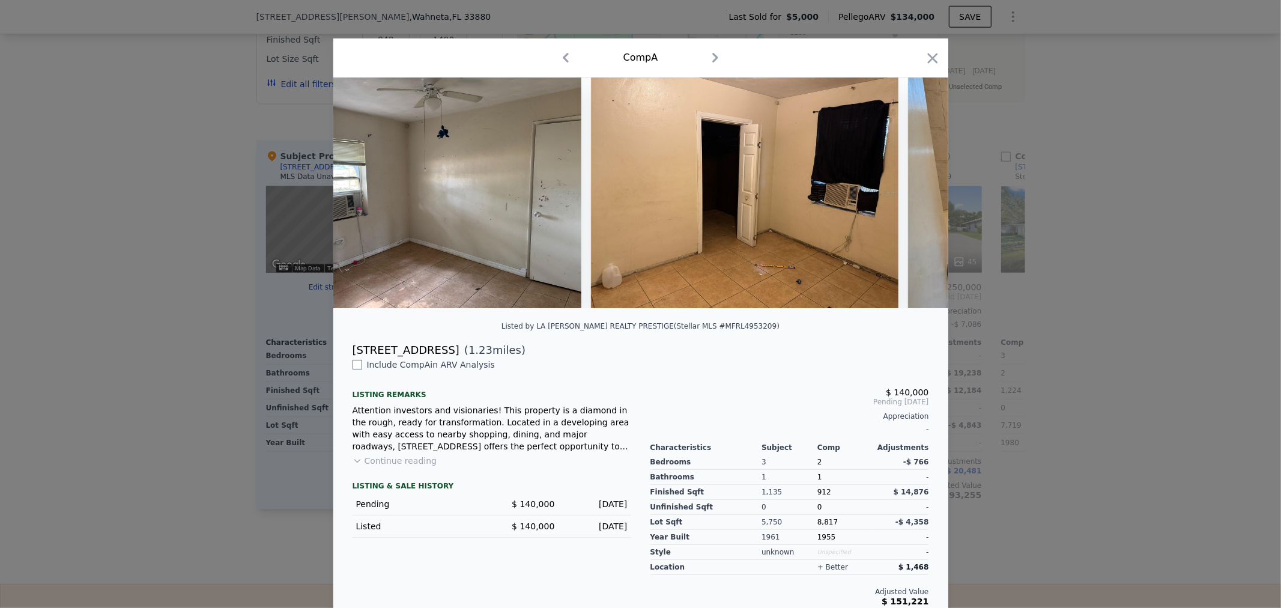
scroll to position [0, 2515]
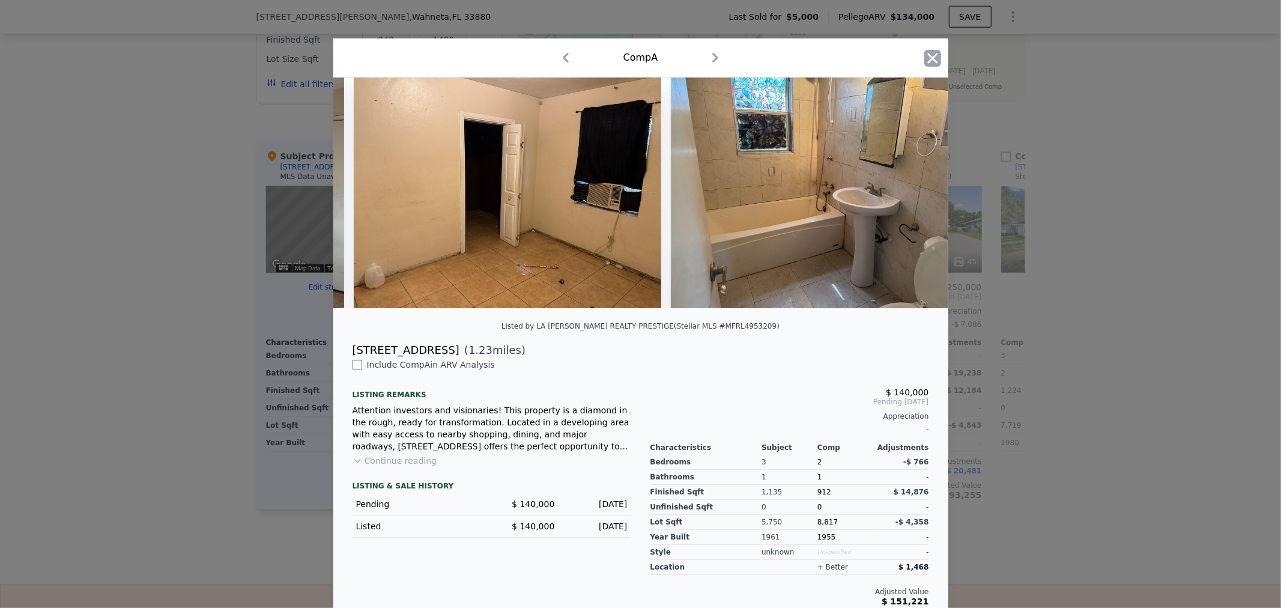
click at [929, 58] on icon "button" at bounding box center [932, 58] width 17 height 17
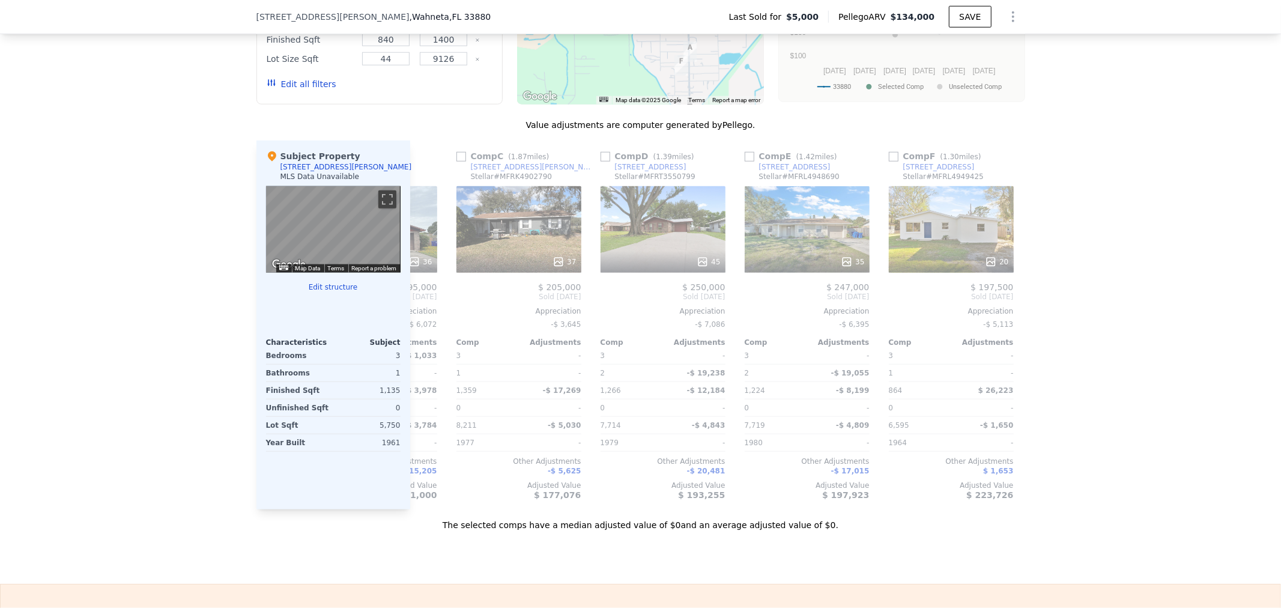
scroll to position [0, 288]
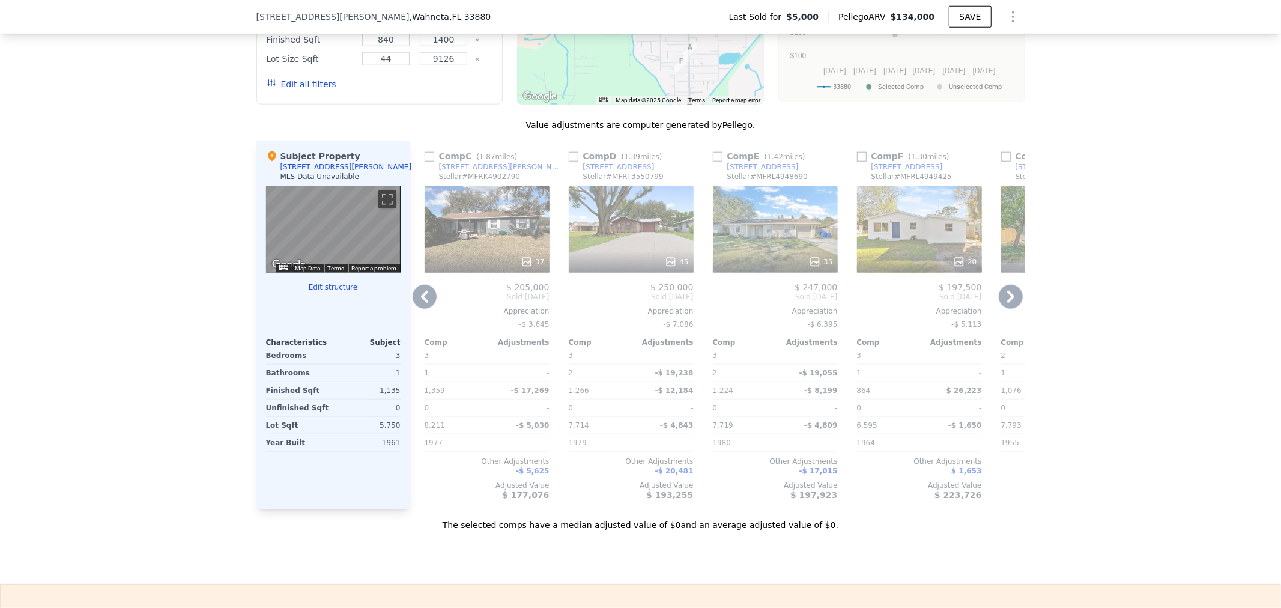
click at [477, 248] on div "37" at bounding box center [486, 229] width 125 height 86
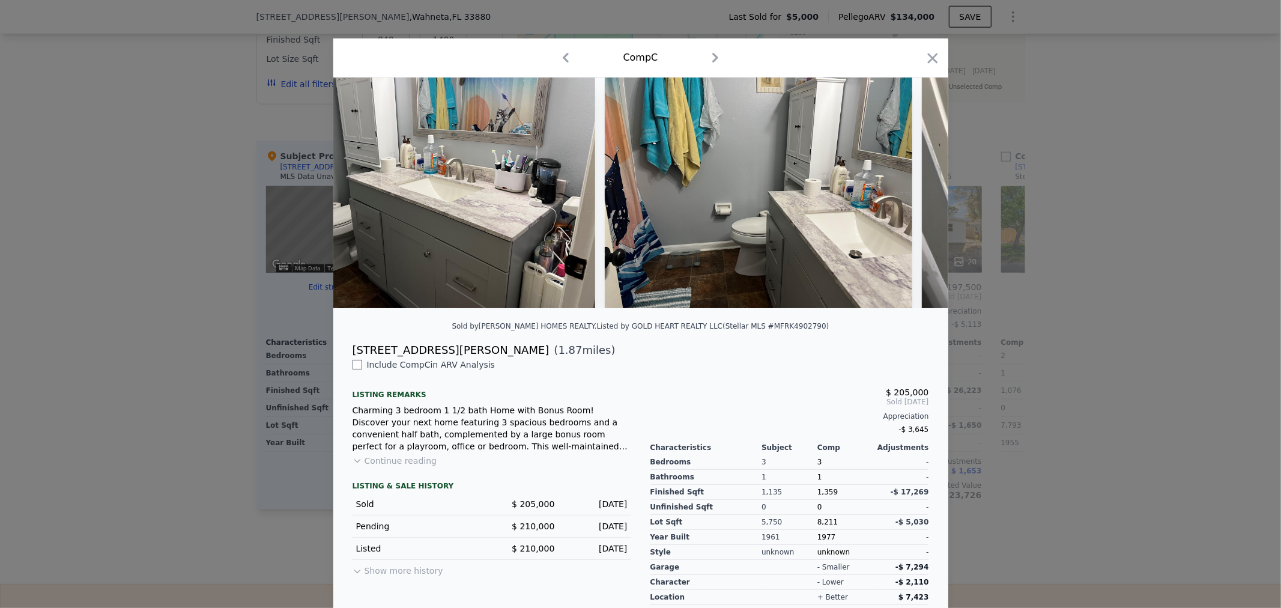
scroll to position [0, 2196]
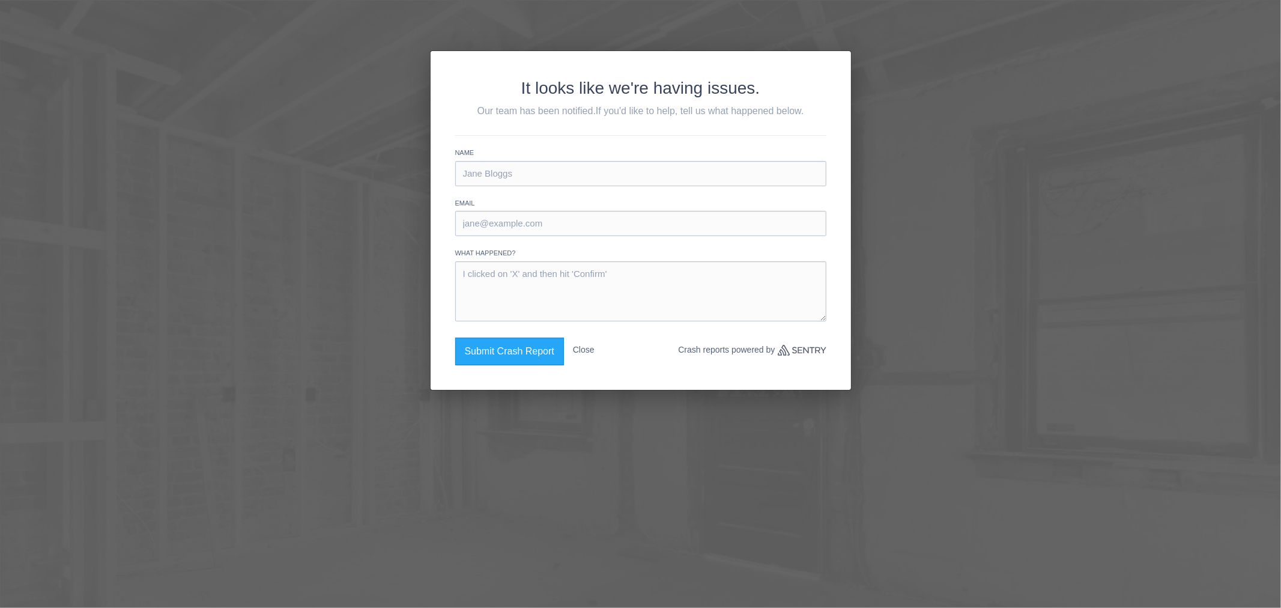
click at [580, 348] on button "Close" at bounding box center [584, 349] width 22 height 25
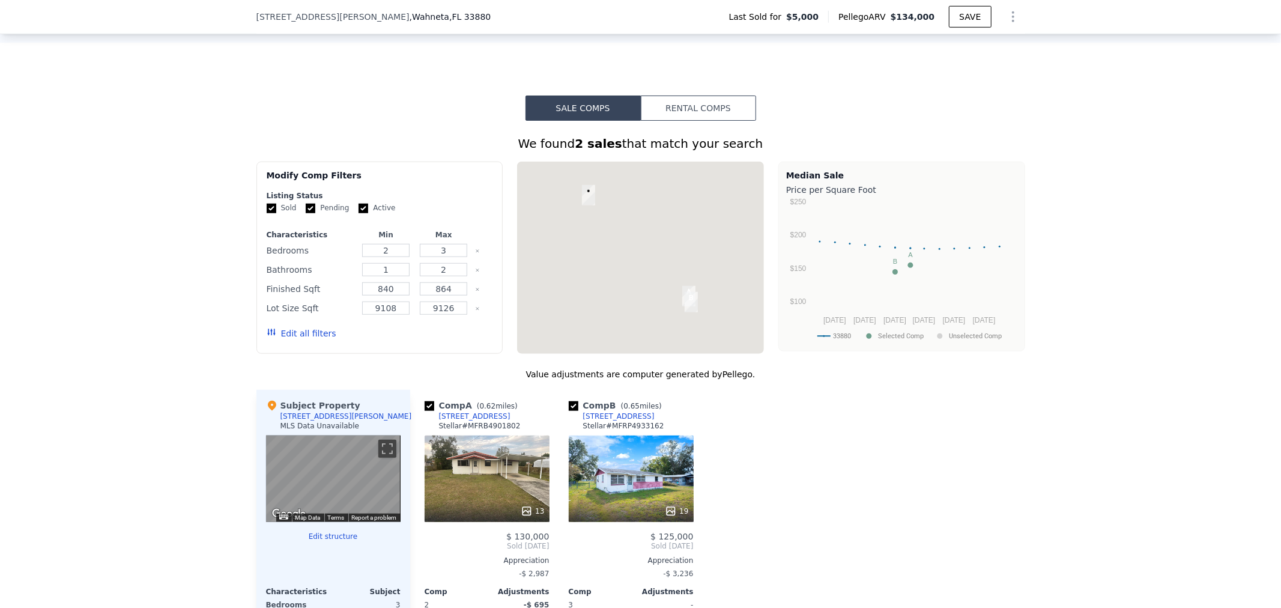
scroll to position [885, 0]
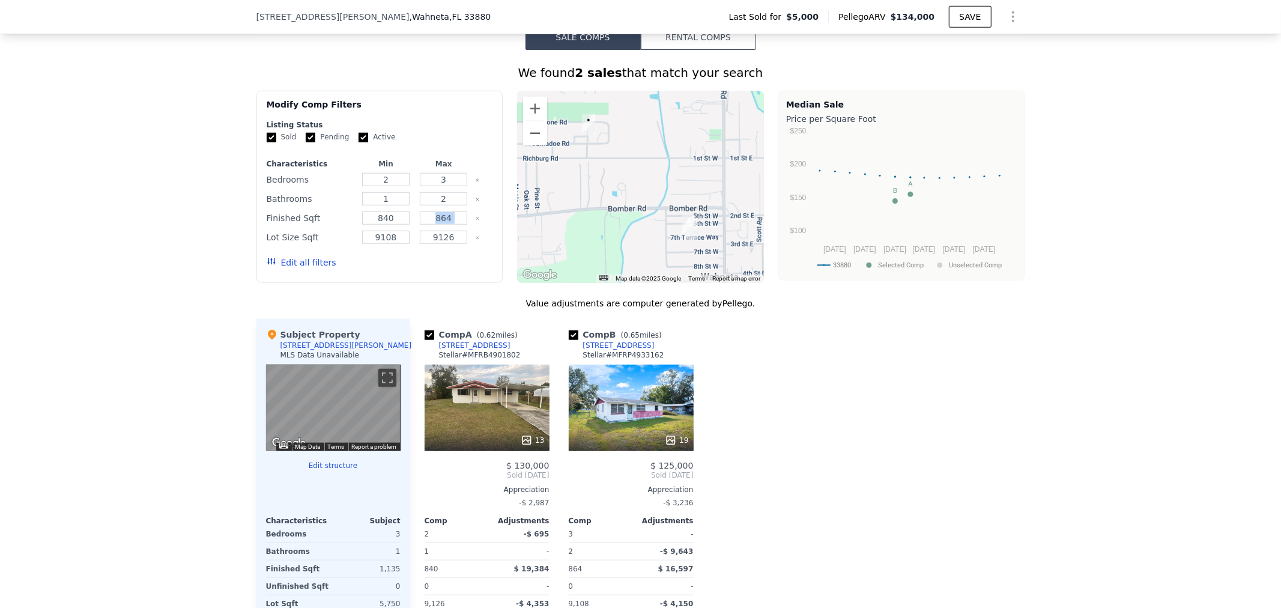
drag, startPoint x: 412, startPoint y: 225, endPoint x: 467, endPoint y: 231, distance: 55.0
click at [467, 226] on div "Finished Sqft 840 864" at bounding box center [380, 218] width 226 height 17
click at [303, 268] on button "Edit all filters" at bounding box center [302, 262] width 70 height 12
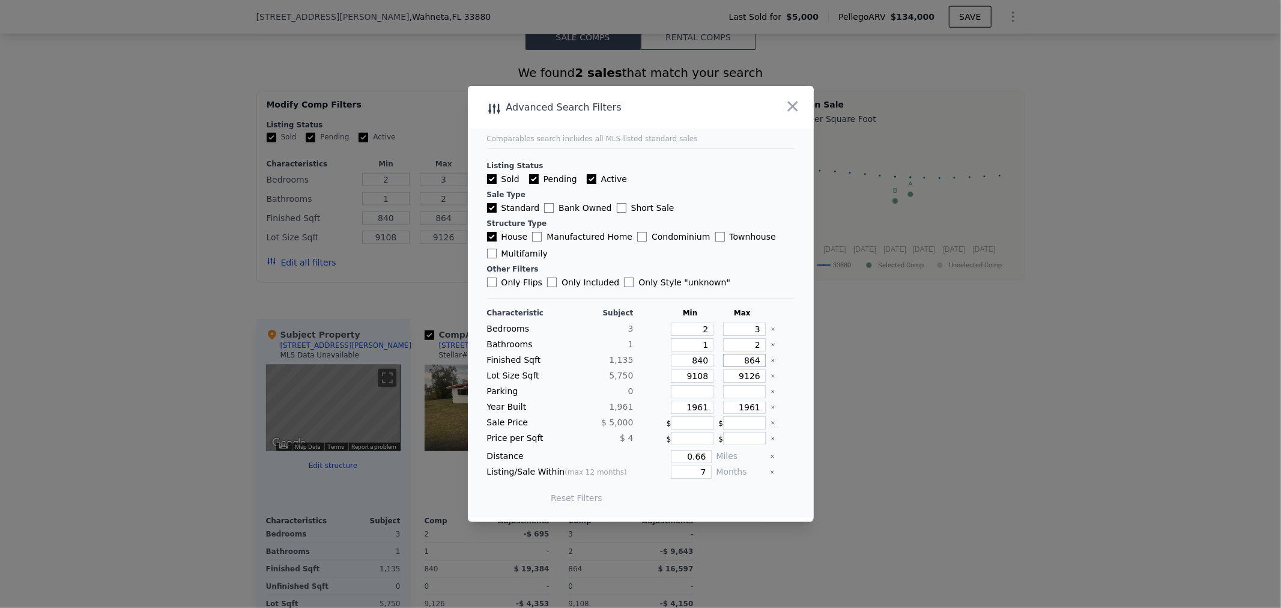
drag, startPoint x: 723, startPoint y: 357, endPoint x: 795, endPoint y: 358, distance: 72.0
click at [775, 358] on div "Finished Sqft 1,135 840 864" at bounding box center [640, 360] width 307 height 13
type input "1"
type input "15555"
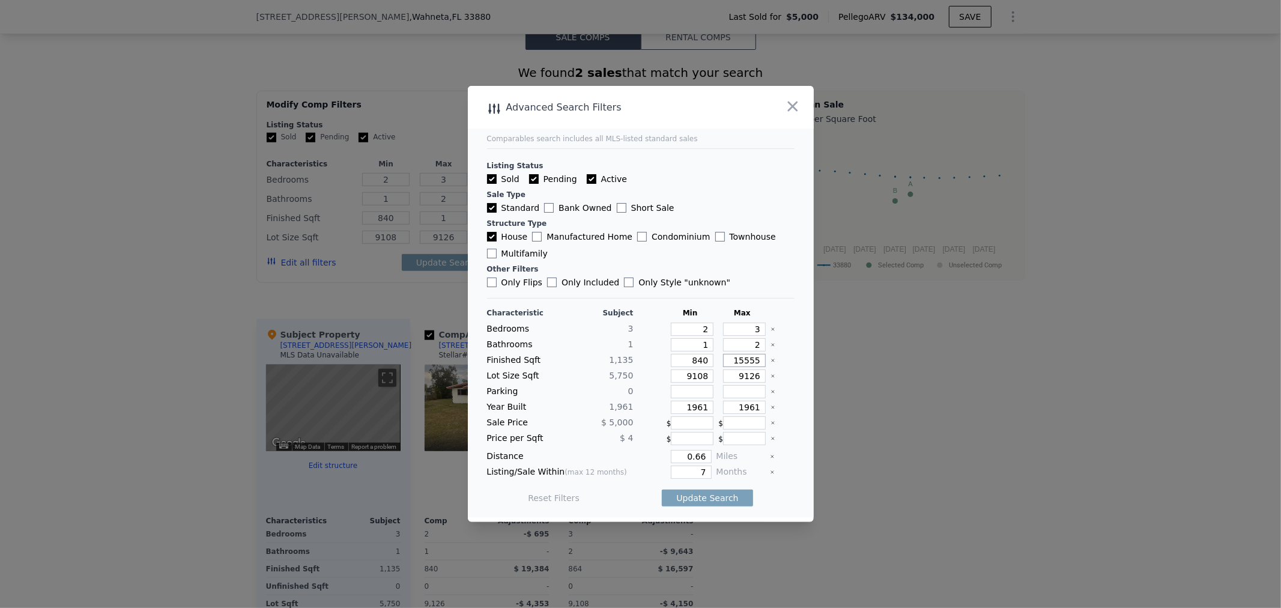
type input "15555"
type input "1555"
drag, startPoint x: 672, startPoint y: 372, endPoint x: 741, endPoint y: 381, distance: 69.5
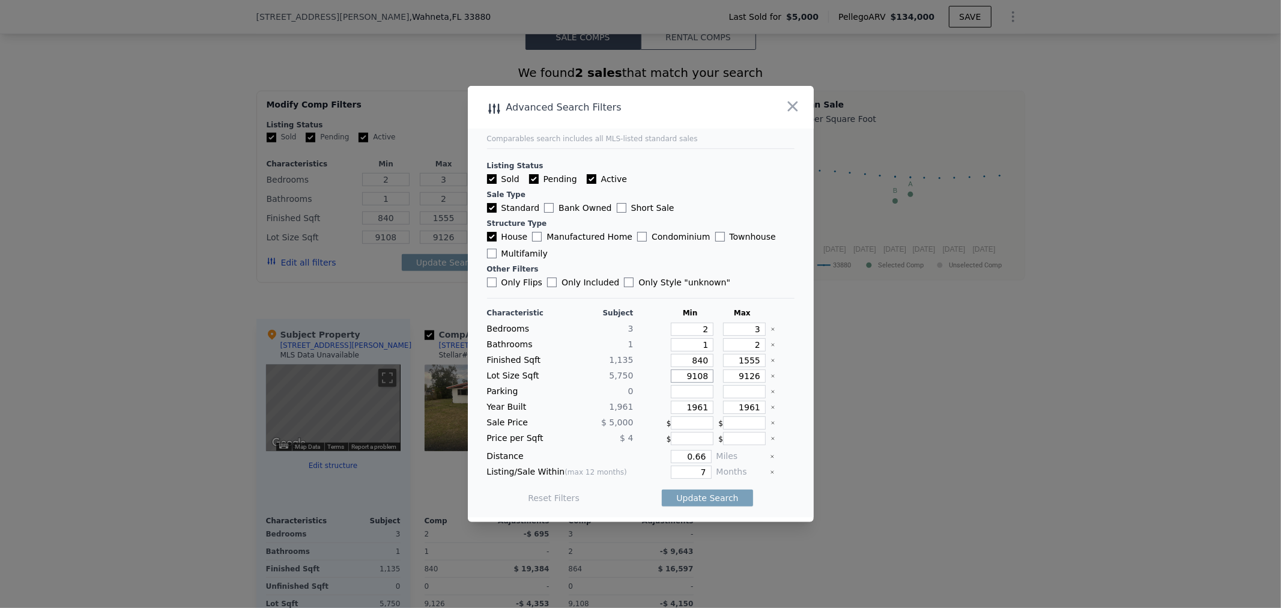
click at [739, 379] on div "Lot Size Sqft 5,750 9108 9126" at bounding box center [640, 375] width 307 height 13
type input "1"
type input "10"
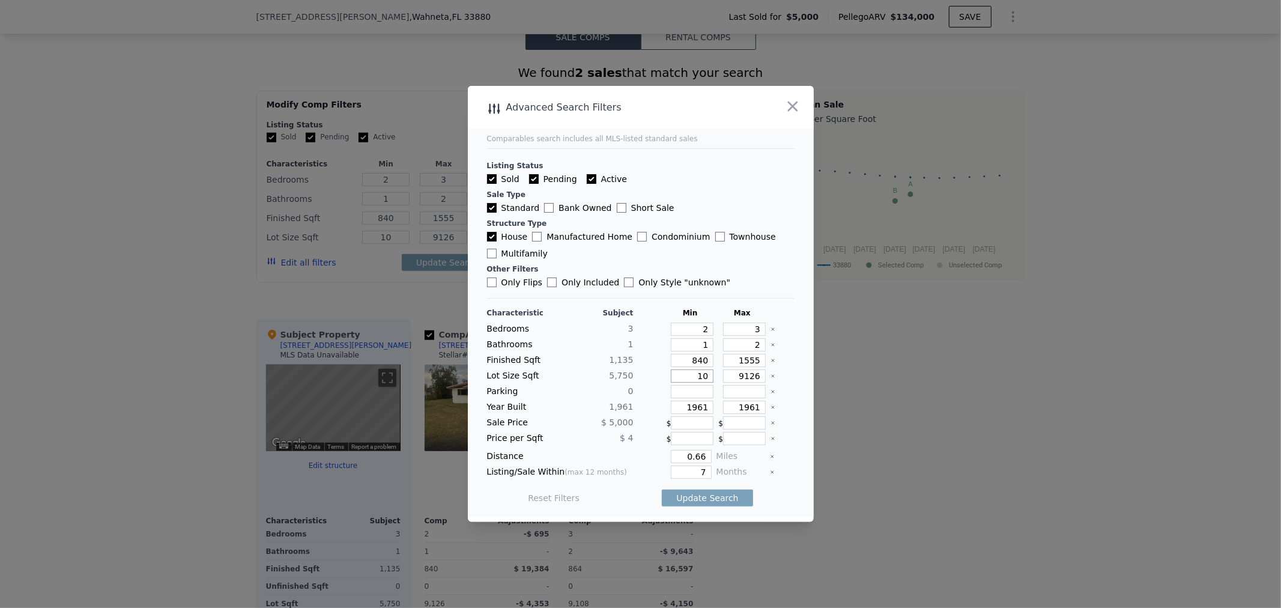
type input "100"
type input "1000"
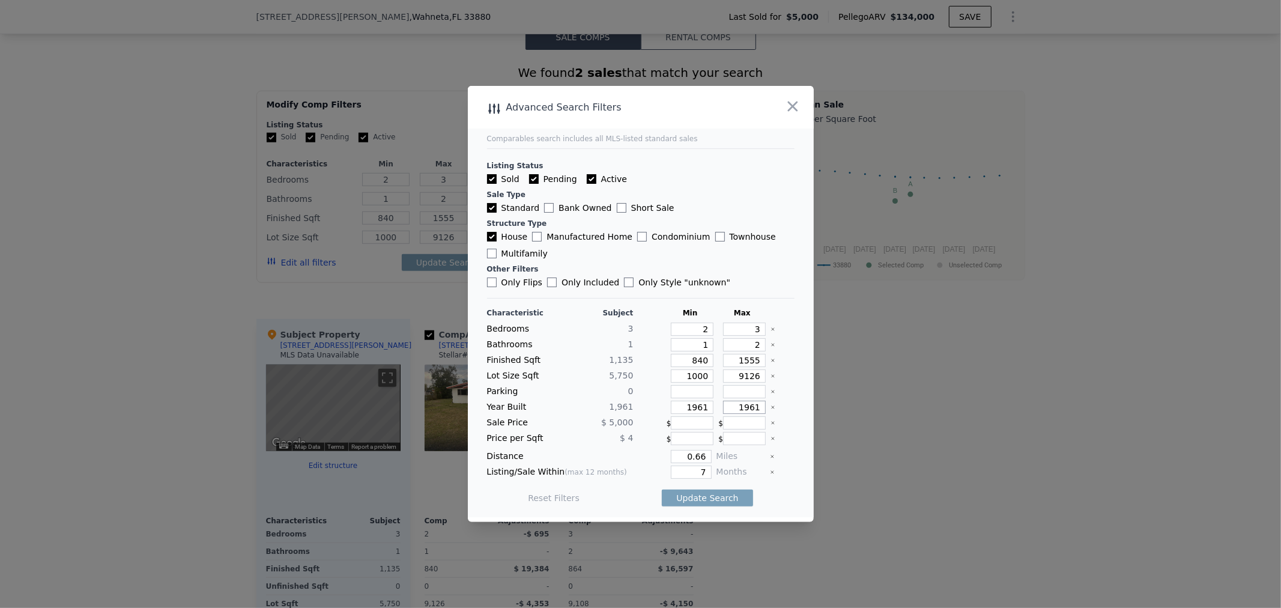
drag, startPoint x: 722, startPoint y: 408, endPoint x: 799, endPoint y: 412, distance: 77.6
click at [795, 412] on main "Comparables search includes all MLS-listed standard sales Listing Status Sold P…" at bounding box center [641, 301] width 346 height 431
type input "2000"
drag, startPoint x: 669, startPoint y: 400, endPoint x: 856, endPoint y: 421, distance: 188.4
click at [839, 419] on div "​ Advanced Search Filters Comparables search includes all MLS-listed standard s…" at bounding box center [640, 304] width 1281 height 608
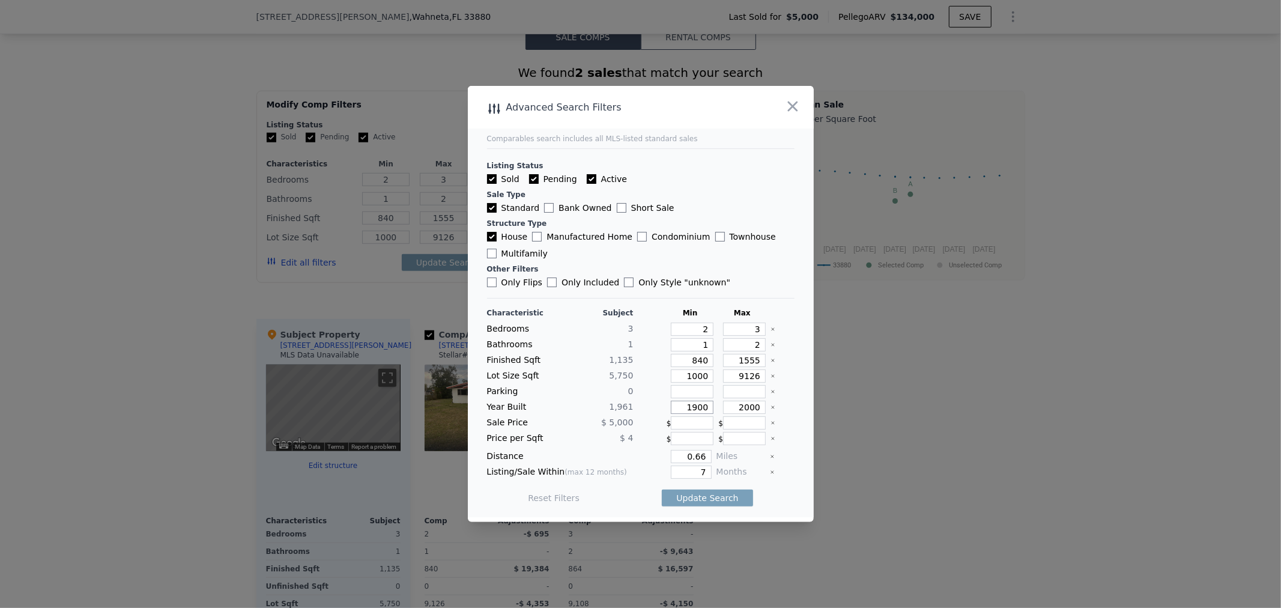
type input "1900"
drag, startPoint x: 682, startPoint y: 451, endPoint x: 813, endPoint y: 451, distance: 130.9
click at [786, 451] on main "Comparables search includes all MLS-listed standard sales Listing Status Sold P…" at bounding box center [641, 301] width 346 height 431
type input "2"
drag, startPoint x: 662, startPoint y: 478, endPoint x: 770, endPoint y: 473, distance: 108.2
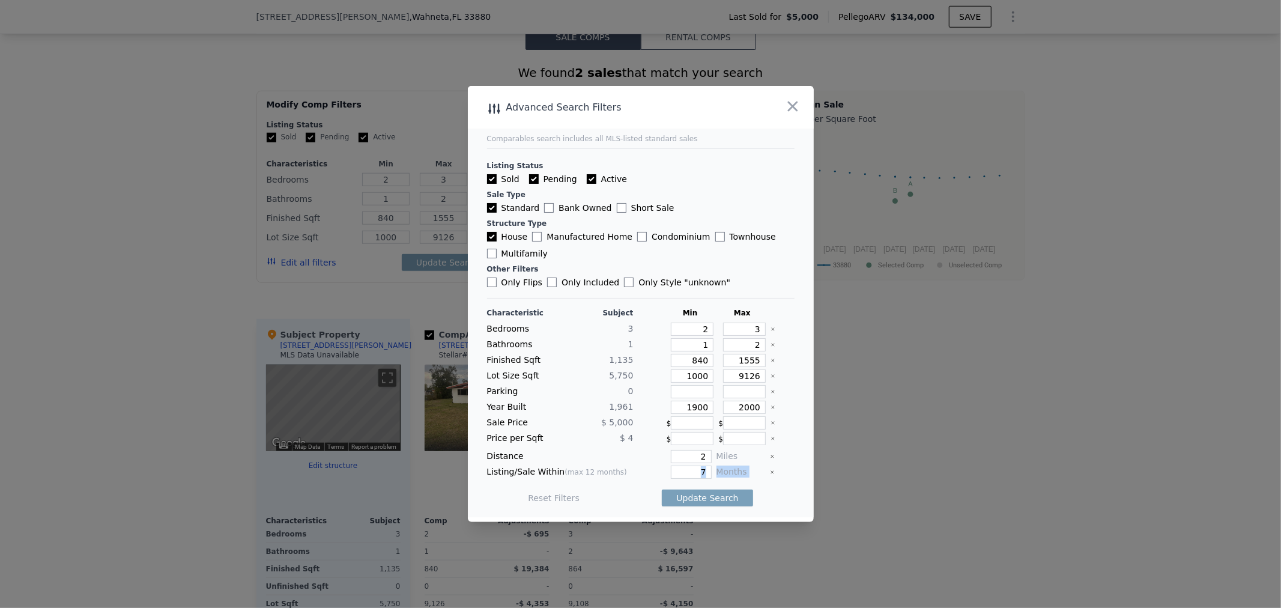
click at [767, 472] on div "Listing/Sale Within (max 12 months) 7 Months" at bounding box center [640, 471] width 307 height 13
click at [692, 502] on button "Update Search" at bounding box center [707, 497] width 91 height 17
checkbox input "false"
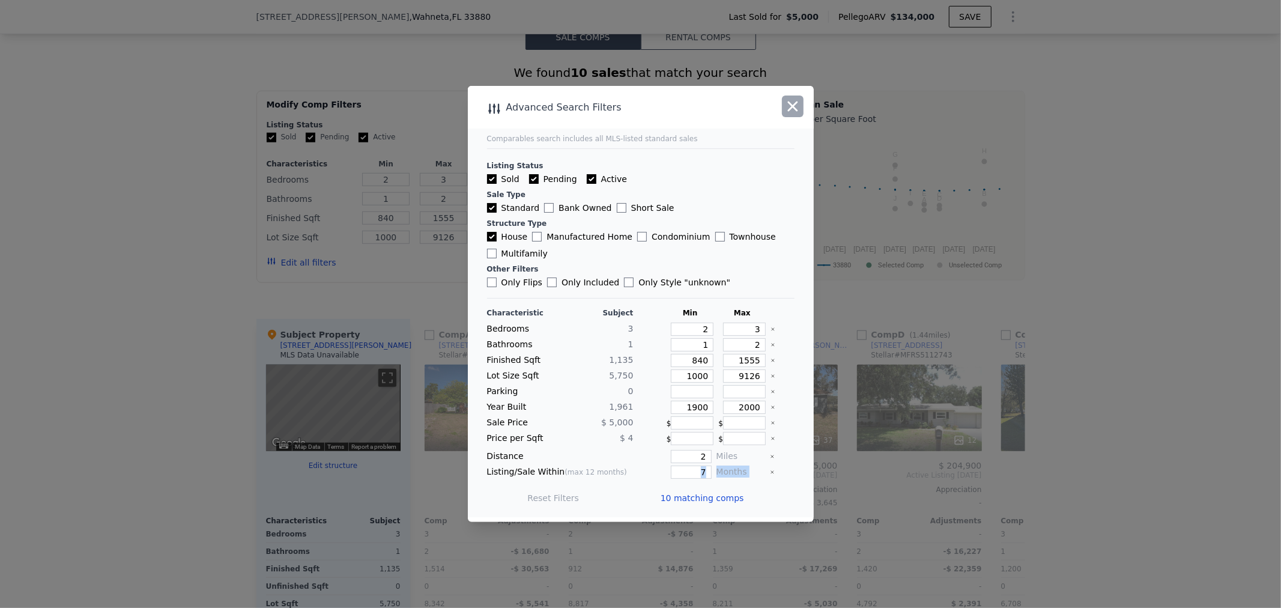
click at [788, 103] on icon "button" at bounding box center [792, 106] width 17 height 17
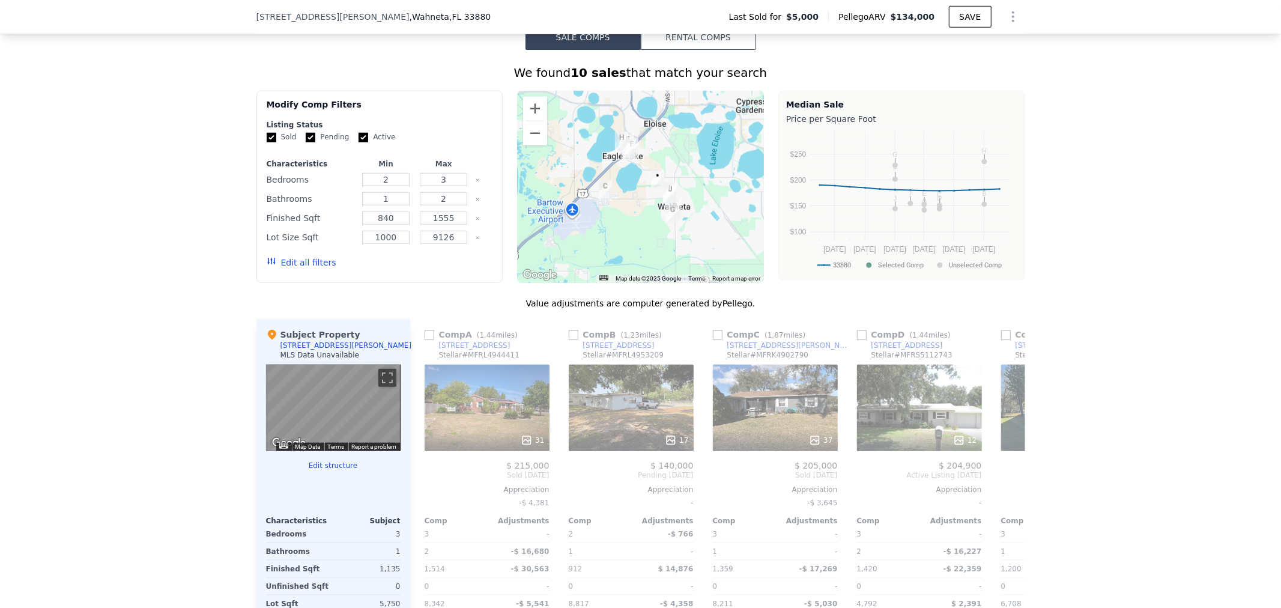
scroll to position [1063, 0]
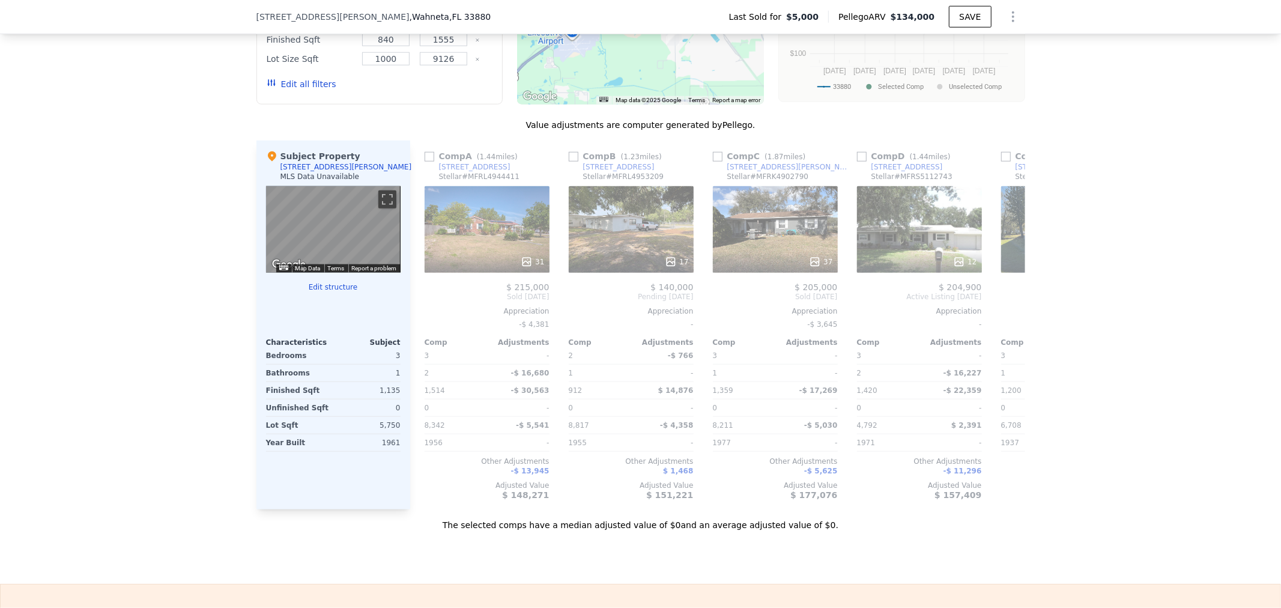
click at [616, 509] on div "Comp B ( 1.23 miles) [STREET_ADDRESS] Stellar # MFRL4953209 17 $ 140,000 Pendin…" at bounding box center [631, 324] width 134 height 369
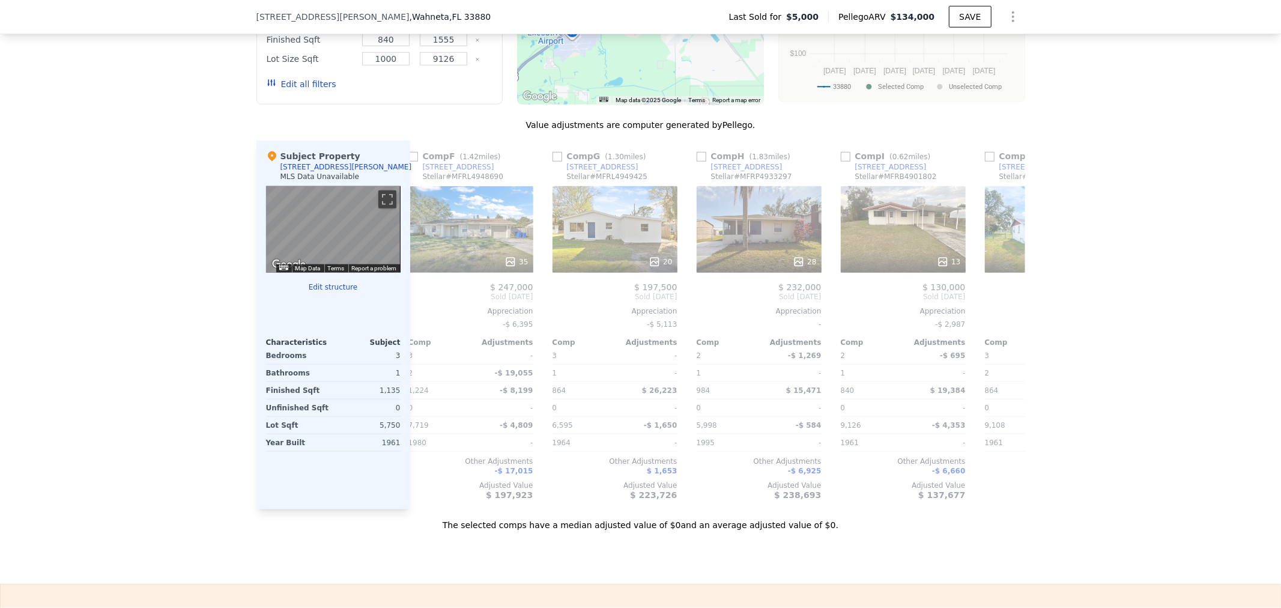
scroll to position [0, 731]
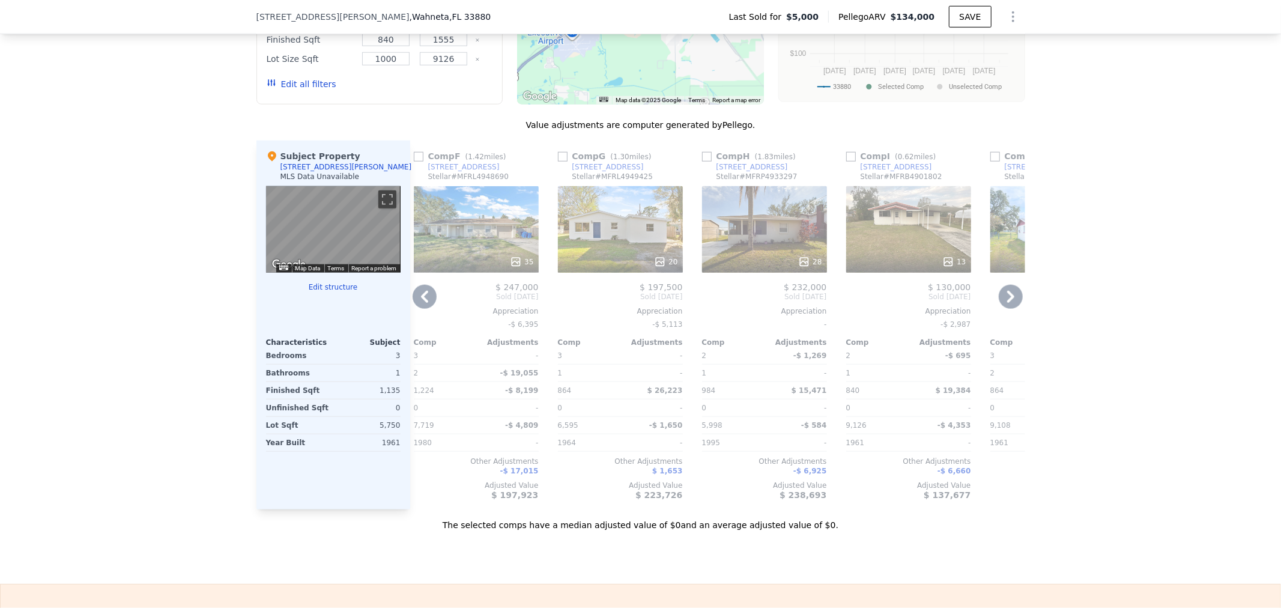
click at [629, 252] on div "20" at bounding box center [620, 229] width 125 height 86
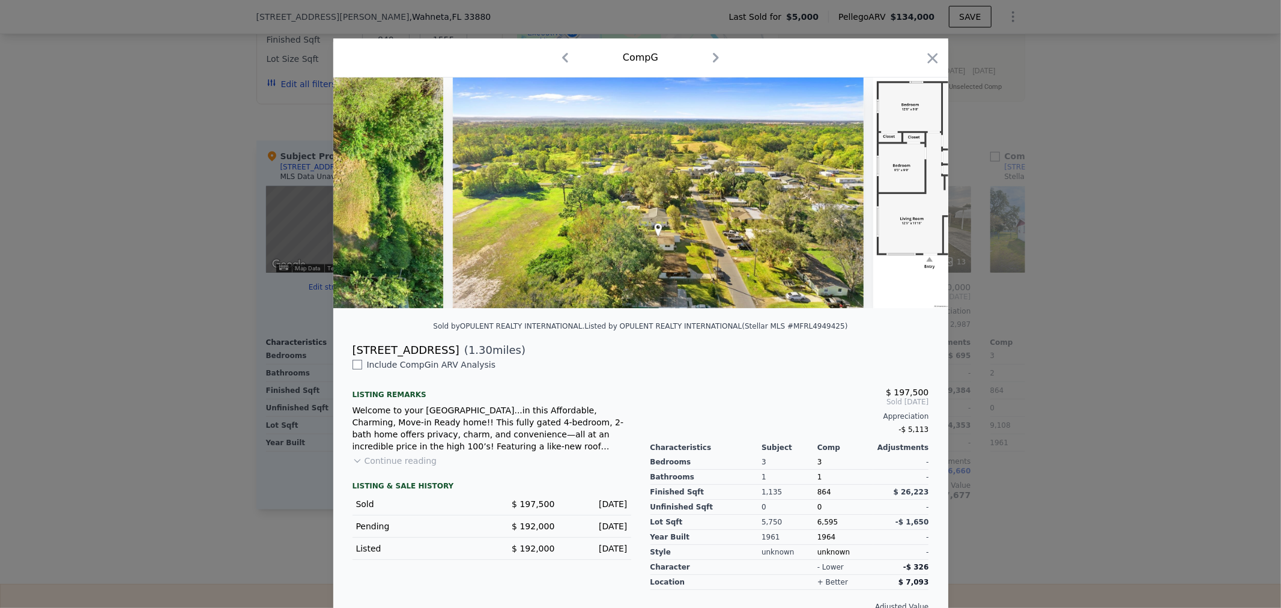
scroll to position [0, 6570]
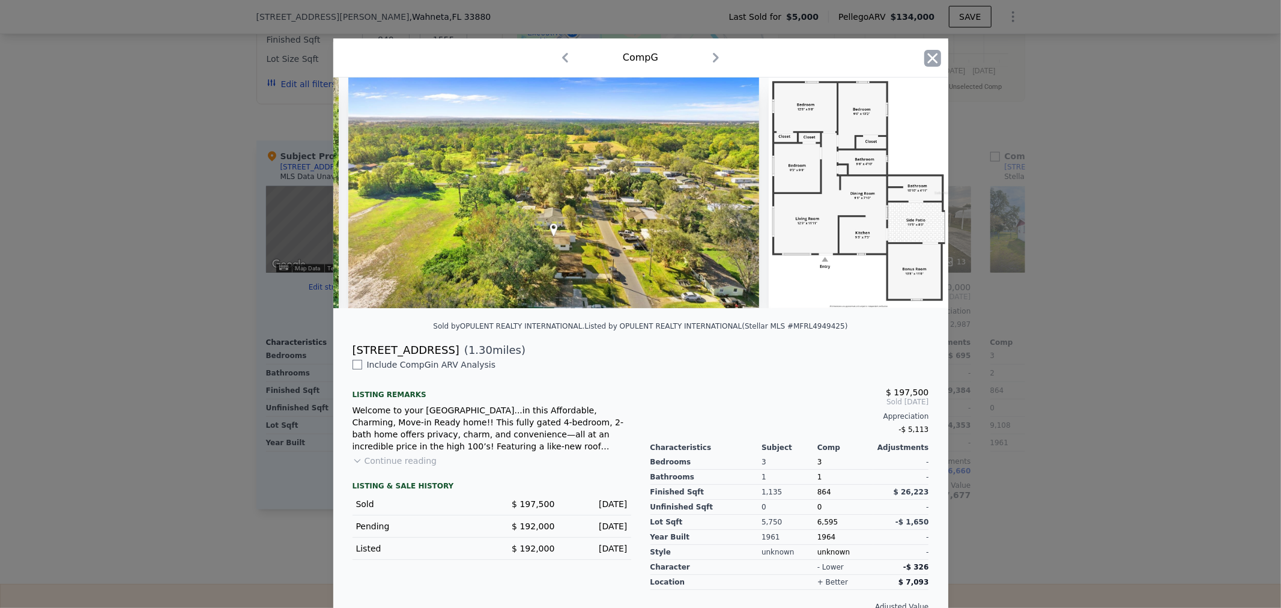
click at [934, 60] on icon "button" at bounding box center [932, 58] width 17 height 17
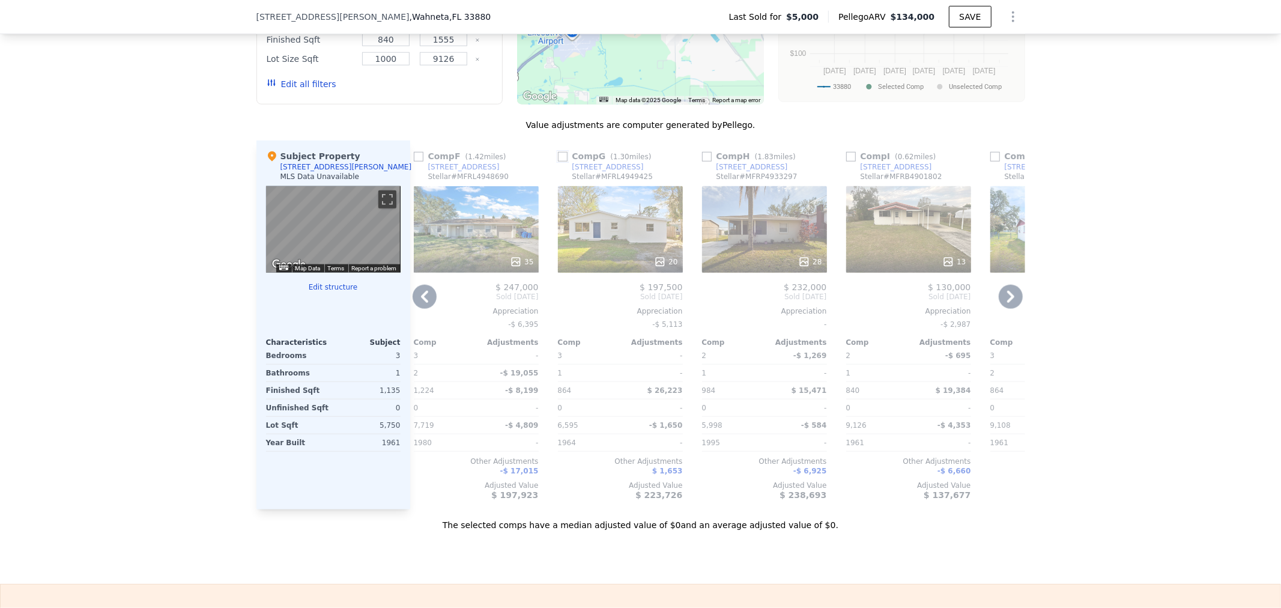
click at [561, 161] on input "checkbox" at bounding box center [563, 157] width 10 height 10
checkbox input "true"
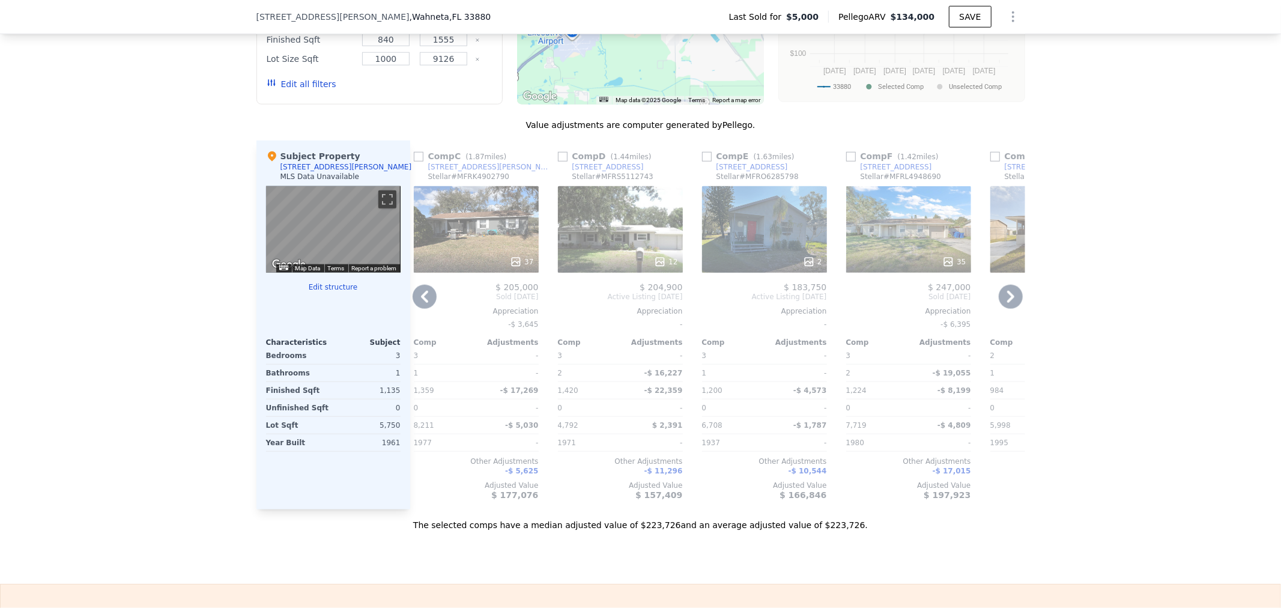
click at [772, 251] on div "2" at bounding box center [764, 229] width 125 height 86
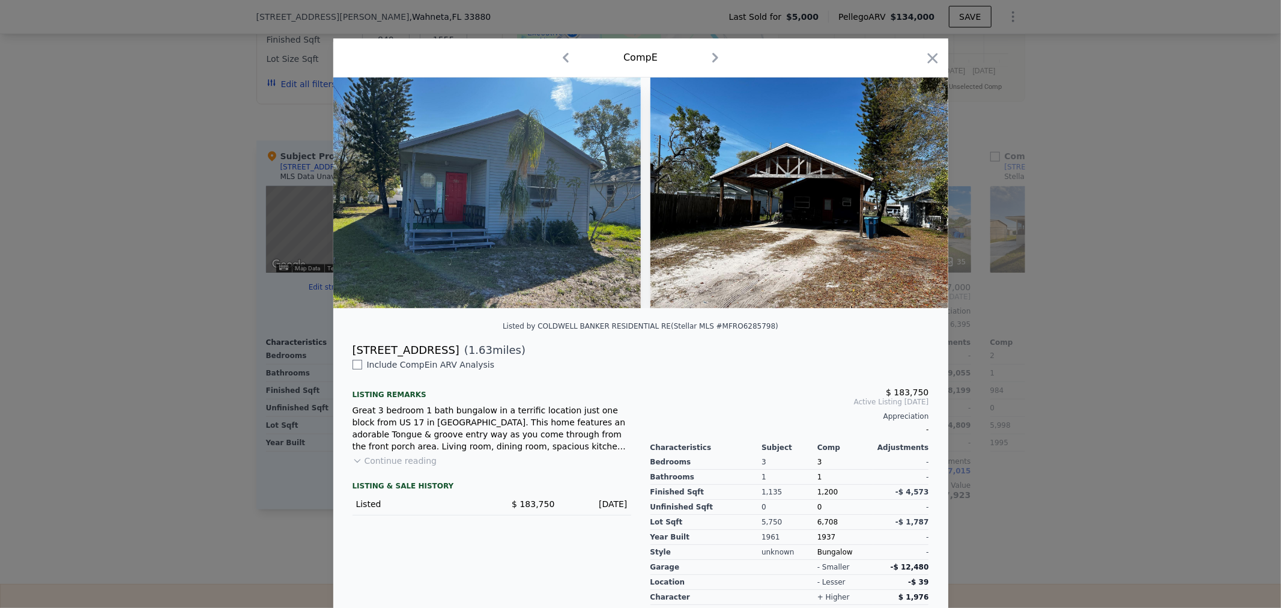
scroll to position [0, 9]
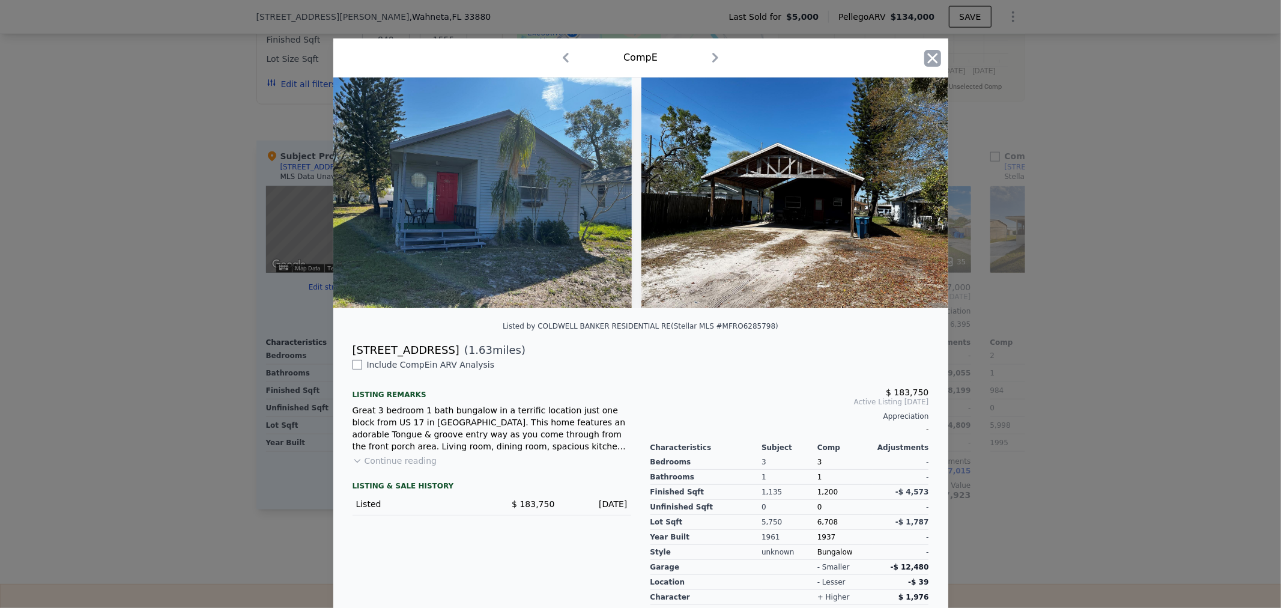
click at [931, 62] on icon "button" at bounding box center [932, 58] width 10 height 10
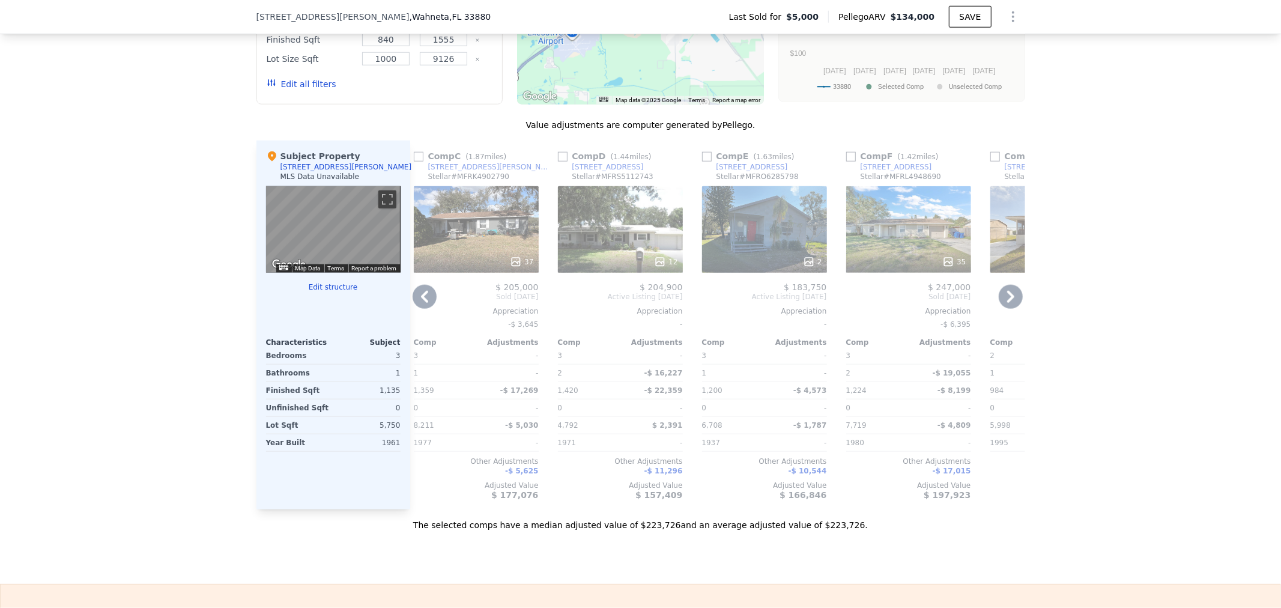
click at [487, 255] on div "37" at bounding box center [476, 229] width 125 height 86
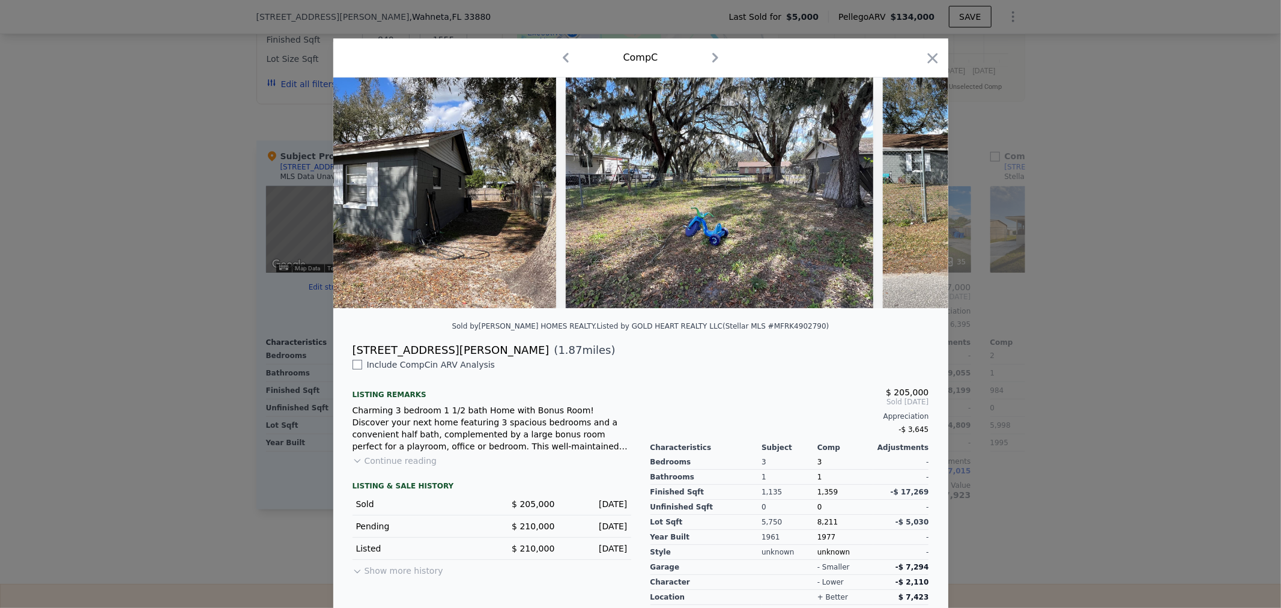
scroll to position [0, 9594]
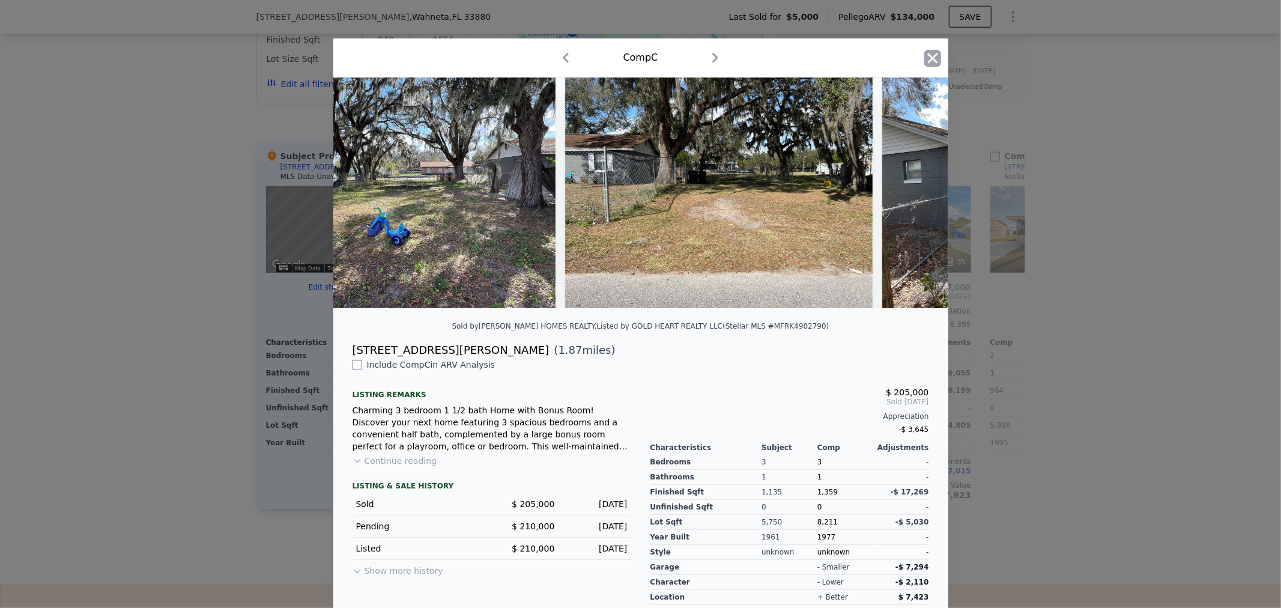
click at [924, 62] on icon "button" at bounding box center [932, 58] width 17 height 17
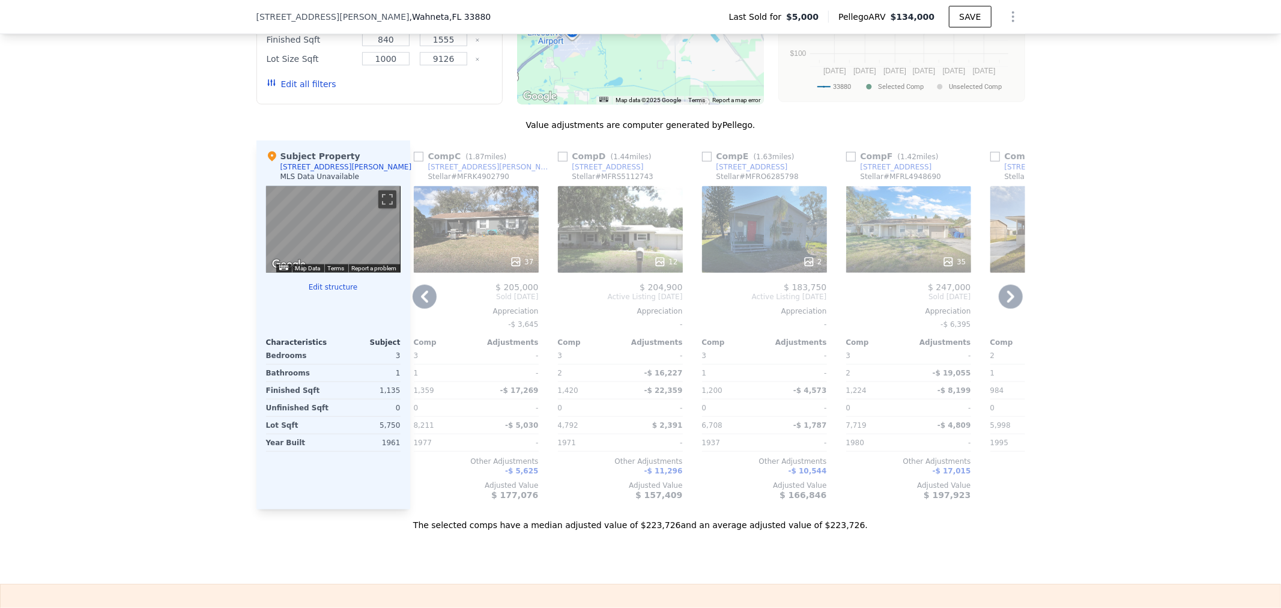
click at [613, 241] on div "12" at bounding box center [620, 229] width 125 height 86
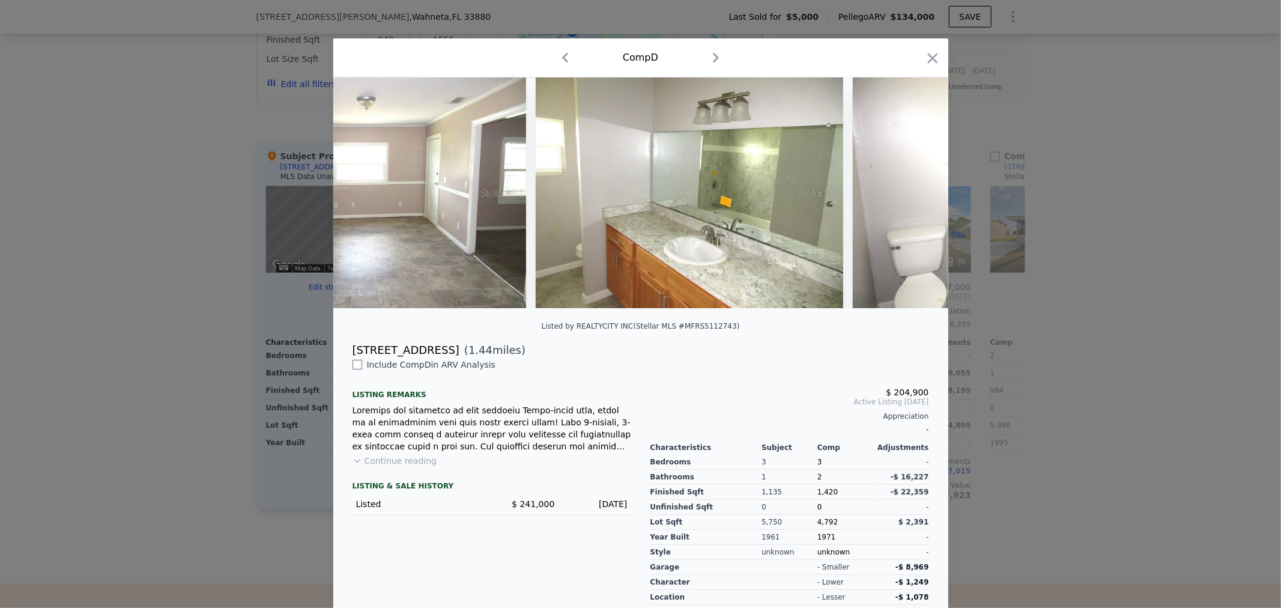
scroll to position [0, 1574]
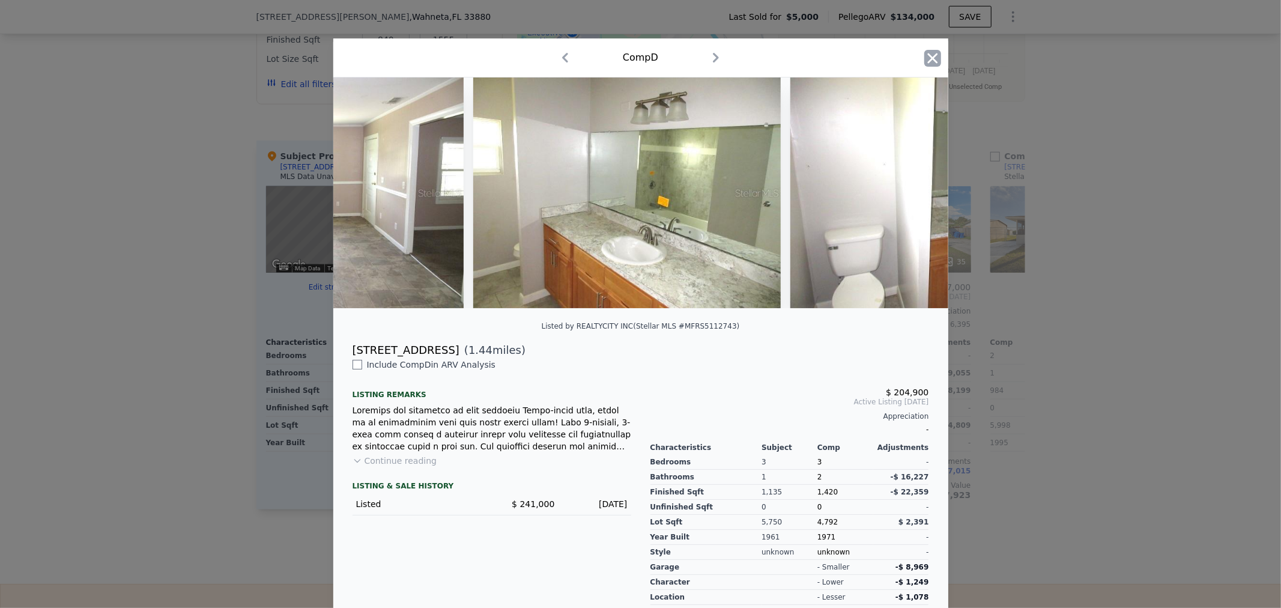
click at [928, 54] on icon "button" at bounding box center [932, 58] width 17 height 17
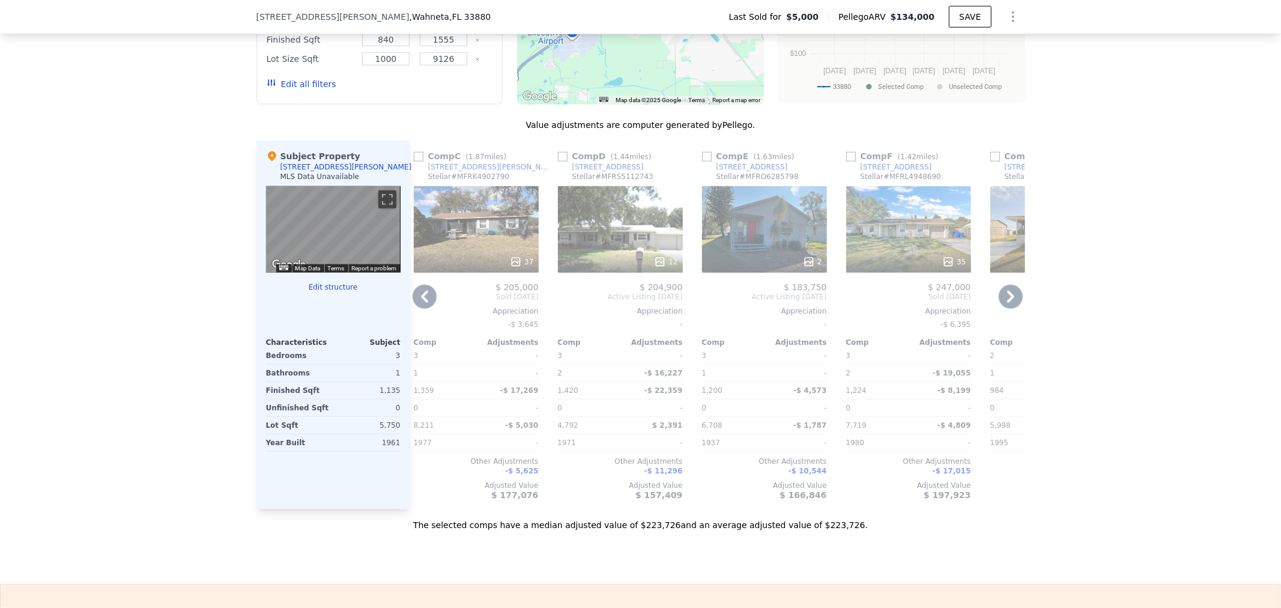
click at [907, 238] on div "35" at bounding box center [908, 229] width 125 height 86
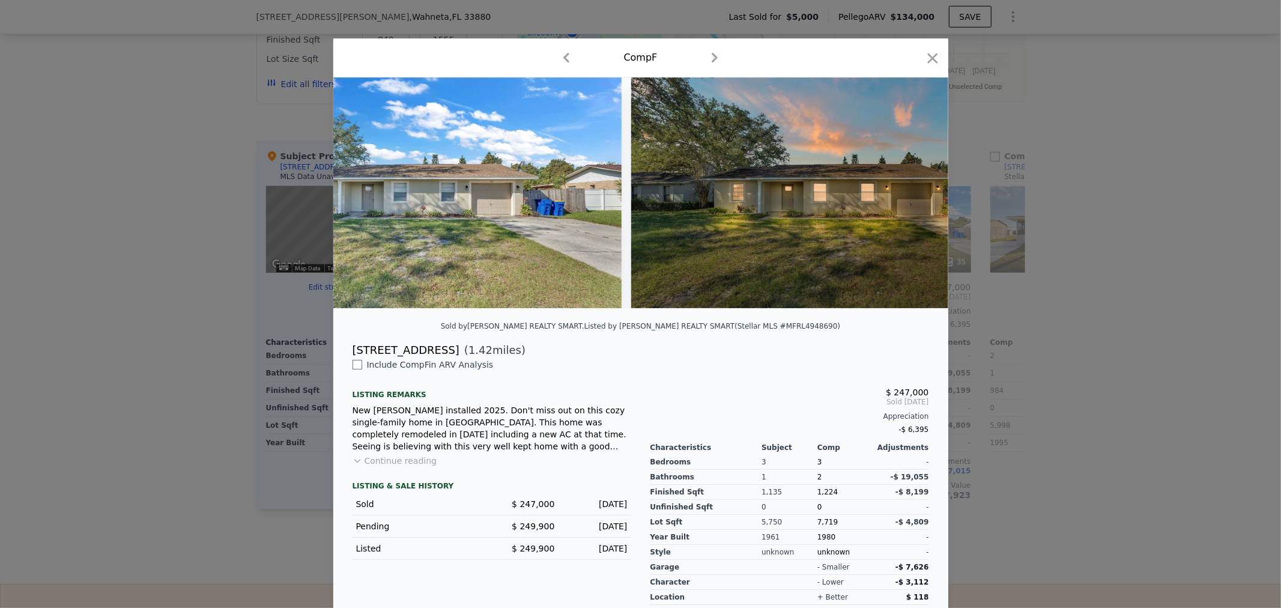
scroll to position [0, 6685]
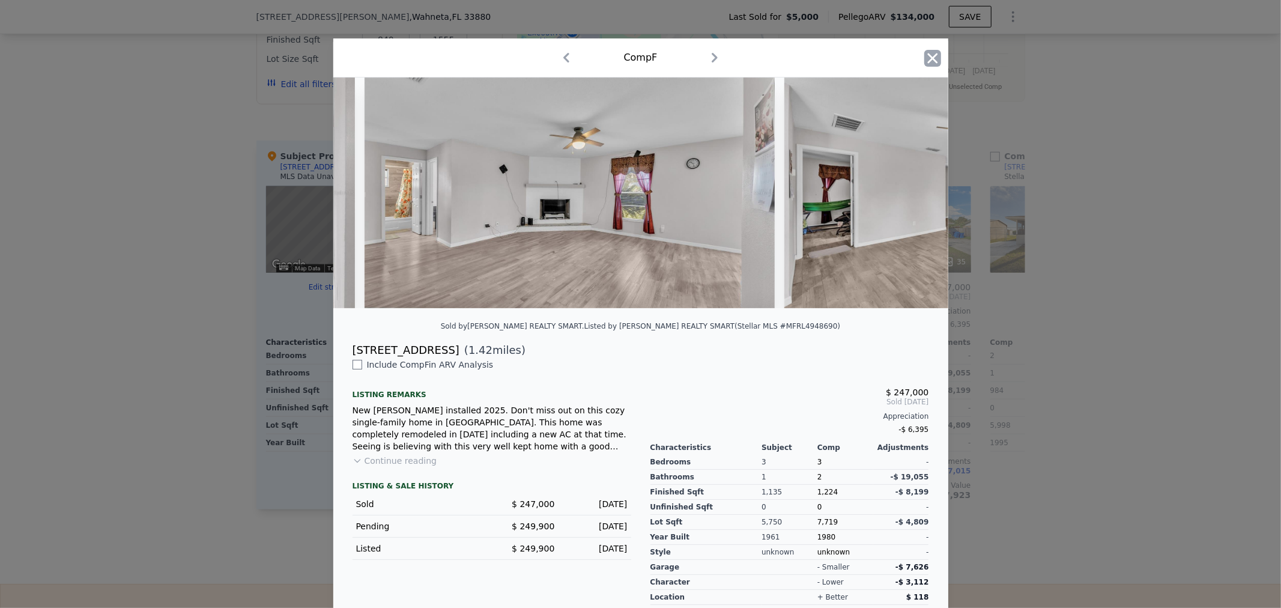
click at [934, 58] on icon "button" at bounding box center [932, 58] width 17 height 17
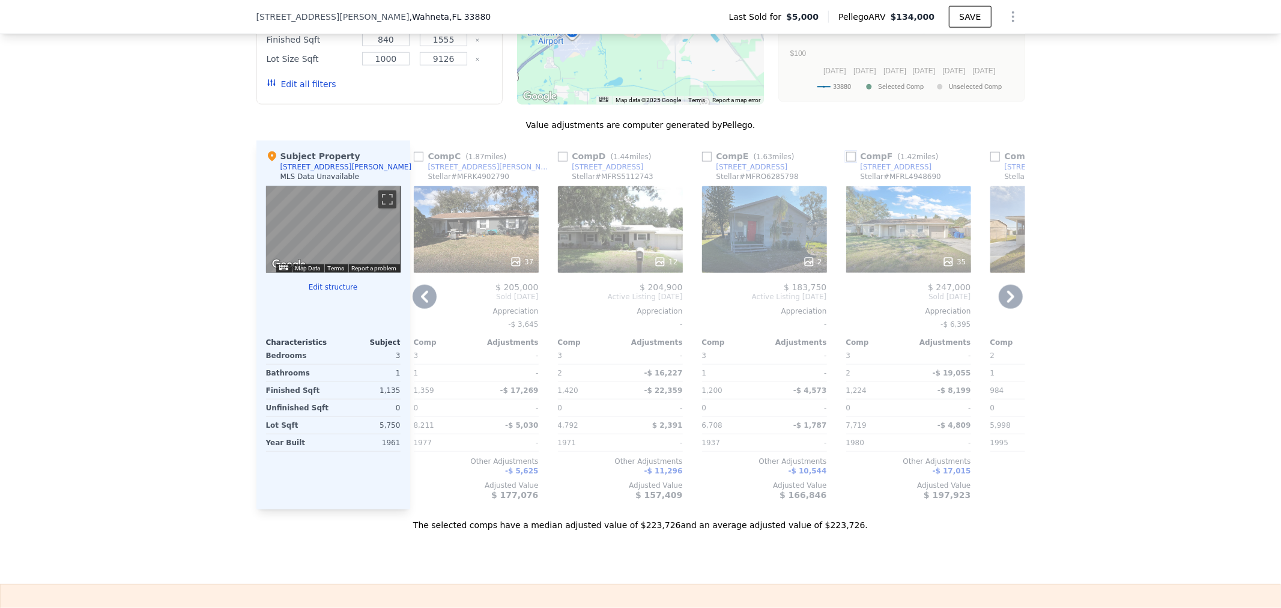
click at [846, 161] on input "checkbox" at bounding box center [851, 157] width 10 height 10
checkbox input "true"
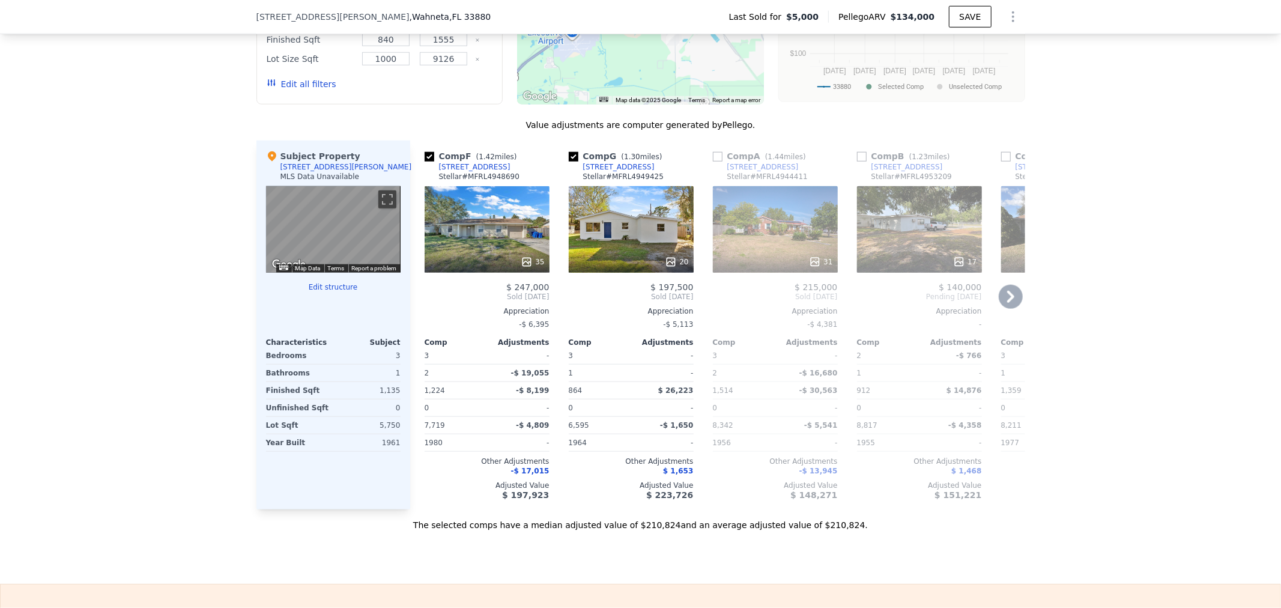
click at [801, 238] on div "31" at bounding box center [775, 229] width 125 height 86
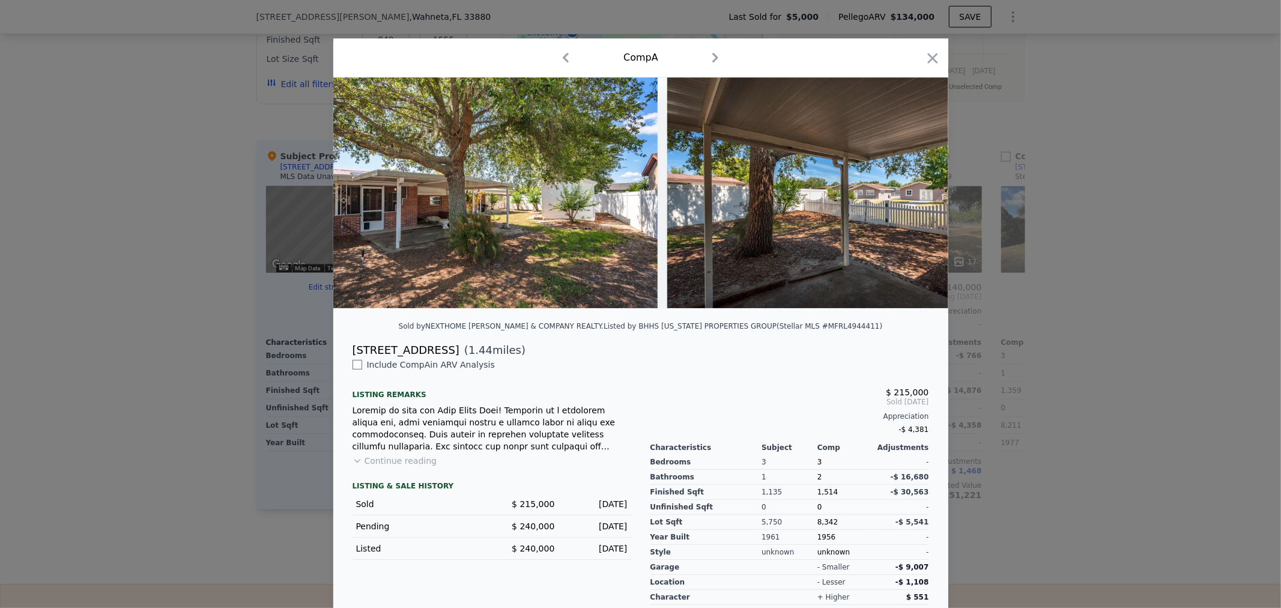
scroll to position [0, 7502]
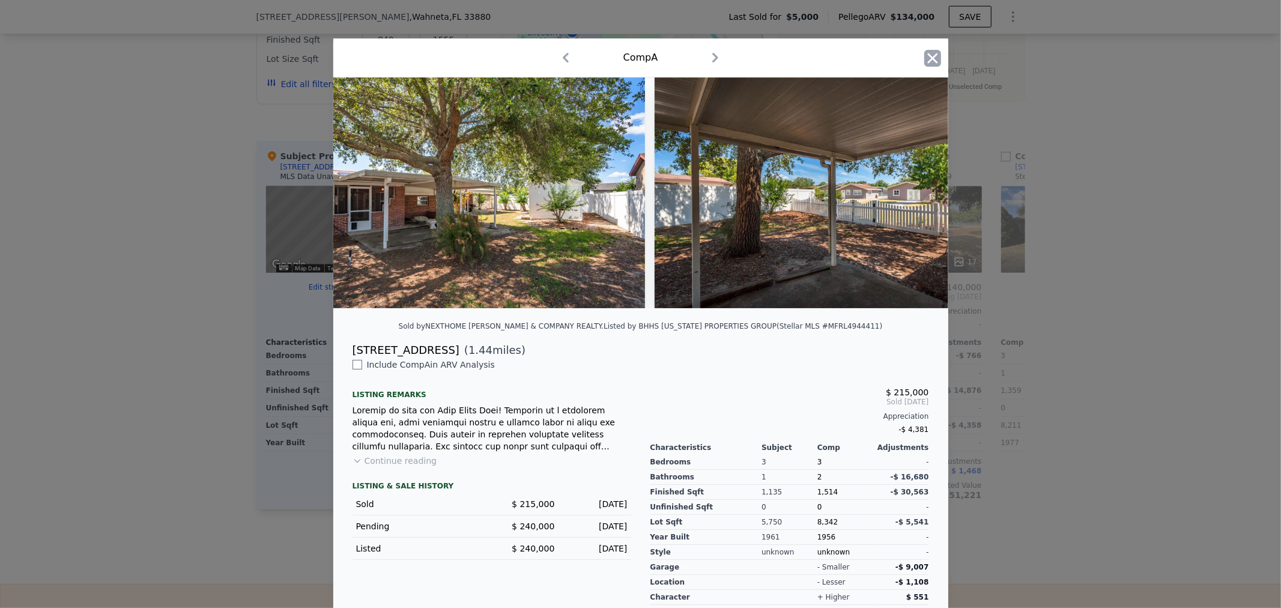
click at [927, 58] on icon "button" at bounding box center [932, 58] width 10 height 10
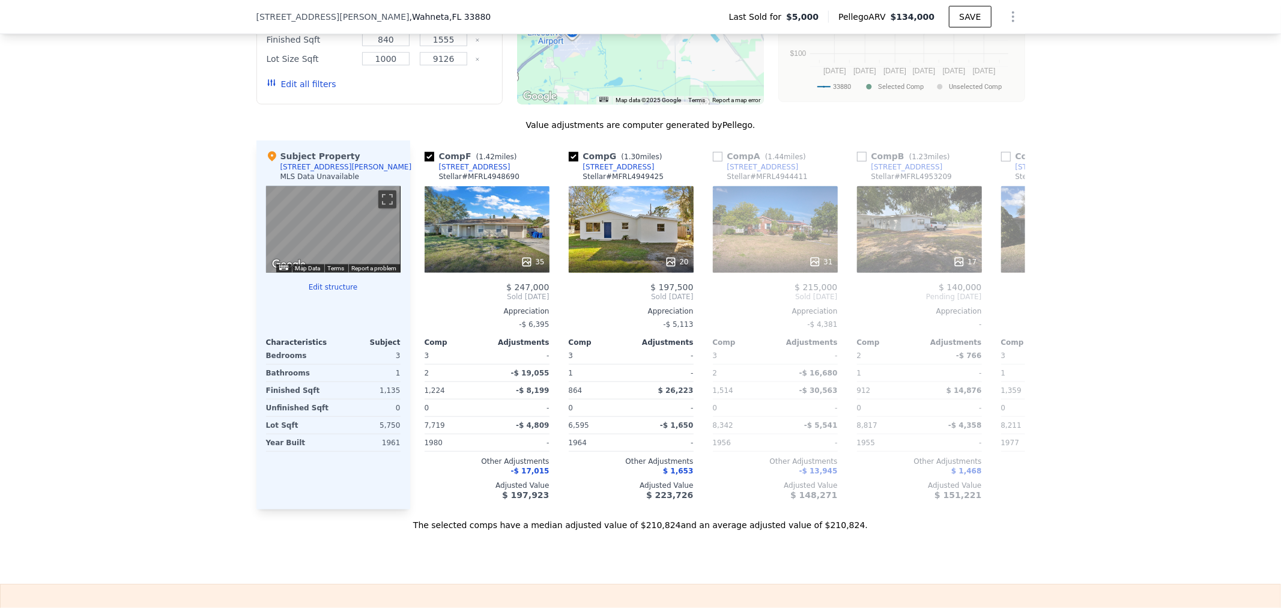
type input "864"
type input "9108"
checkbox input "true"
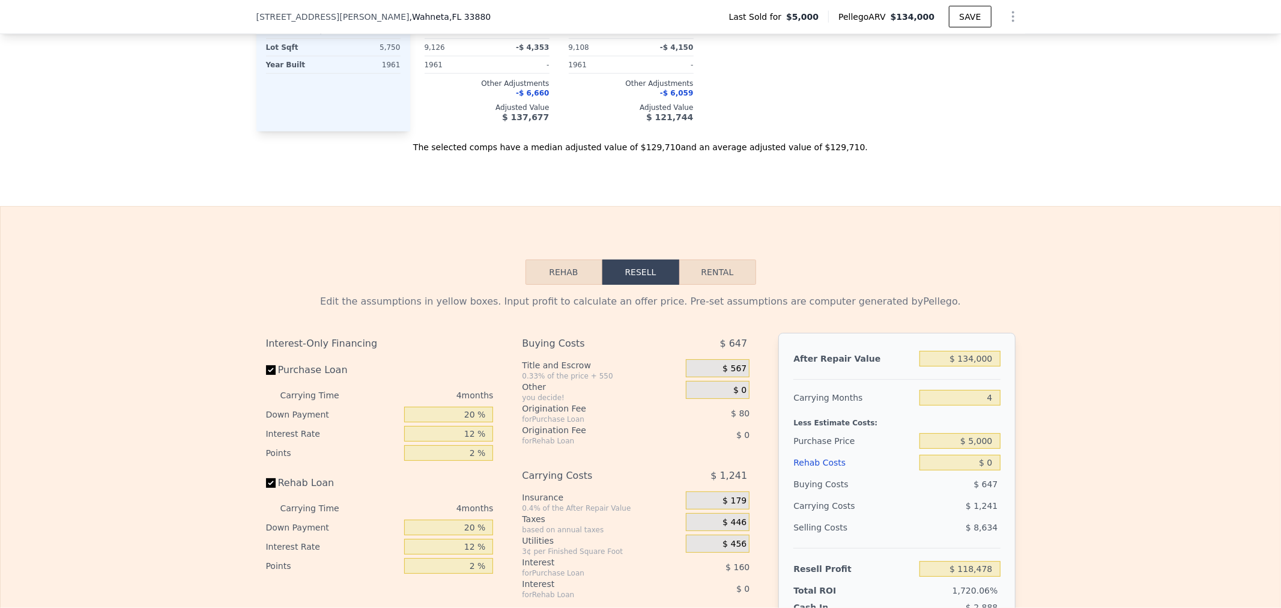
scroll to position [1419, 0]
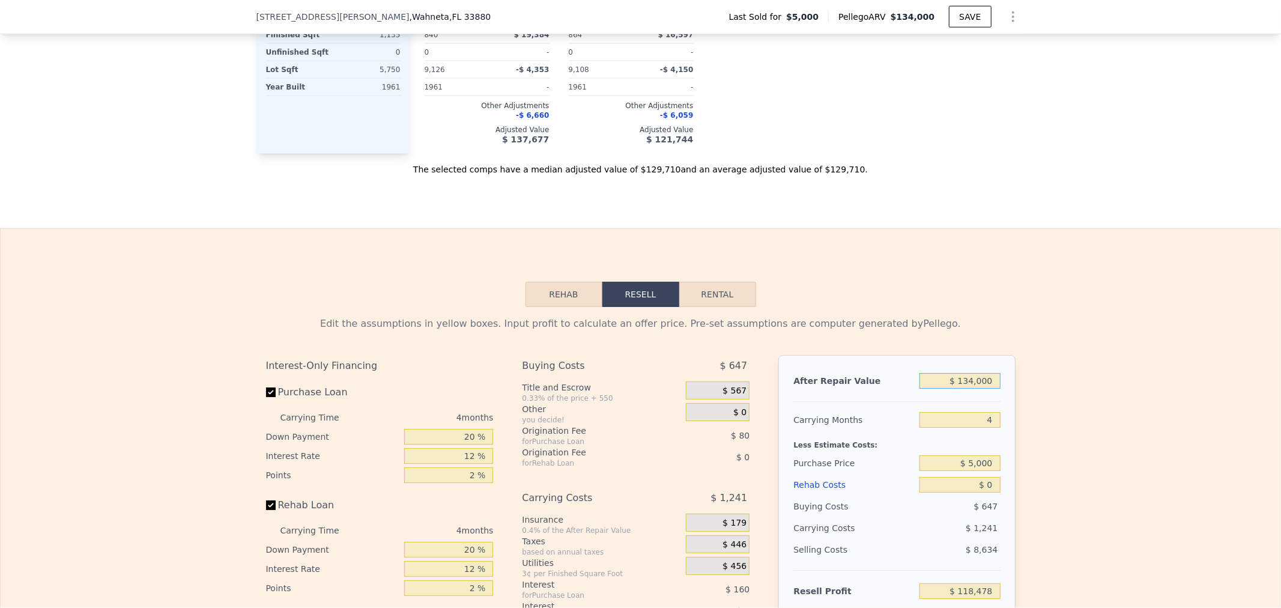
drag, startPoint x: 934, startPoint y: 390, endPoint x: 1089, endPoint y: 386, distance: 154.9
click at [1089, 386] on div "Edit the assumptions in yellow boxes. Input profit to calculate an offer price.…" at bounding box center [640, 530] width 1279 height 447
type input "$ 2"
type input "-$ 7,257"
type input "$ 21"
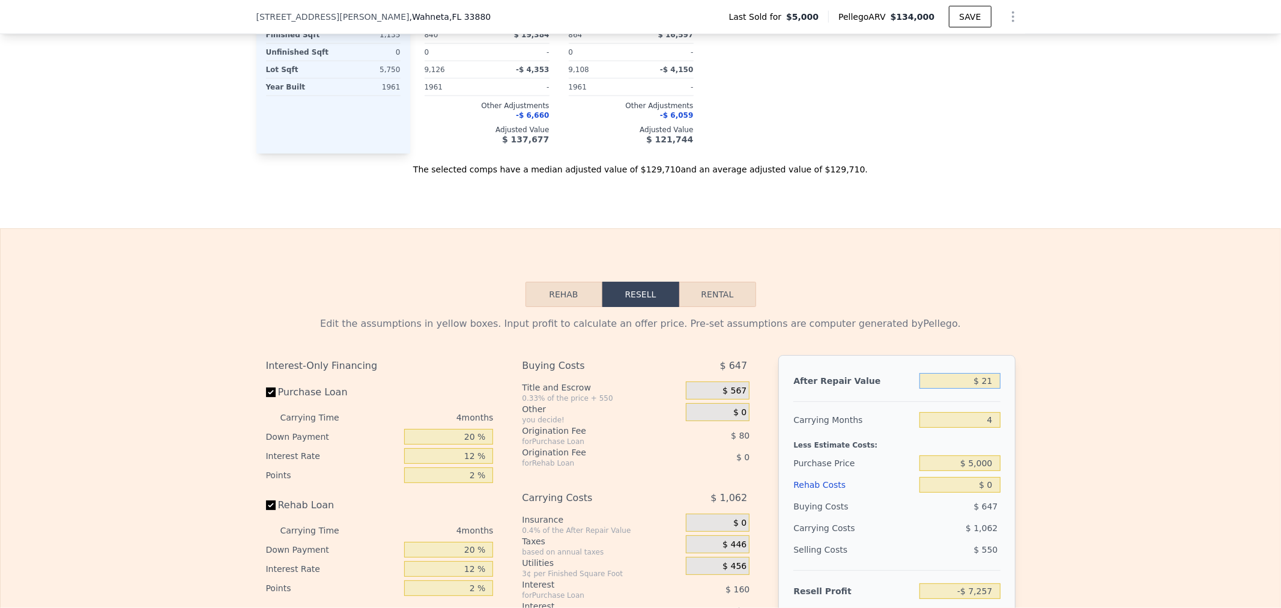
type input "-$ 7,240"
type input "$ 210"
type input "-$ 7,061"
type input "$ 2,100"
type input "-$ 5,290"
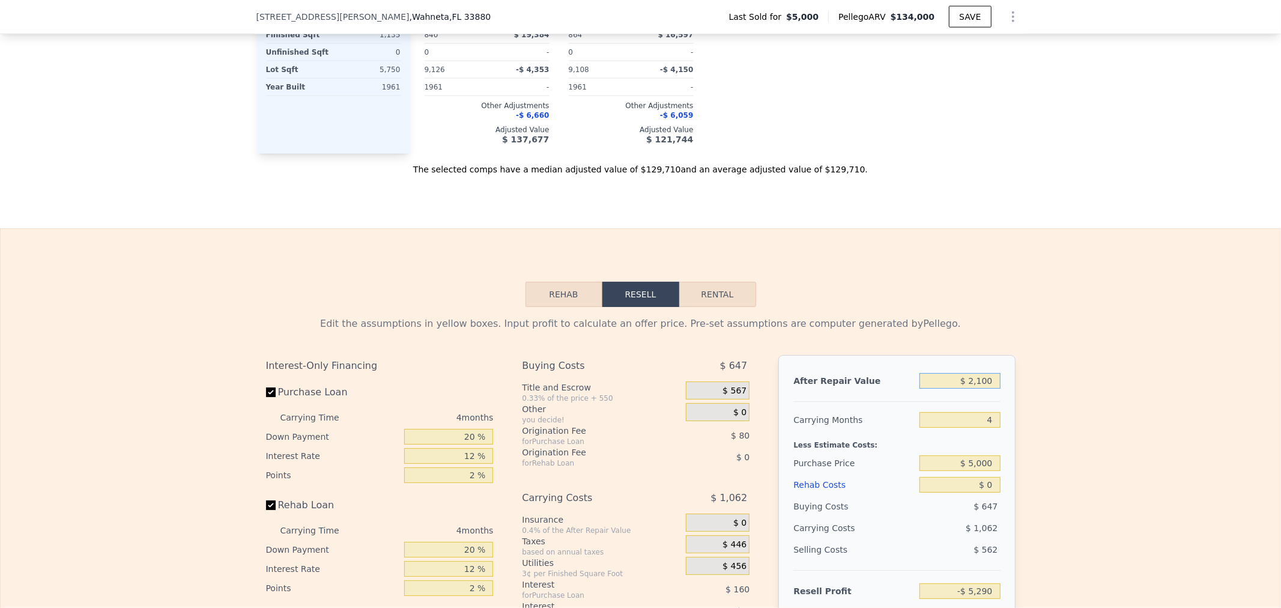
type input "$ 21,000"
type input "$ 12,446"
type input "$ 210,000"
type input "$ 189,792"
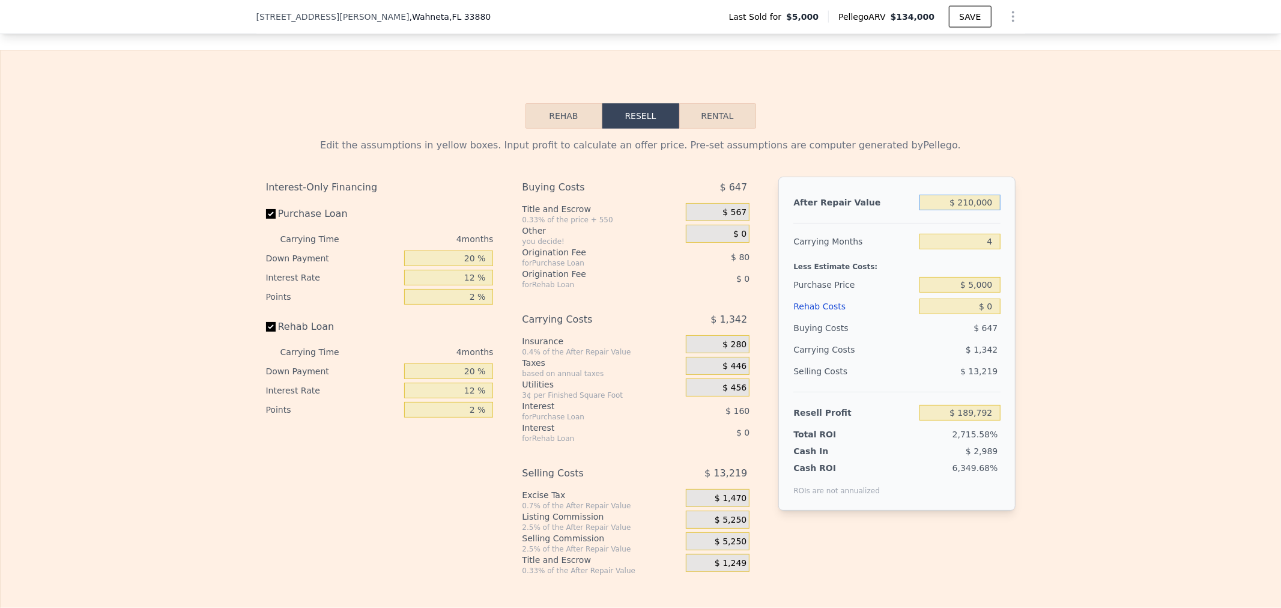
type input "$ 210,000"
drag, startPoint x: 919, startPoint y: 313, endPoint x: 1114, endPoint y: 337, distance: 195.9
click at [1054, 332] on div "Edit the assumptions in yellow boxes. Input profit to calculate an offer price.…" at bounding box center [640, 351] width 1279 height 447
type input "$ 3"
type input "$ 189,789"
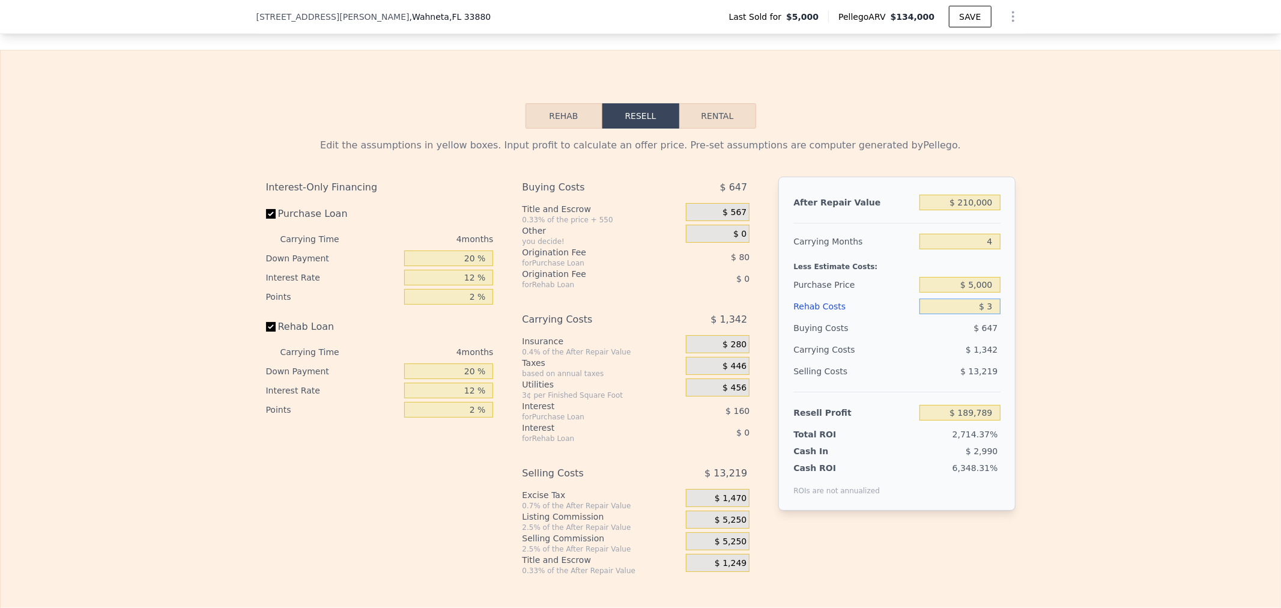
type input "$ 30"
type input "$ 189,762"
type input "$ 300"
type input "$ 189,479"
type input "$ 3,000"
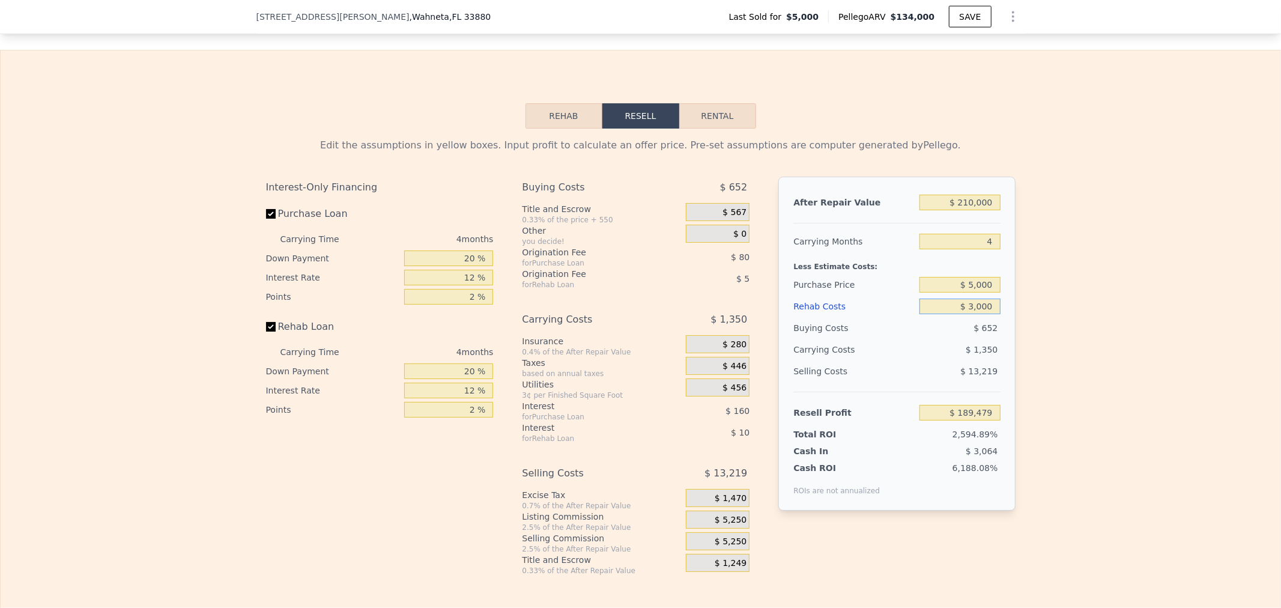
type input "$ 186,648"
type input "$ 30,000"
type input "$ 158,352"
type input "$ 3,000"
type input "$ 186,648"
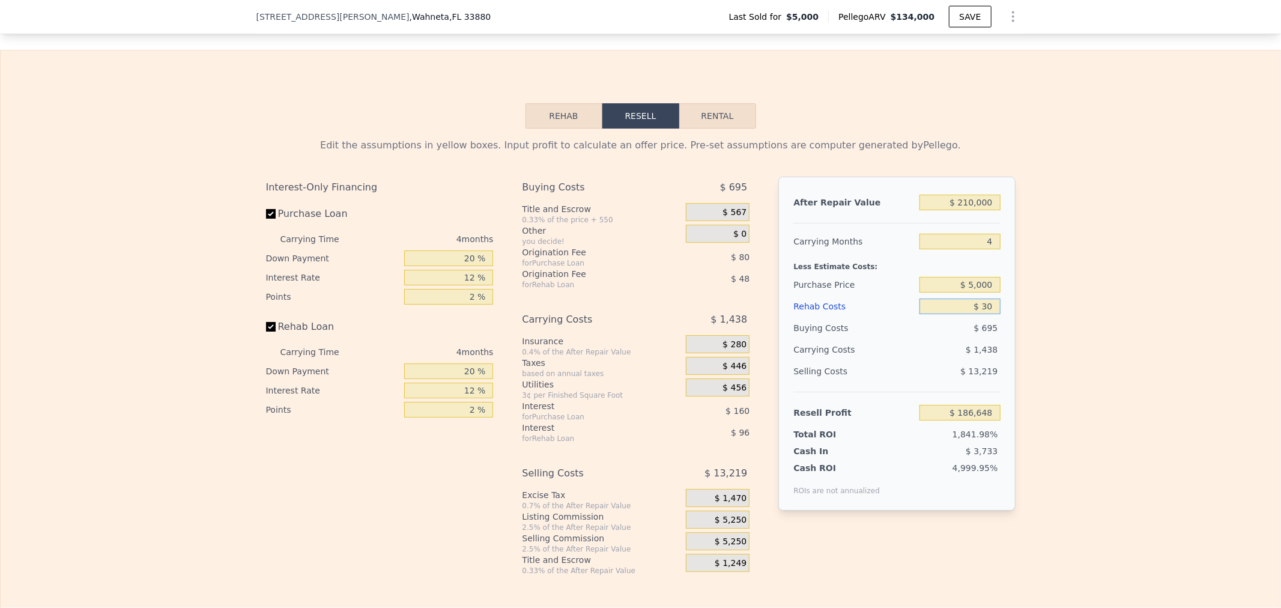
type input "$ 3"
type input "$ 189,789"
type input "$ 23"
type input "$ 189,769"
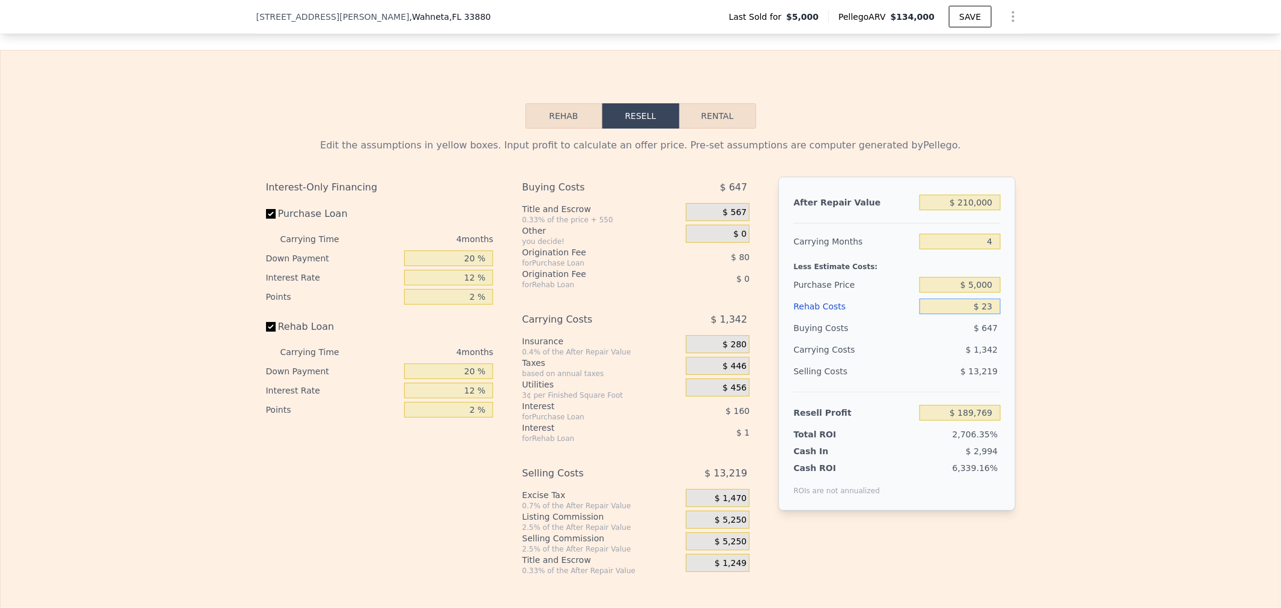
type input "$ 203"
type input "$ 189,578"
type input "$ 20"
type input "$ 189,772"
type input "$ 2"
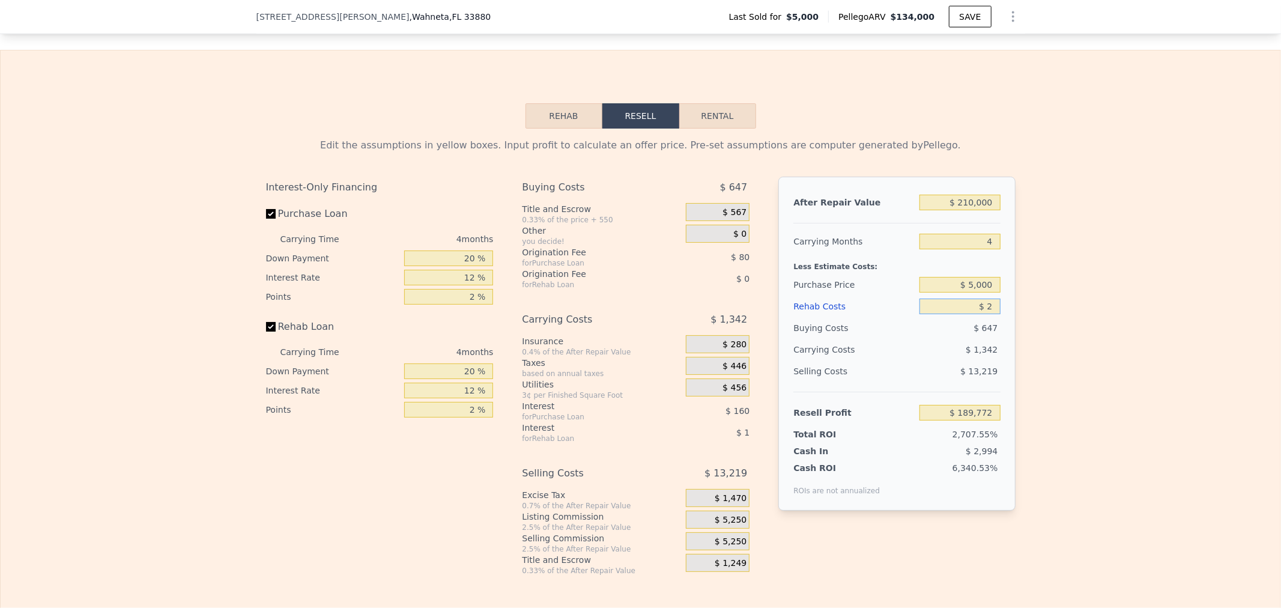
type input "$ 189,790"
type input "$ 20"
type input "$ 189,772"
type input "$ 200"
type input "$ 189,581"
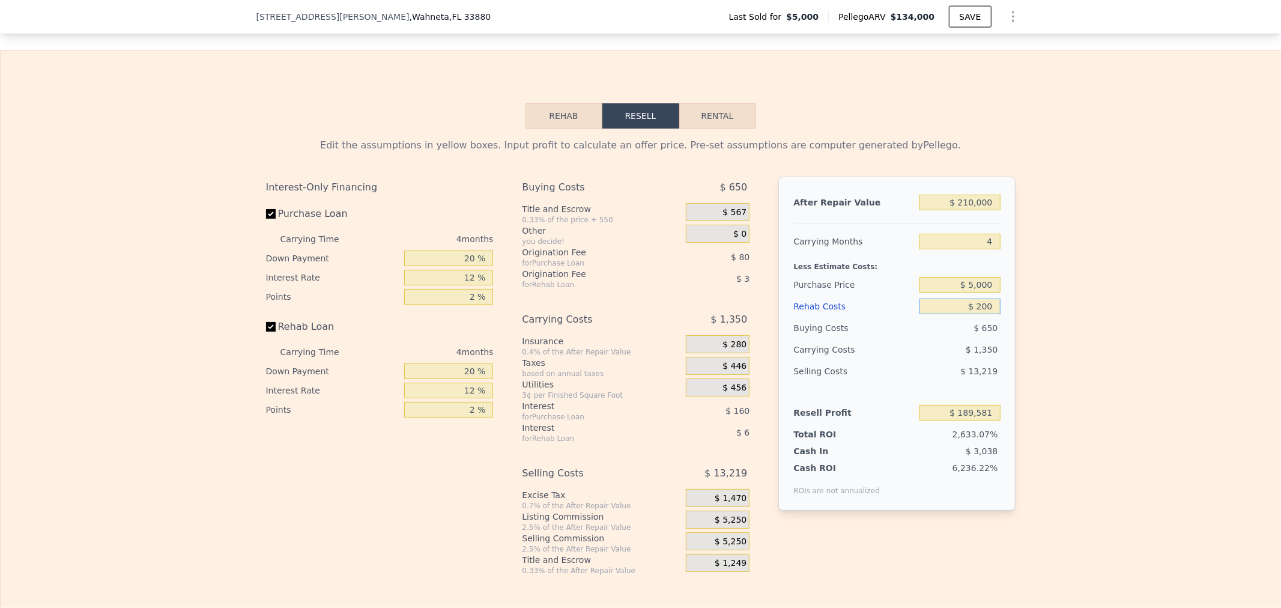
type input "$ 2,000"
type input "$ 187,696"
type input "$ 20,000"
type input "$ 168,832"
type input "$ 20,000"
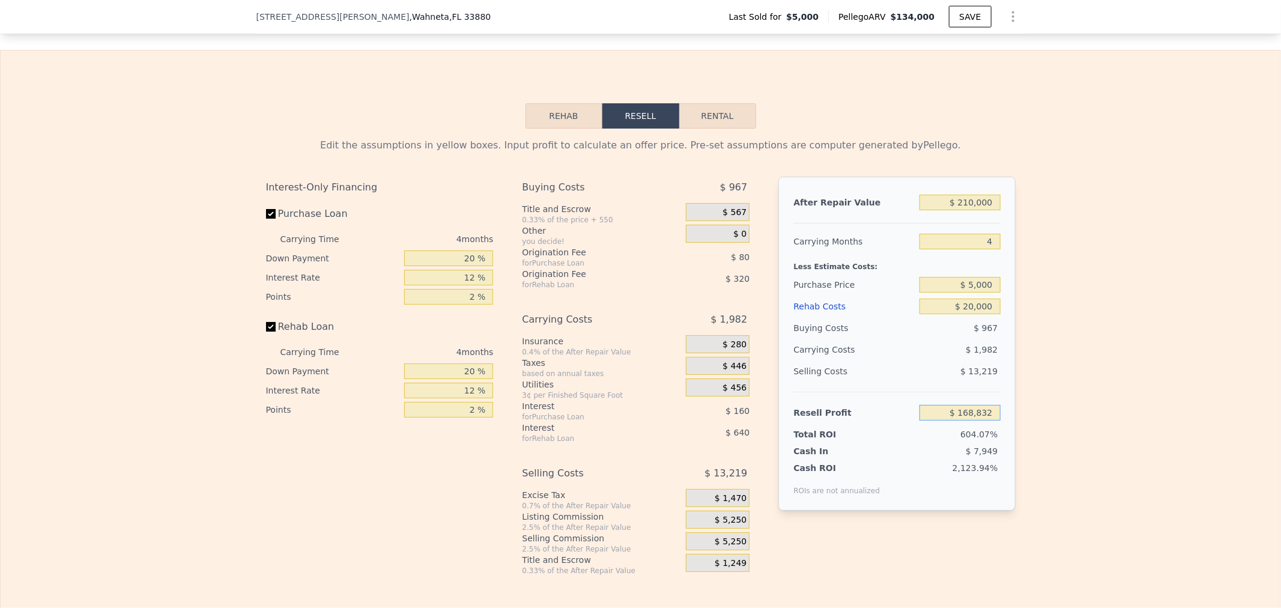
drag, startPoint x: 941, startPoint y: 427, endPoint x: 1081, endPoint y: 433, distance: 140.0
click at [1076, 433] on div "Edit the assumptions in yellow boxes. Input profit to calculate an offer price.…" at bounding box center [640, 351] width 1279 height 447
type input "$ 60,000"
click at [929, 314] on input "$ 20,000" at bounding box center [959, 306] width 80 height 16
type input "$ 108,520"
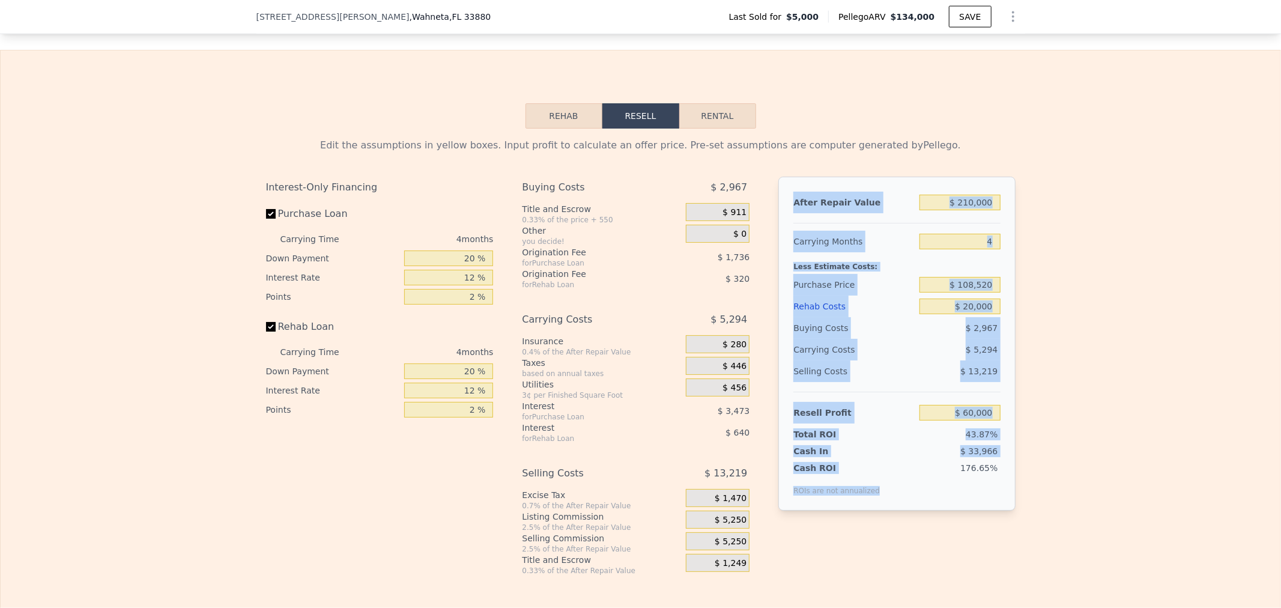
drag, startPoint x: 871, startPoint y: 508, endPoint x: 785, endPoint y: 204, distance: 316.2
click at [785, 204] on div "After Repair Value $ 210,000 Carrying Months 4 Less Estimate Costs: Purchase Pr…" at bounding box center [896, 343] width 237 height 334
